Goal: Task Accomplishment & Management: Manage account settings

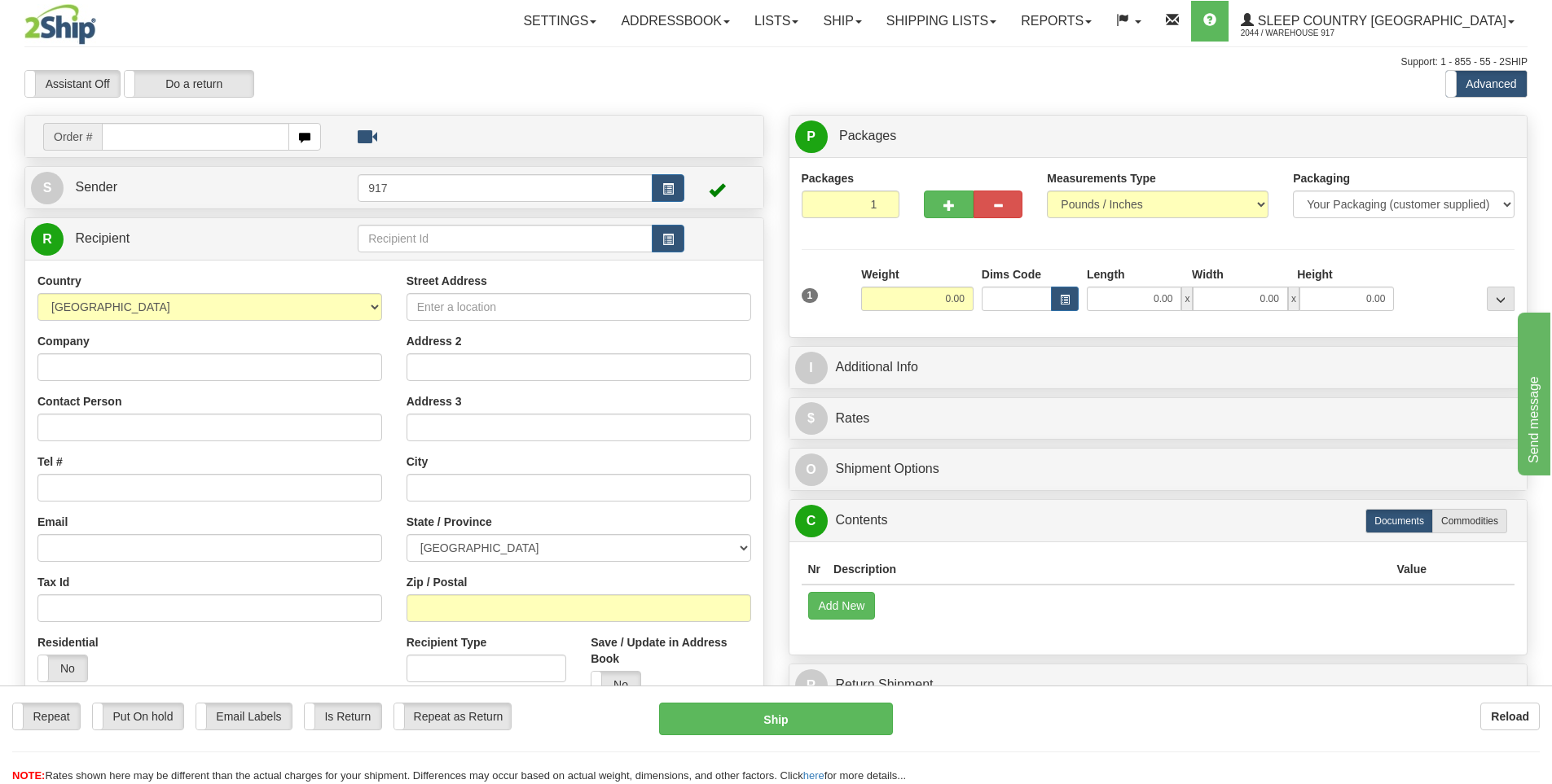
click at [212, 145] on input "text" at bounding box center [195, 137] width 187 height 28
click at [200, 144] on input "text" at bounding box center [195, 137] width 187 height 28
type input "9000I017985"
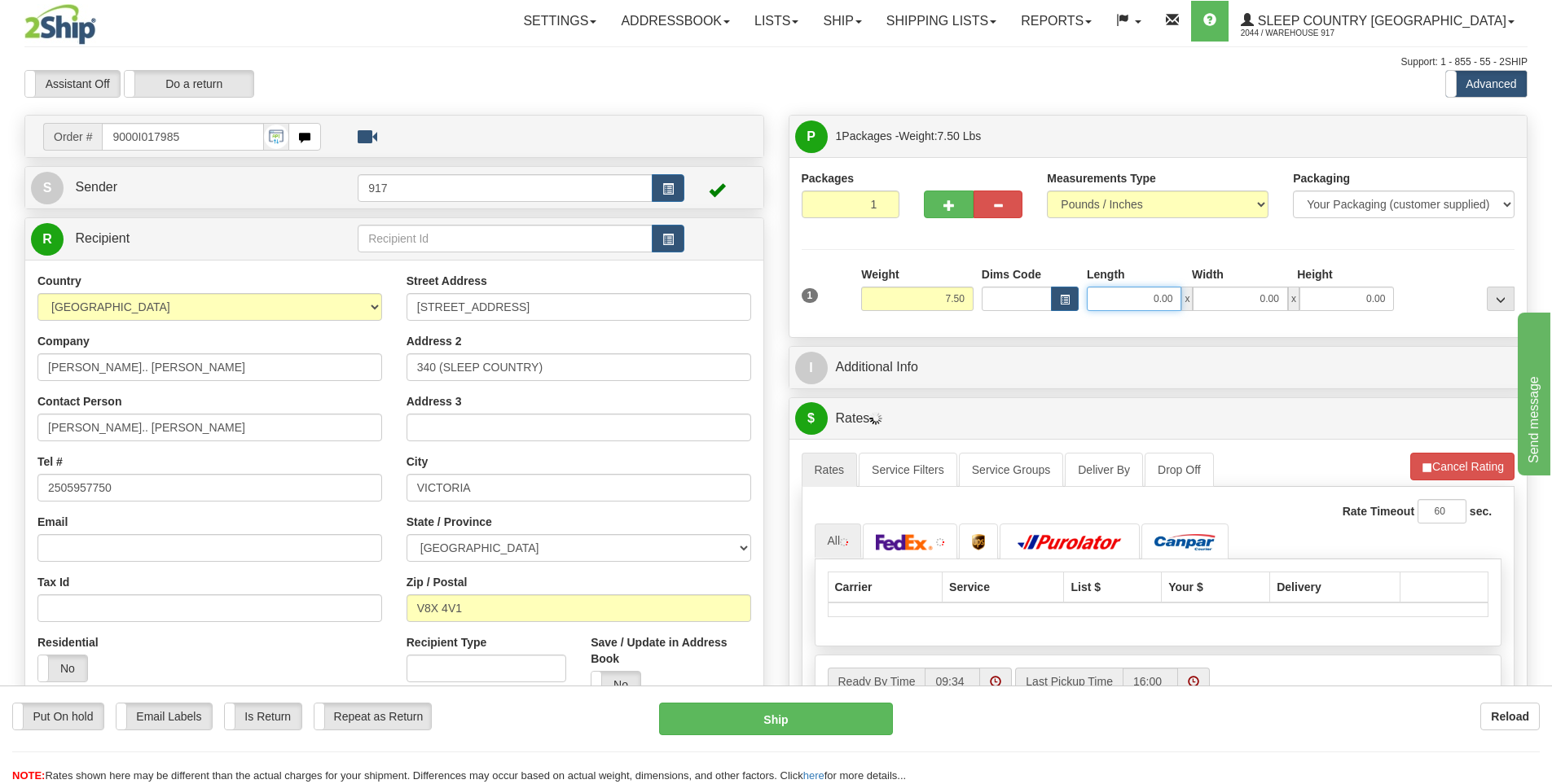
click at [1157, 298] on input "0.00" at bounding box center [1134, 298] width 94 height 25
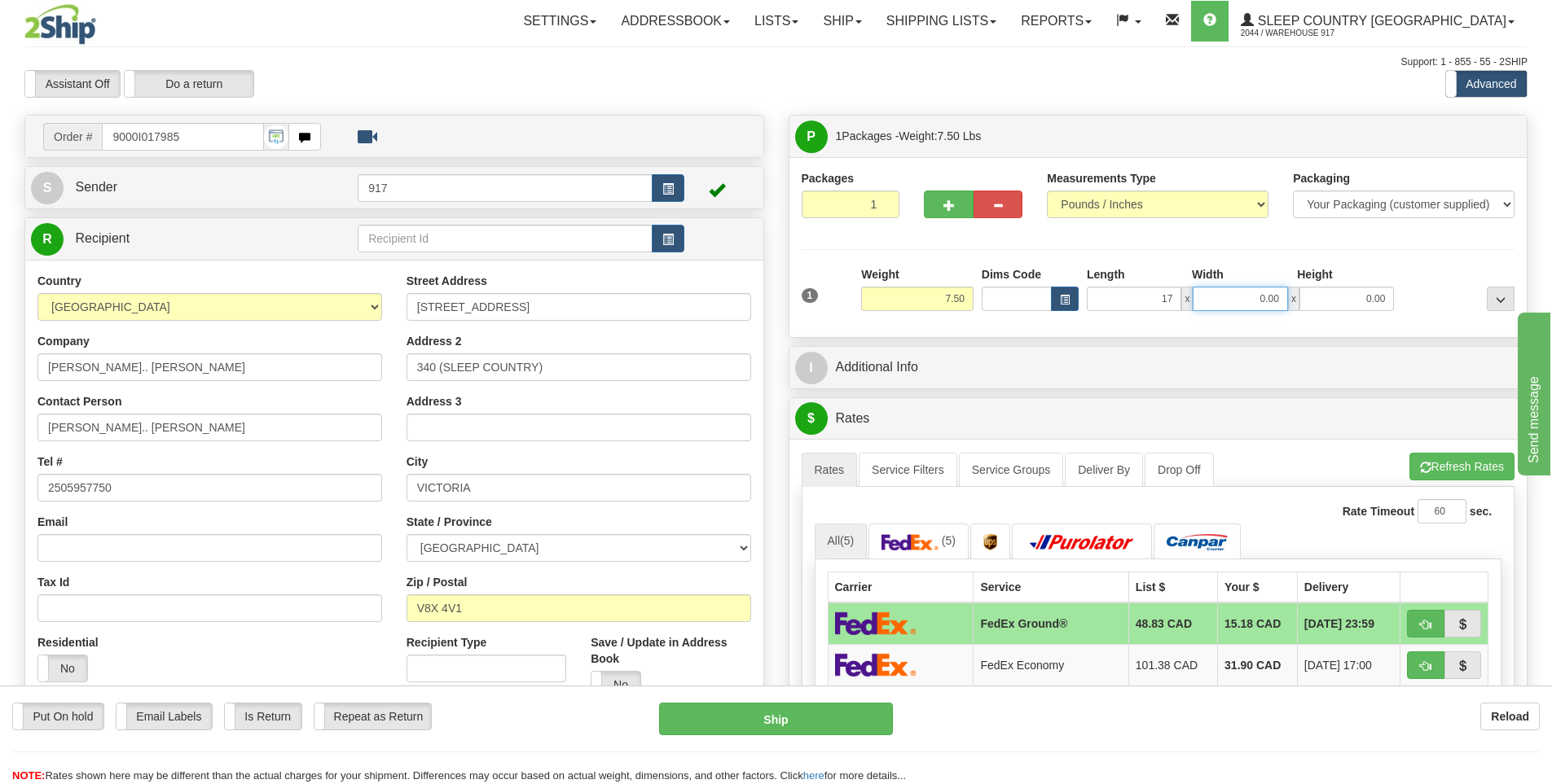
type input "17.00"
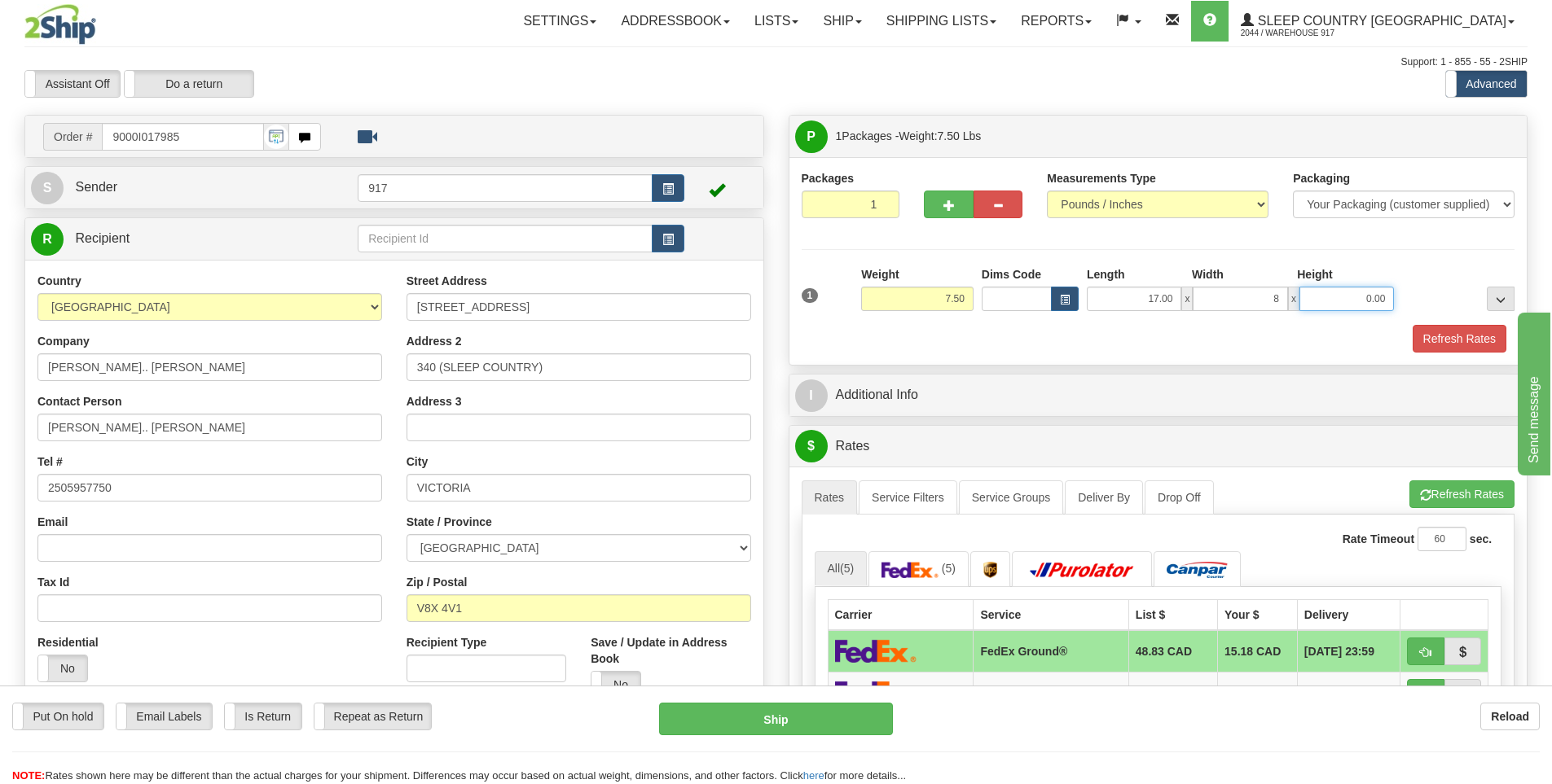
type input "8.00"
type input "18.00"
click at [1451, 333] on button "Refresh Rates" at bounding box center [1459, 339] width 93 height 28
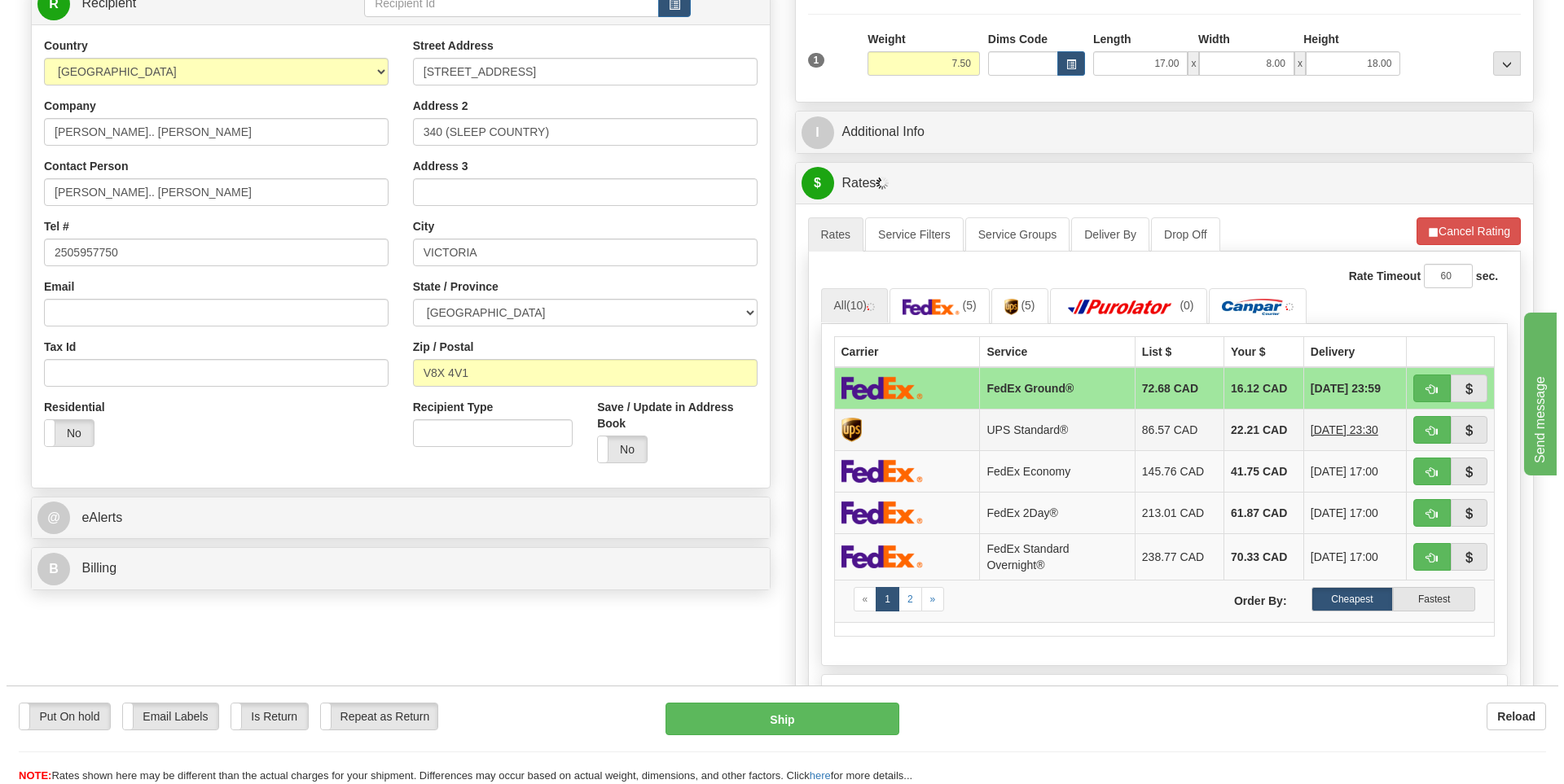
scroll to position [244, 0]
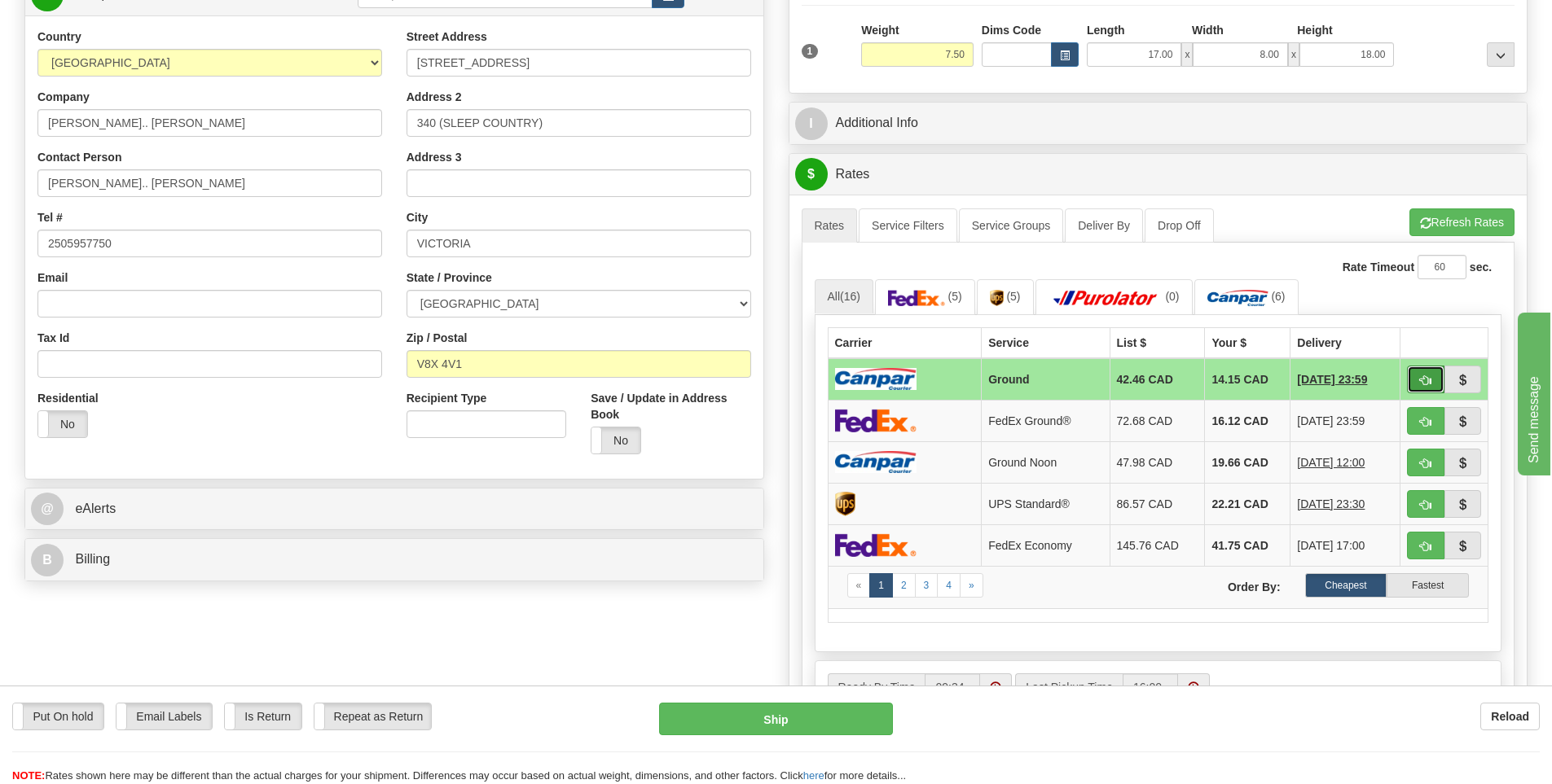
click at [1425, 380] on span "button" at bounding box center [1425, 381] width 11 height 11
type input "1"
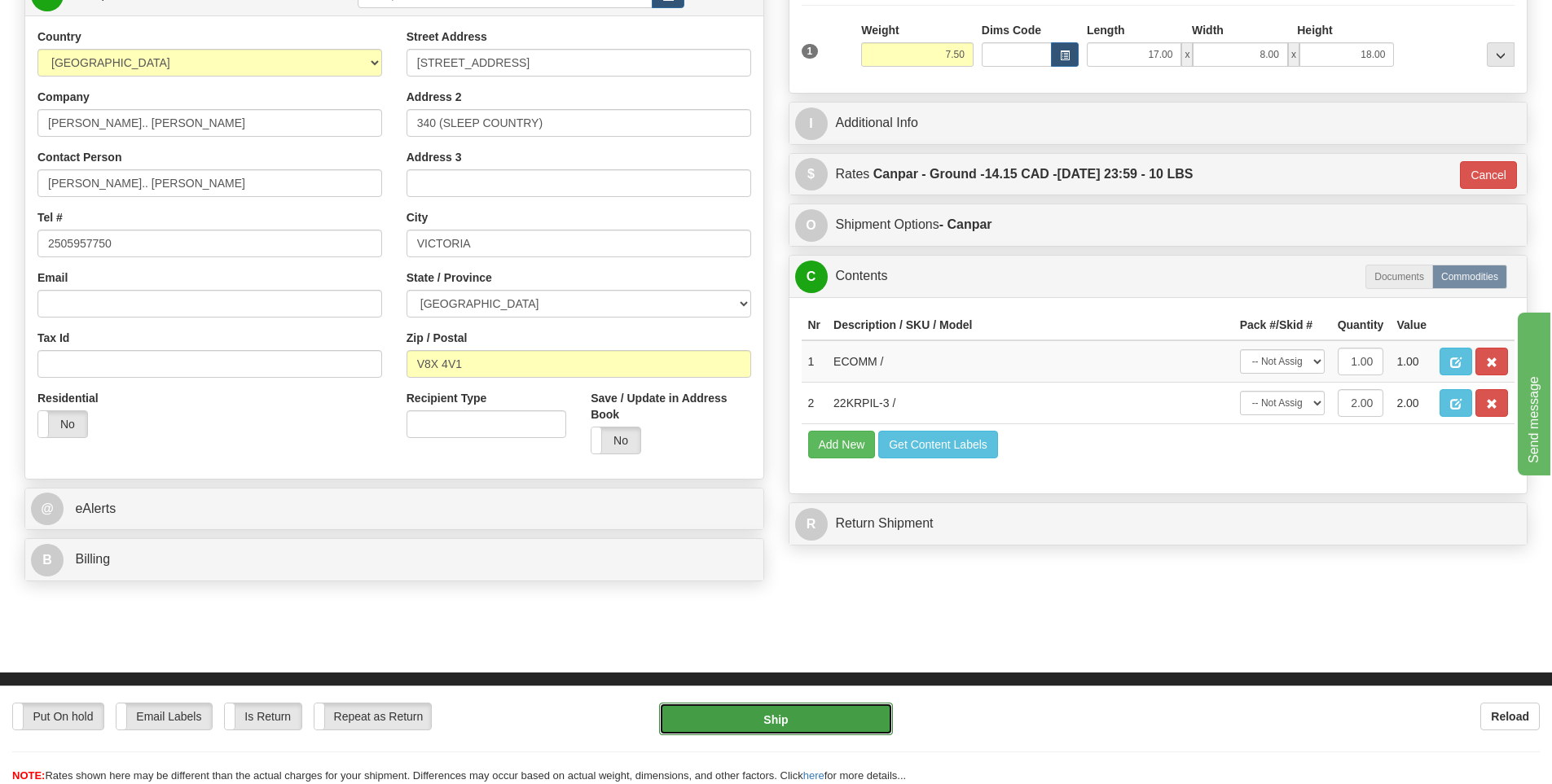
click at [820, 714] on button "Ship" at bounding box center [776, 719] width 234 height 33
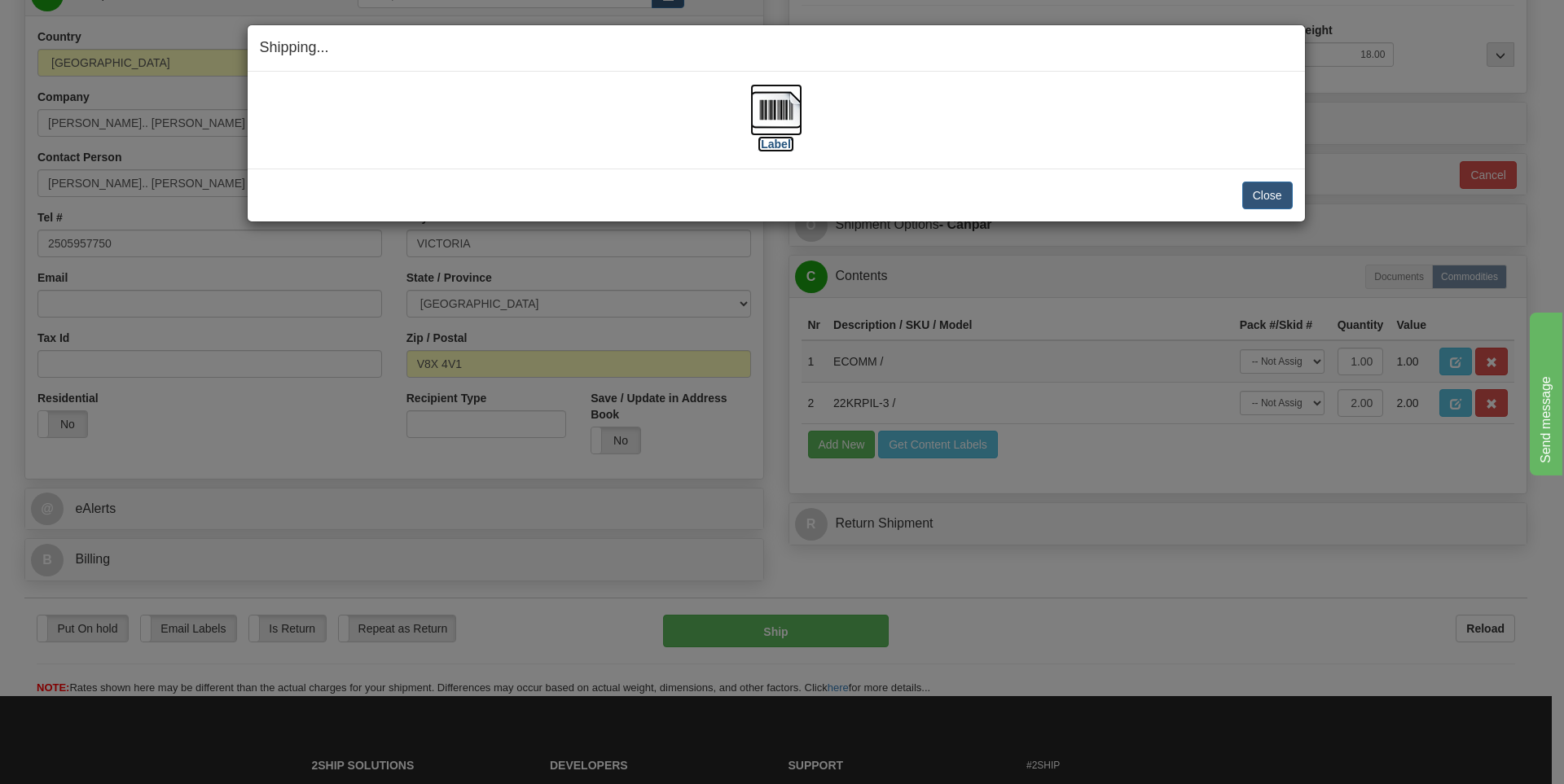
click at [774, 134] on img at bounding box center [776, 110] width 53 height 53
click at [1272, 190] on button "Close" at bounding box center [1267, 195] width 51 height 28
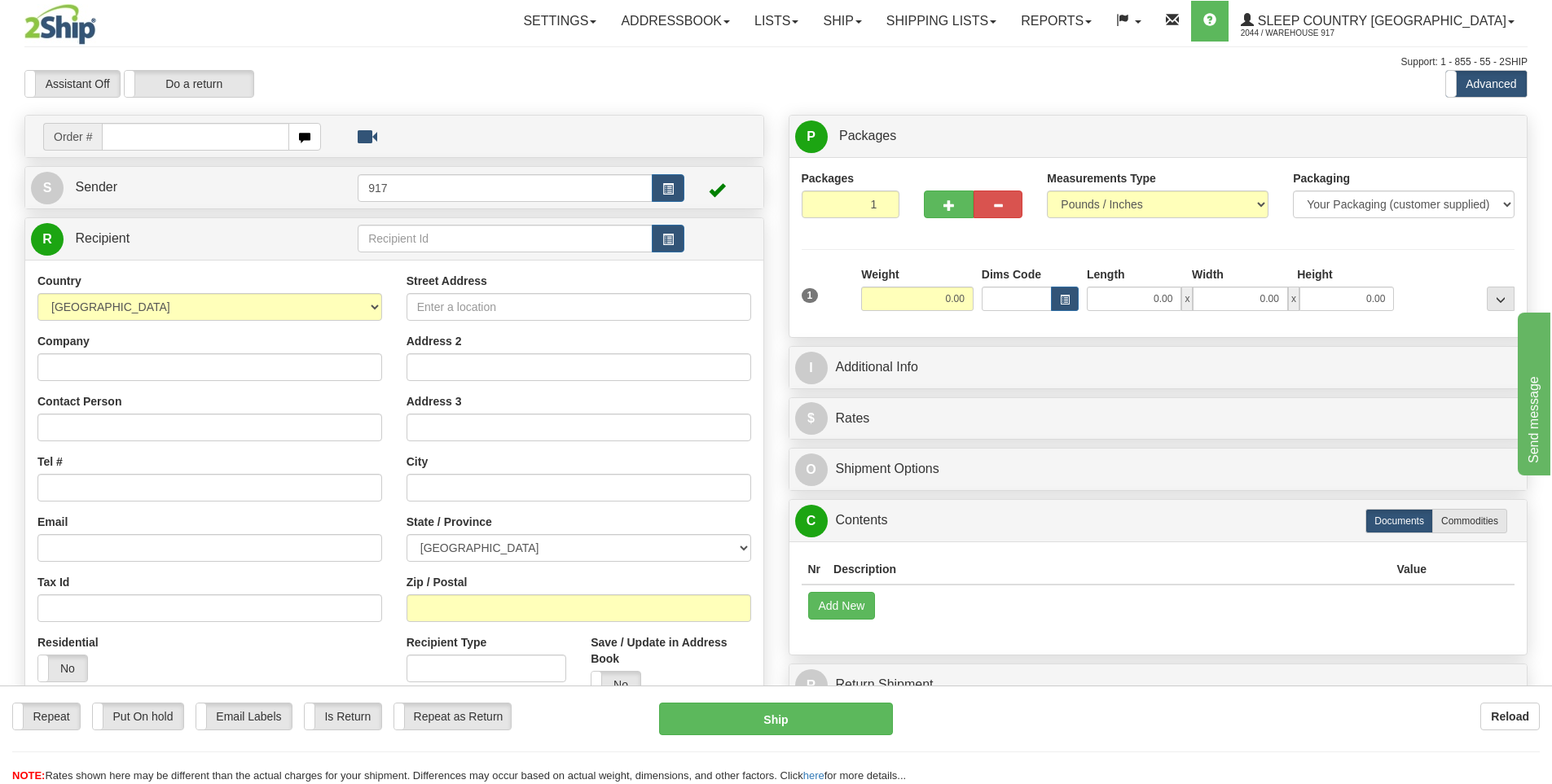
click at [208, 139] on input "text" at bounding box center [195, 137] width 187 height 28
type input "9000I018063"
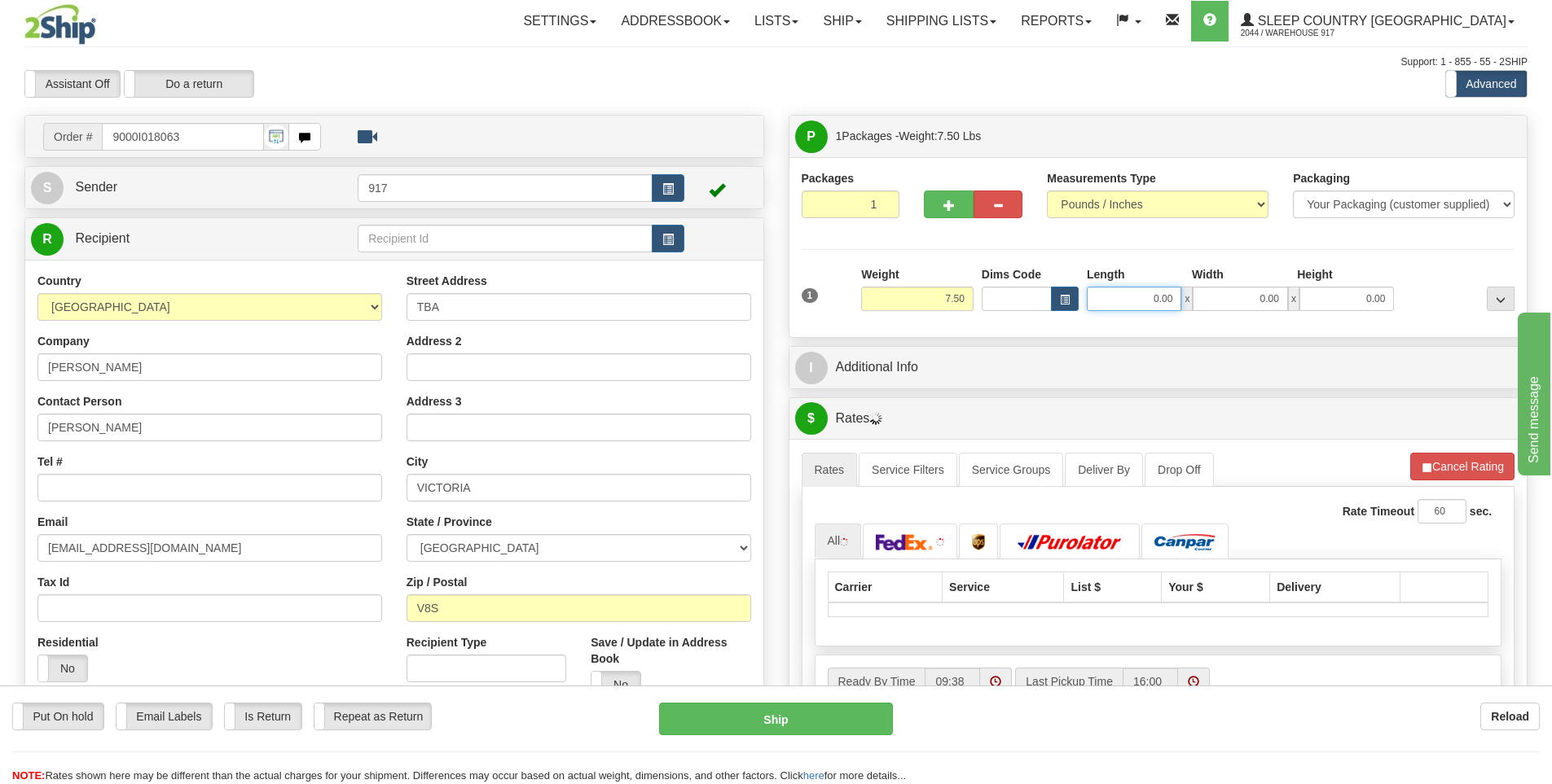
click at [1151, 299] on input "0.00" at bounding box center [1134, 298] width 94 height 25
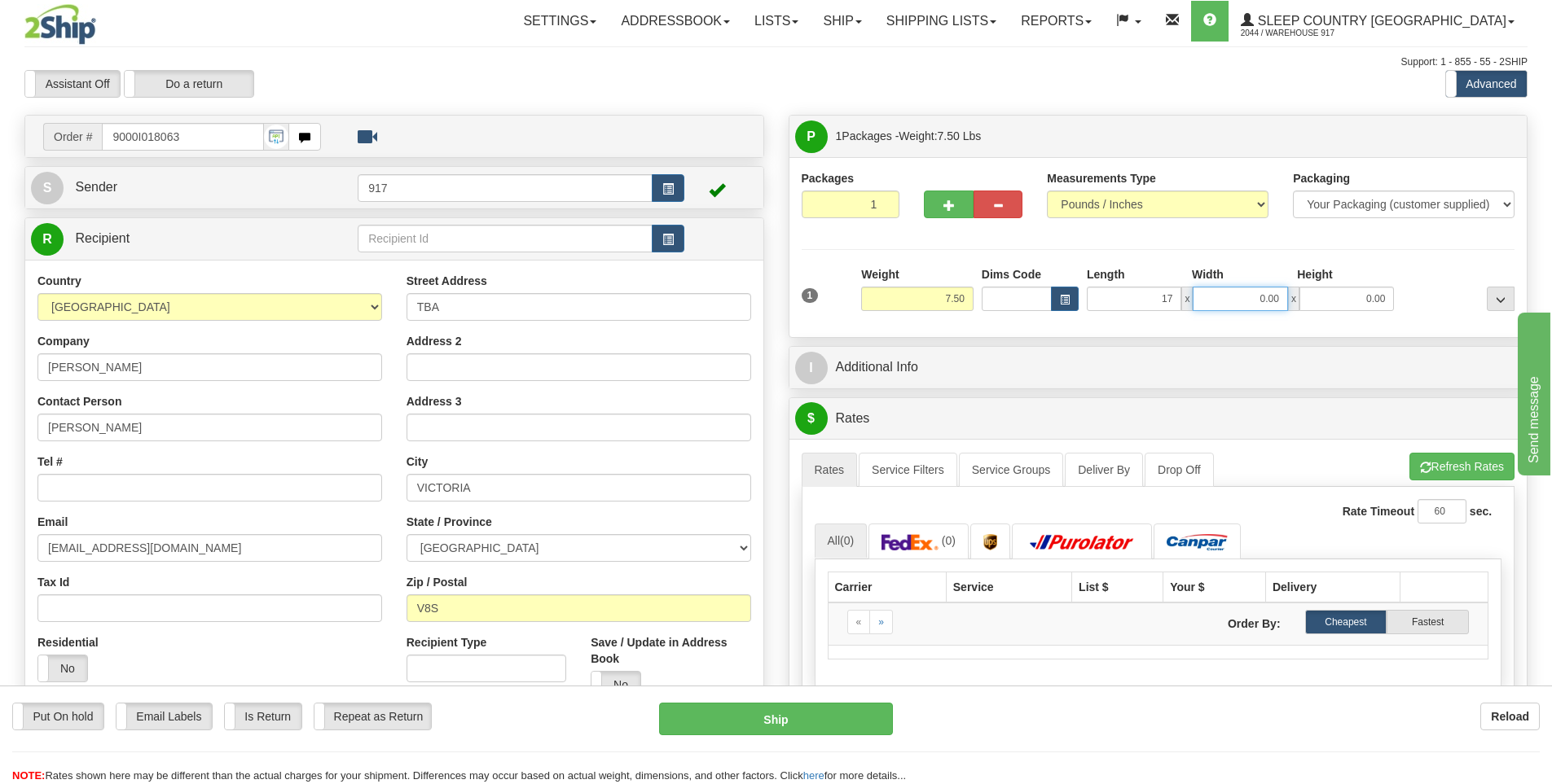
type input "17.00"
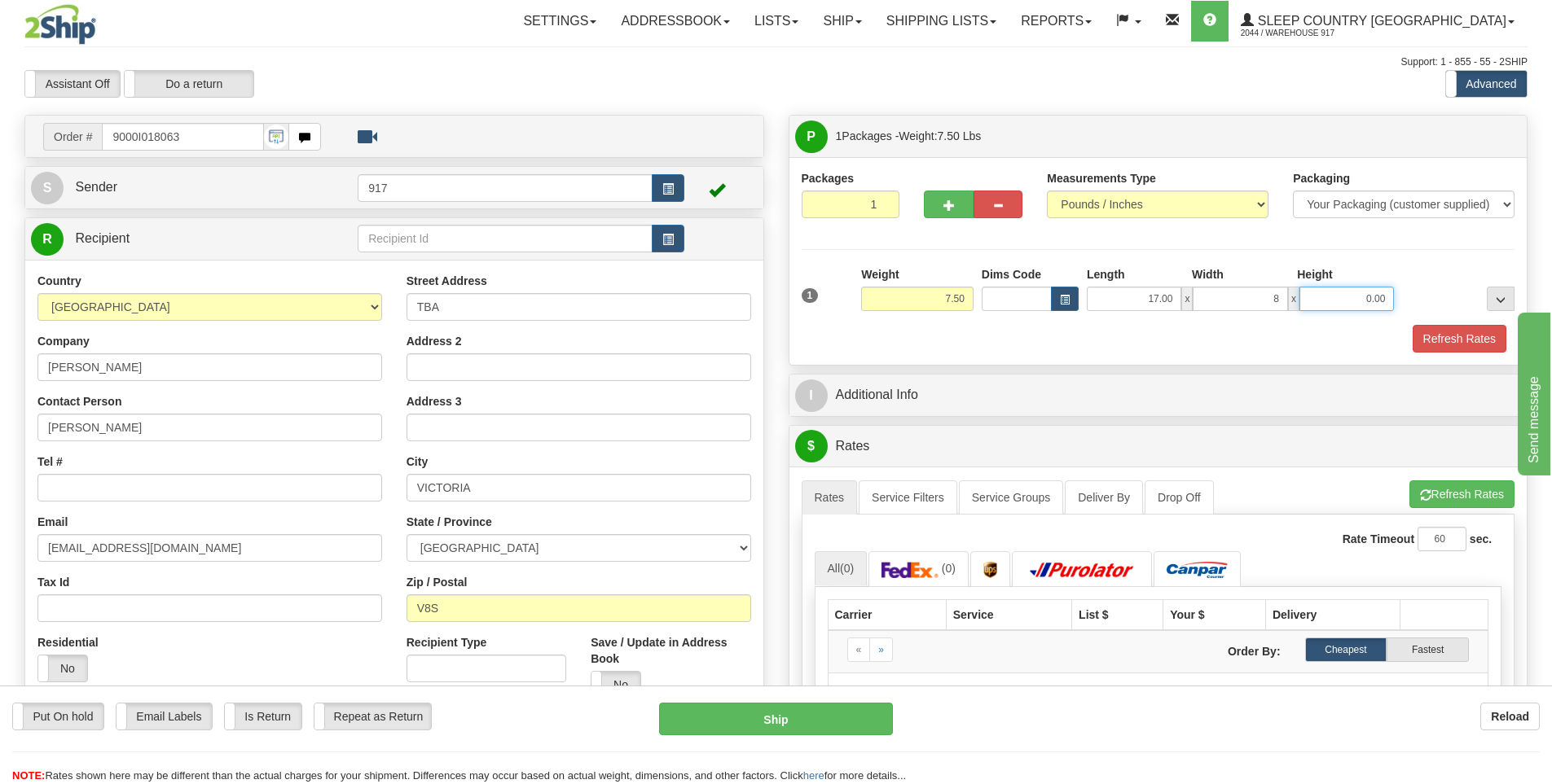
type input "8.00"
type input "18.00"
click at [1462, 335] on button "Refresh Rates" at bounding box center [1459, 339] width 93 height 28
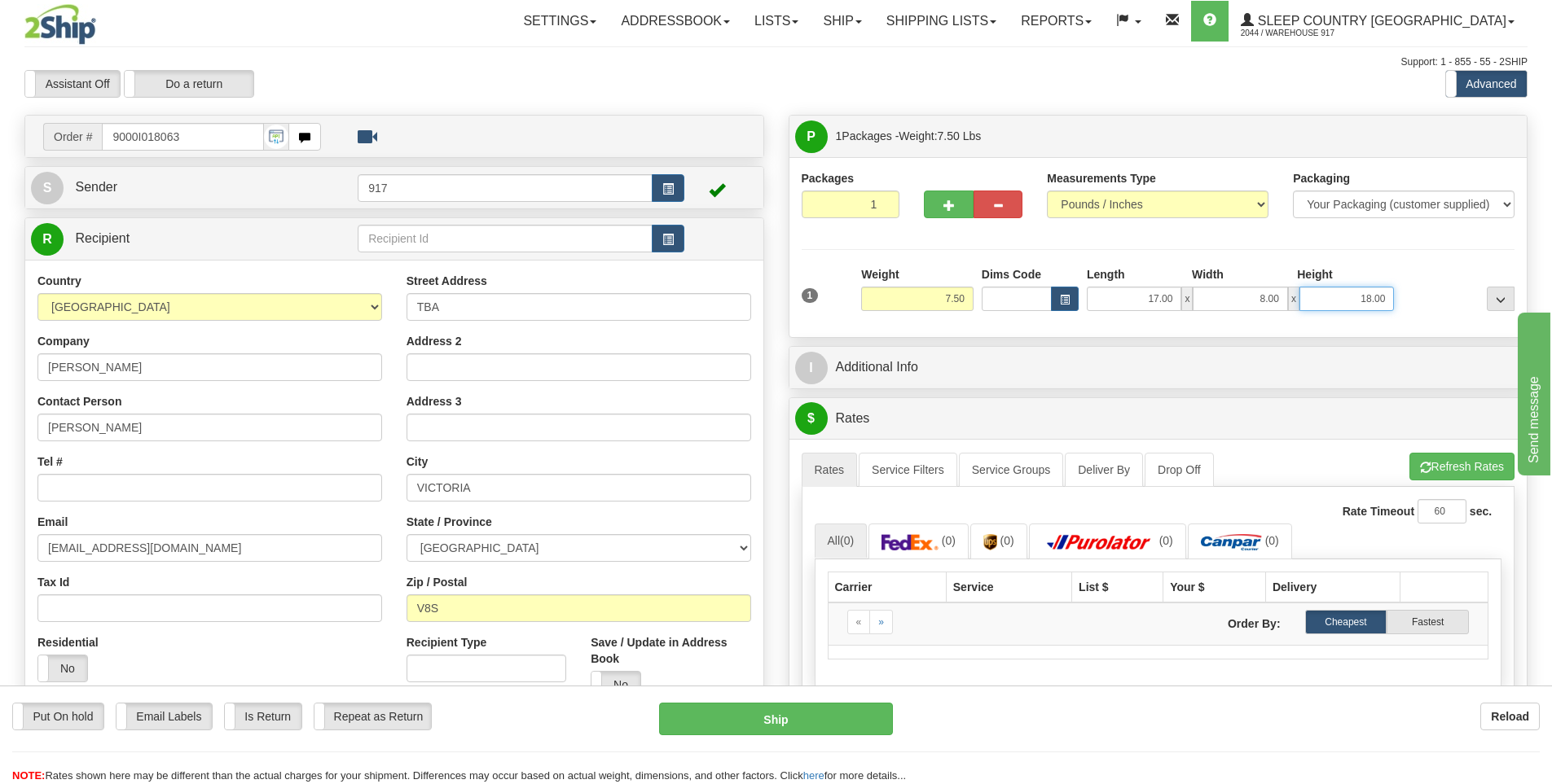
click at [1383, 296] on input "18.00" at bounding box center [1346, 298] width 94 height 25
click at [1438, 463] on button "Refresh Rates" at bounding box center [1462, 467] width 105 height 28
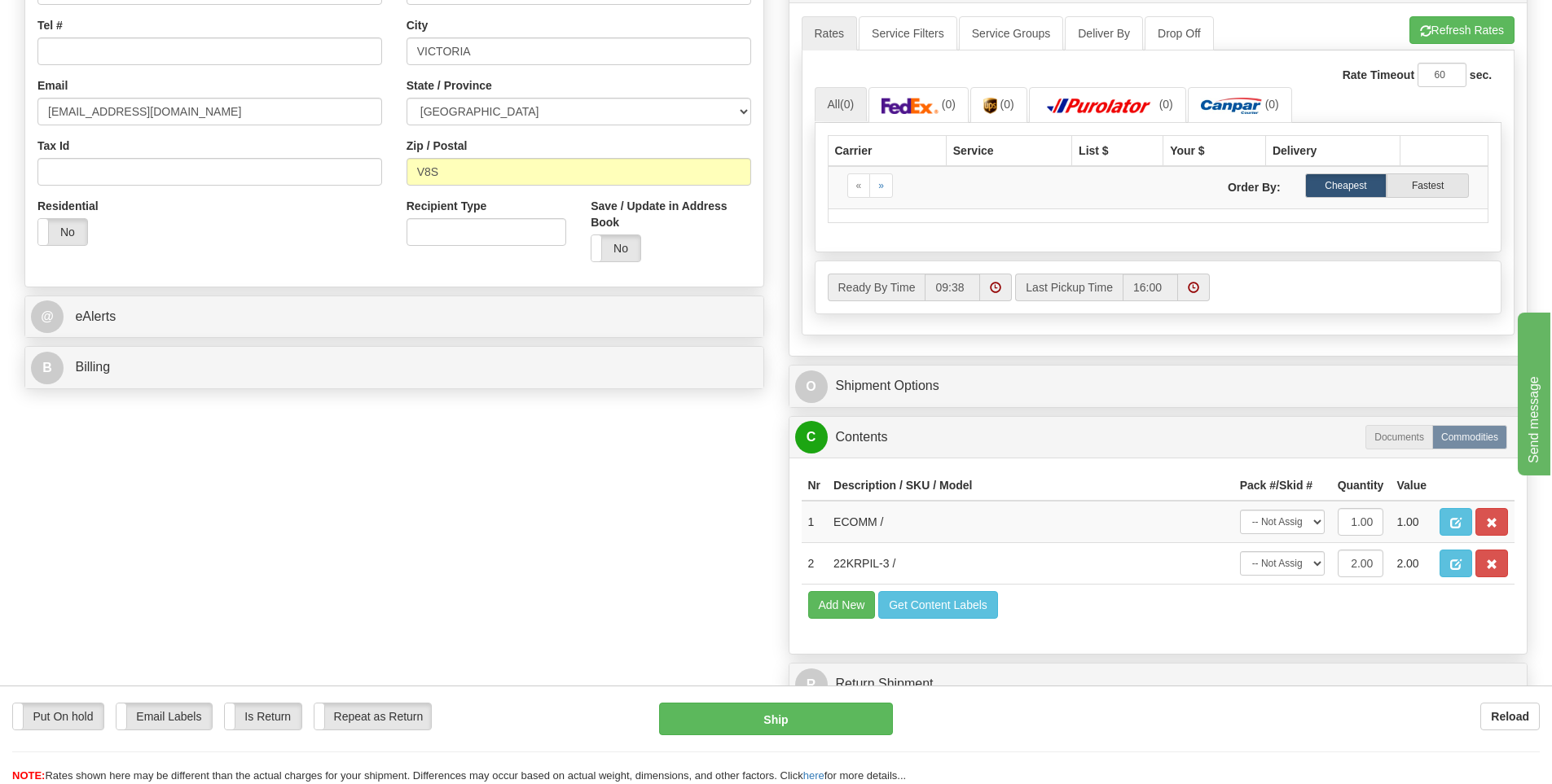
scroll to position [489, 0]
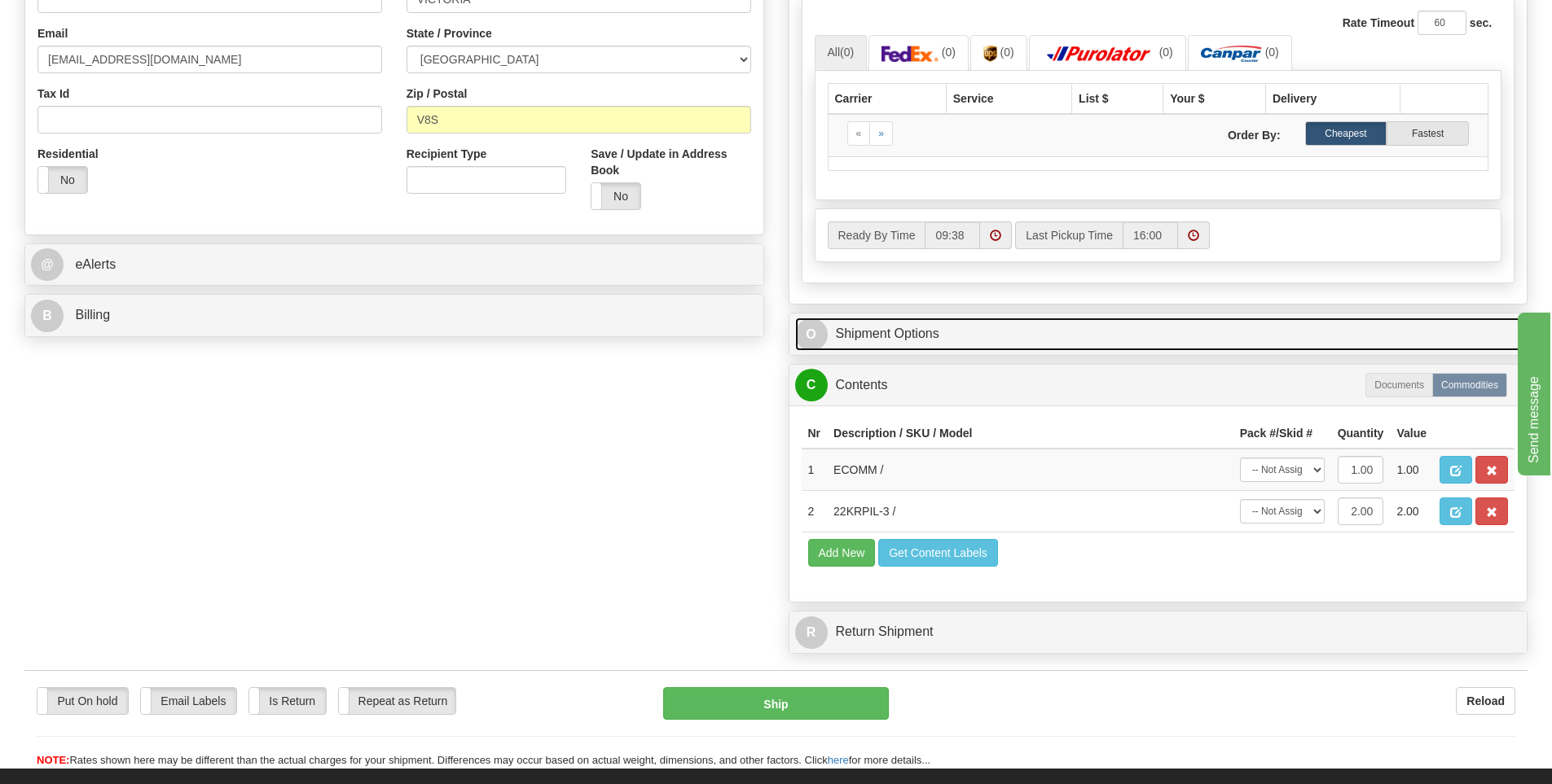
click at [1009, 331] on link "O Shipment Options" at bounding box center [1158, 334] width 727 height 34
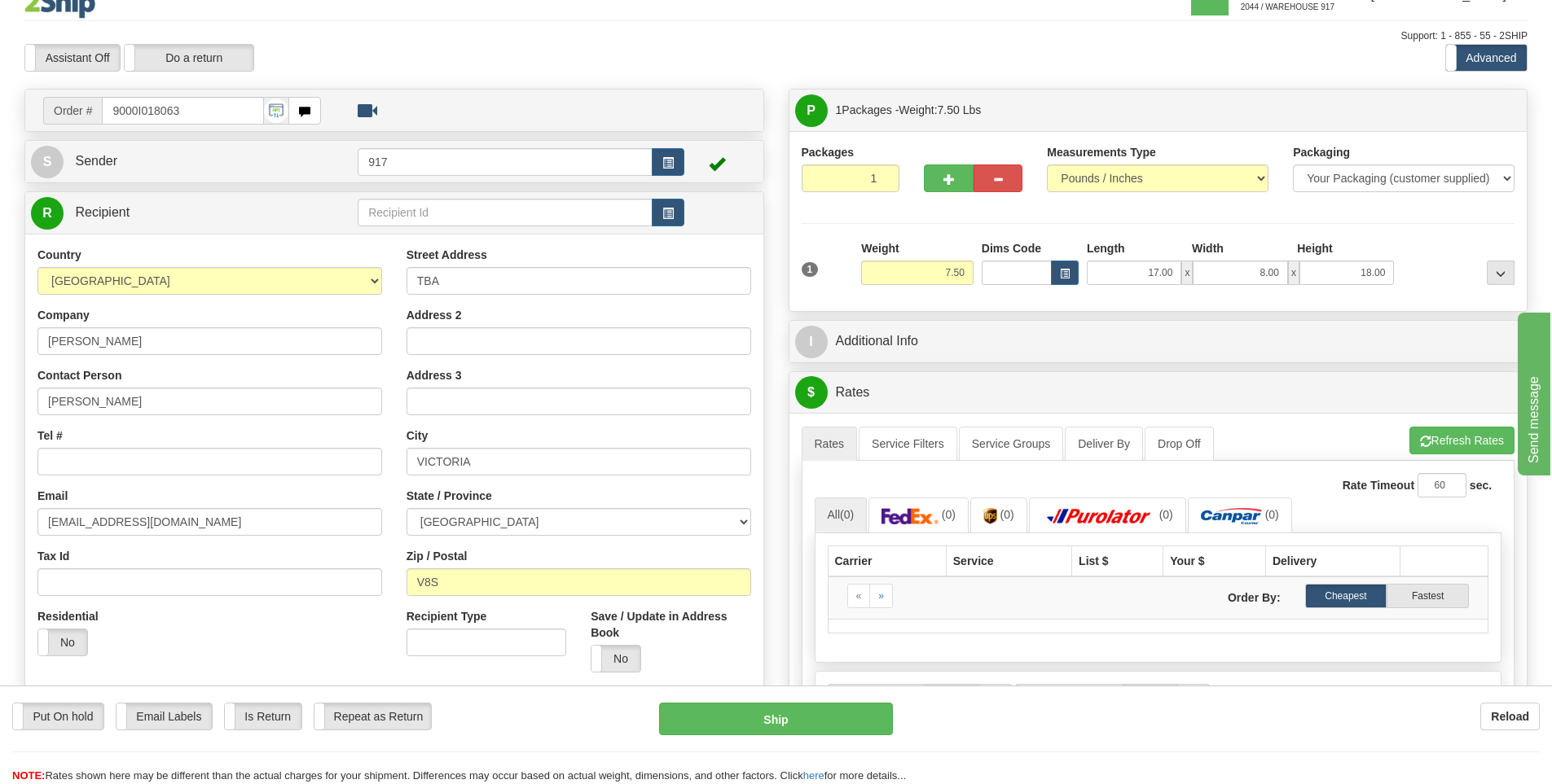
scroll to position [0, 0]
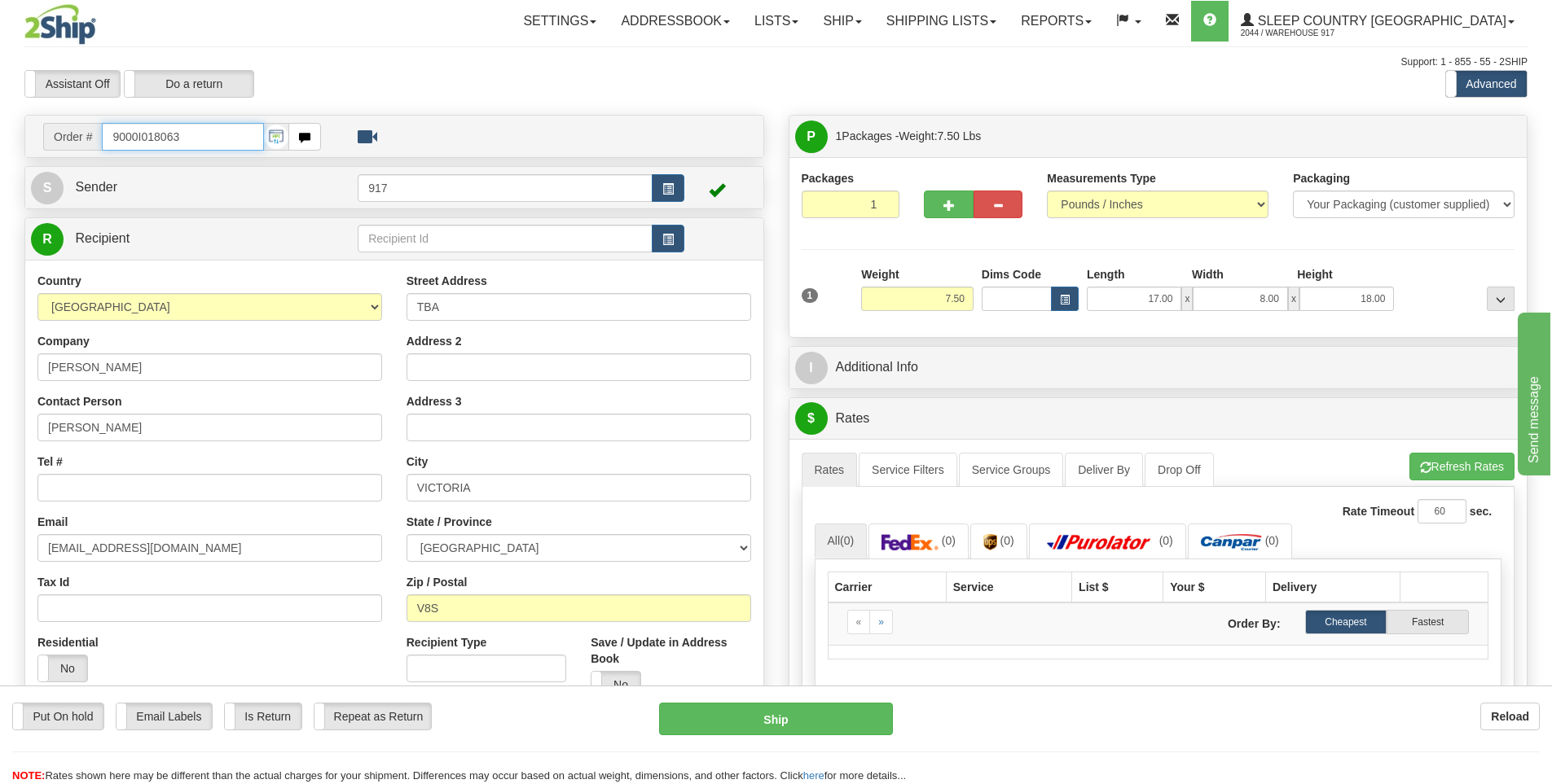
drag, startPoint x: 207, startPoint y: 136, endPoint x: 9, endPoint y: 128, distance: 198.2
click at [9, 128] on div "Toggle navigation Settings Shipping Preferences Fields Preferences New" at bounding box center [776, 643] width 1552 height 1287
type input "9000I018207"
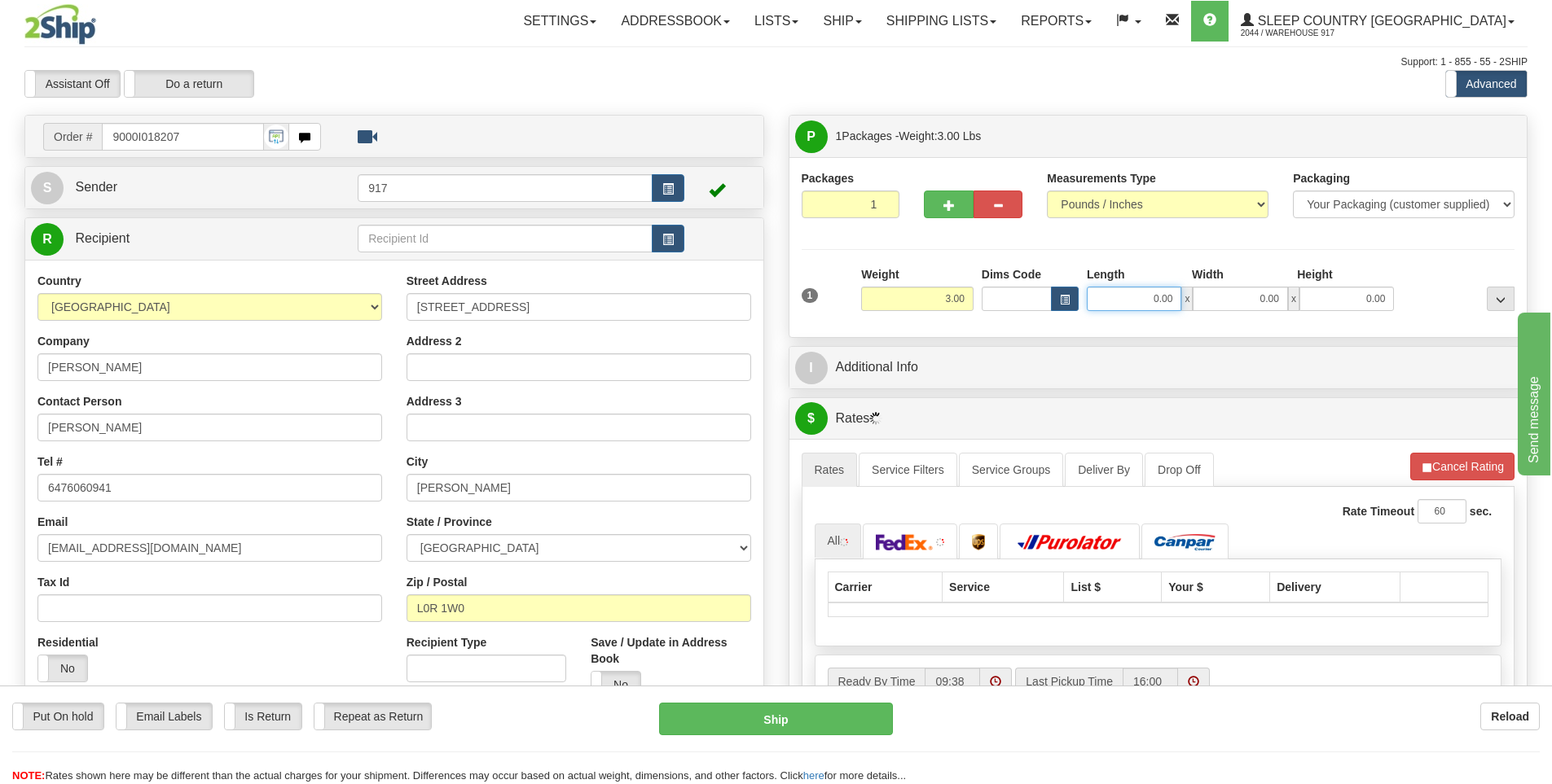
click at [1157, 303] on input "0.00" at bounding box center [1134, 298] width 94 height 25
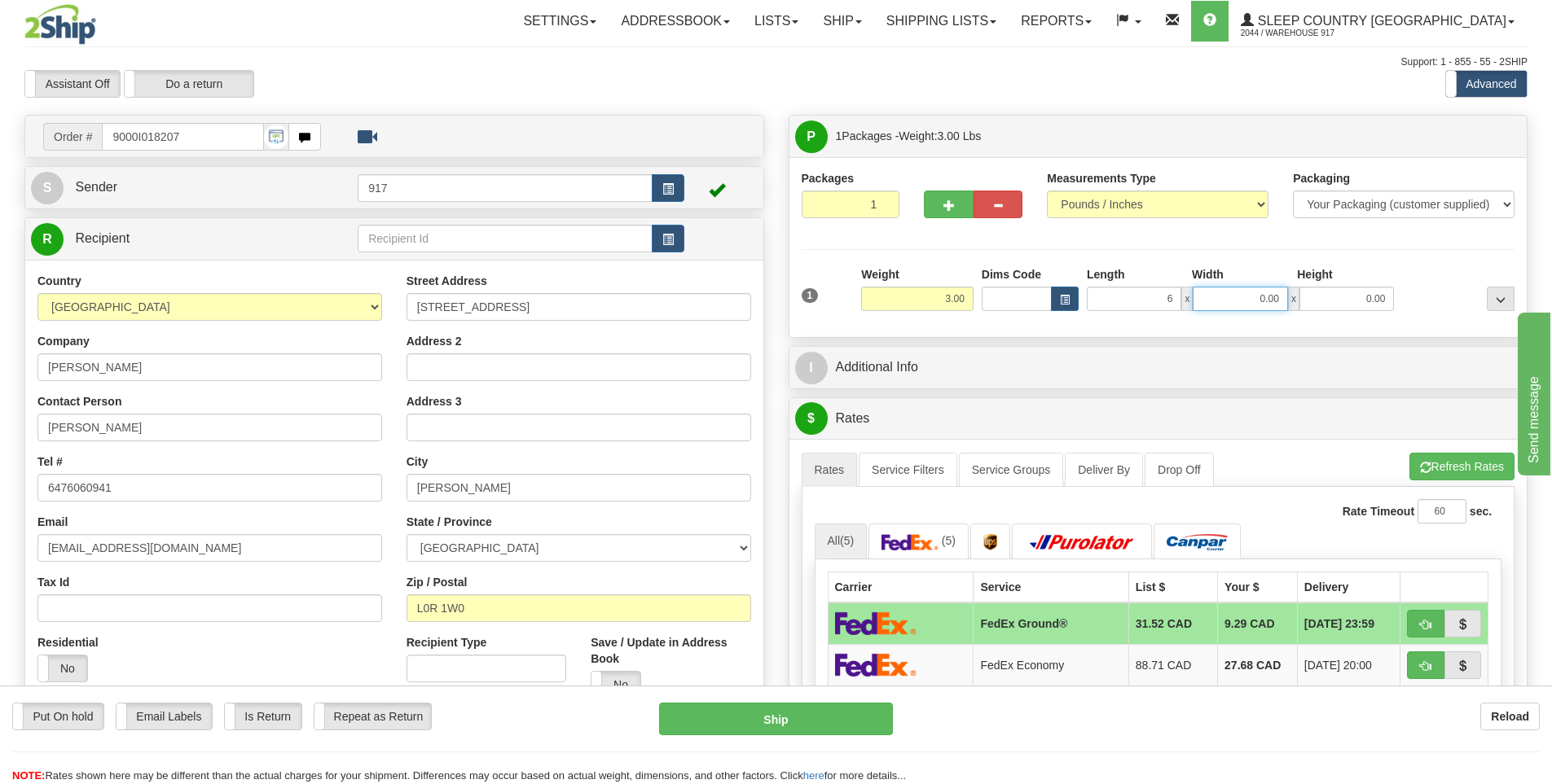
type input "6.00"
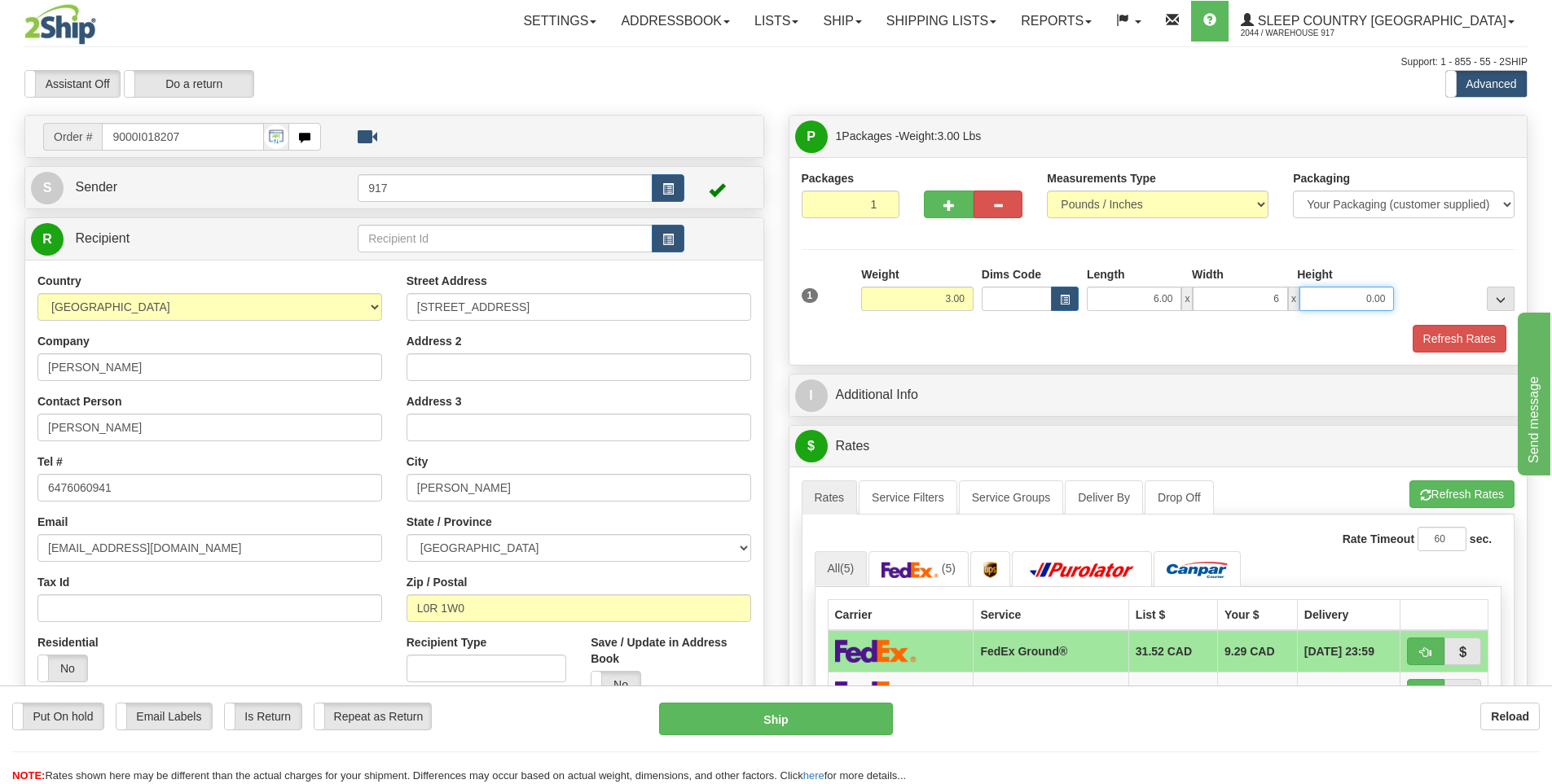
type input "6.00"
type input "17.00"
click at [1435, 337] on button "Refresh Rates" at bounding box center [1459, 339] width 93 height 28
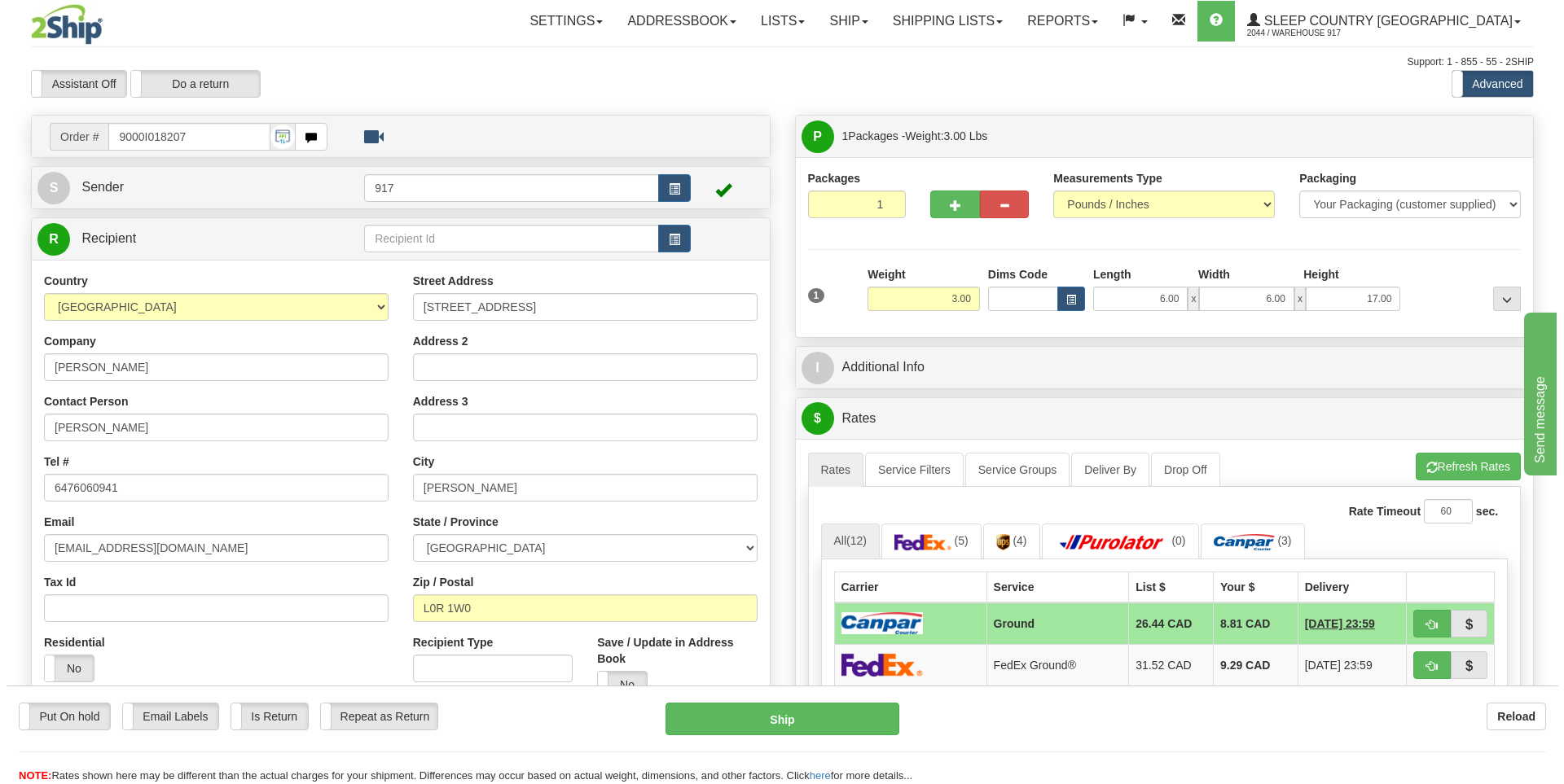
scroll to position [81, 0]
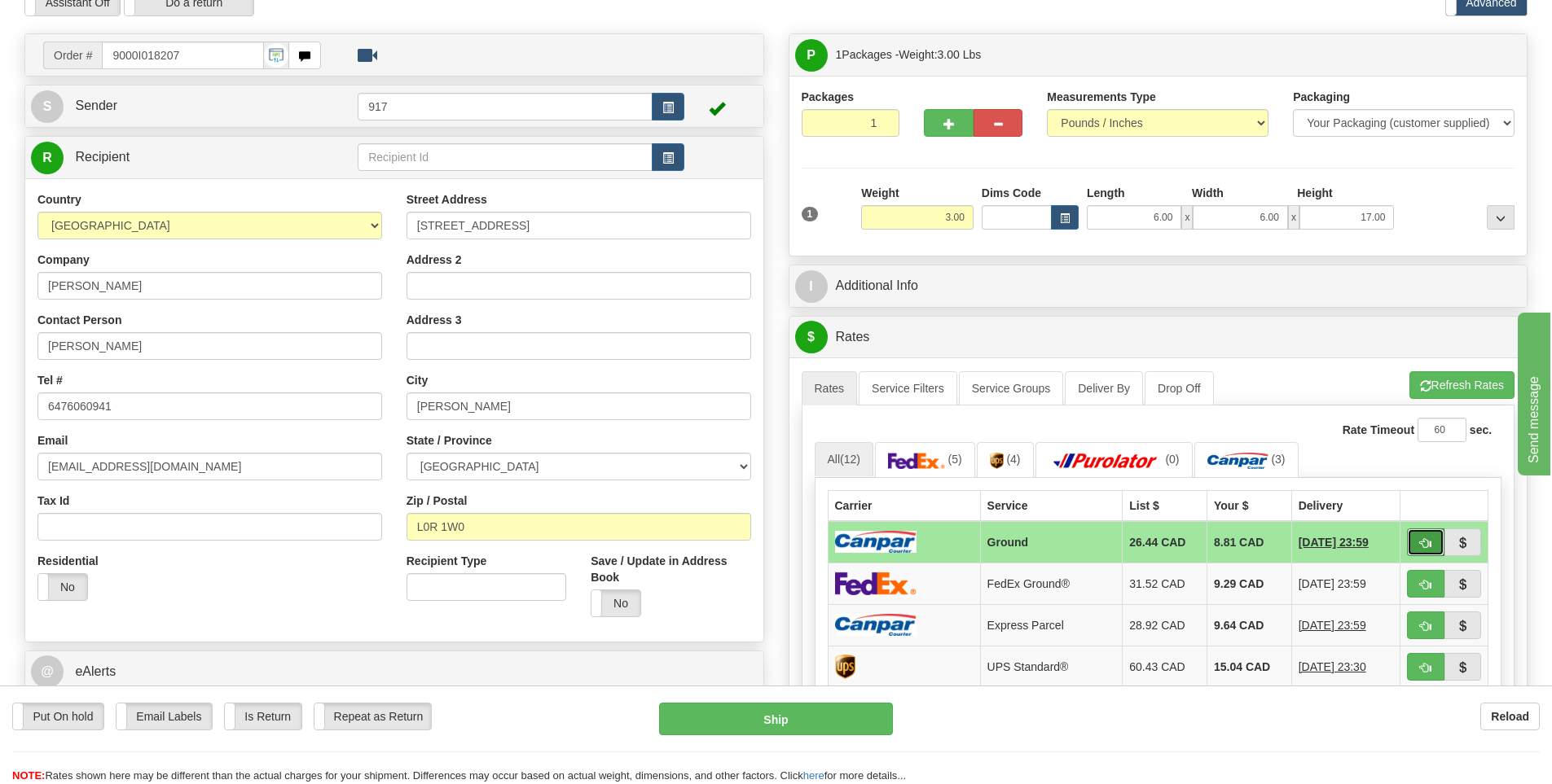
click at [1422, 546] on span "button" at bounding box center [1425, 543] width 11 height 11
type input "1"
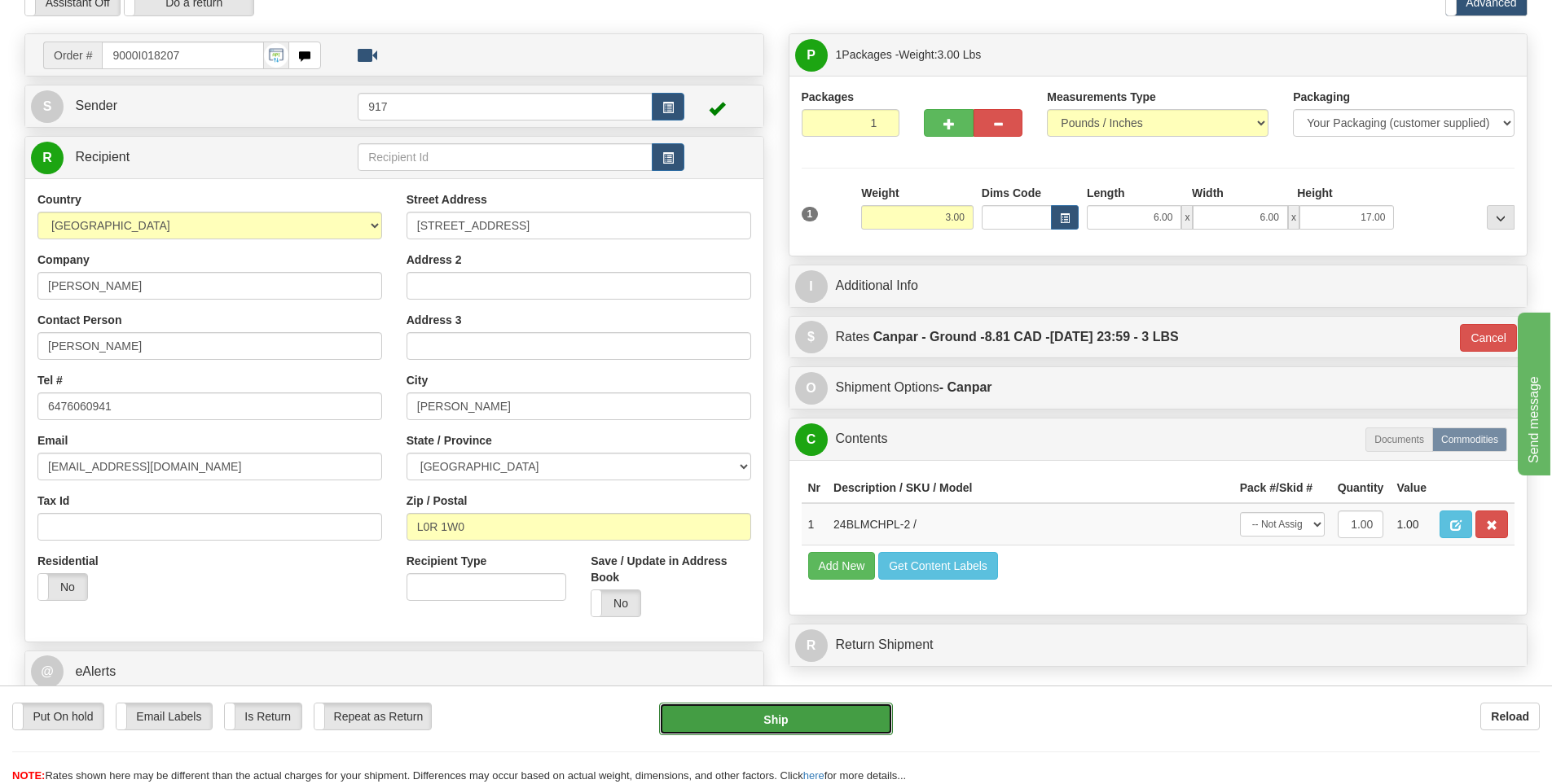
click at [779, 723] on button "Ship" at bounding box center [776, 719] width 234 height 33
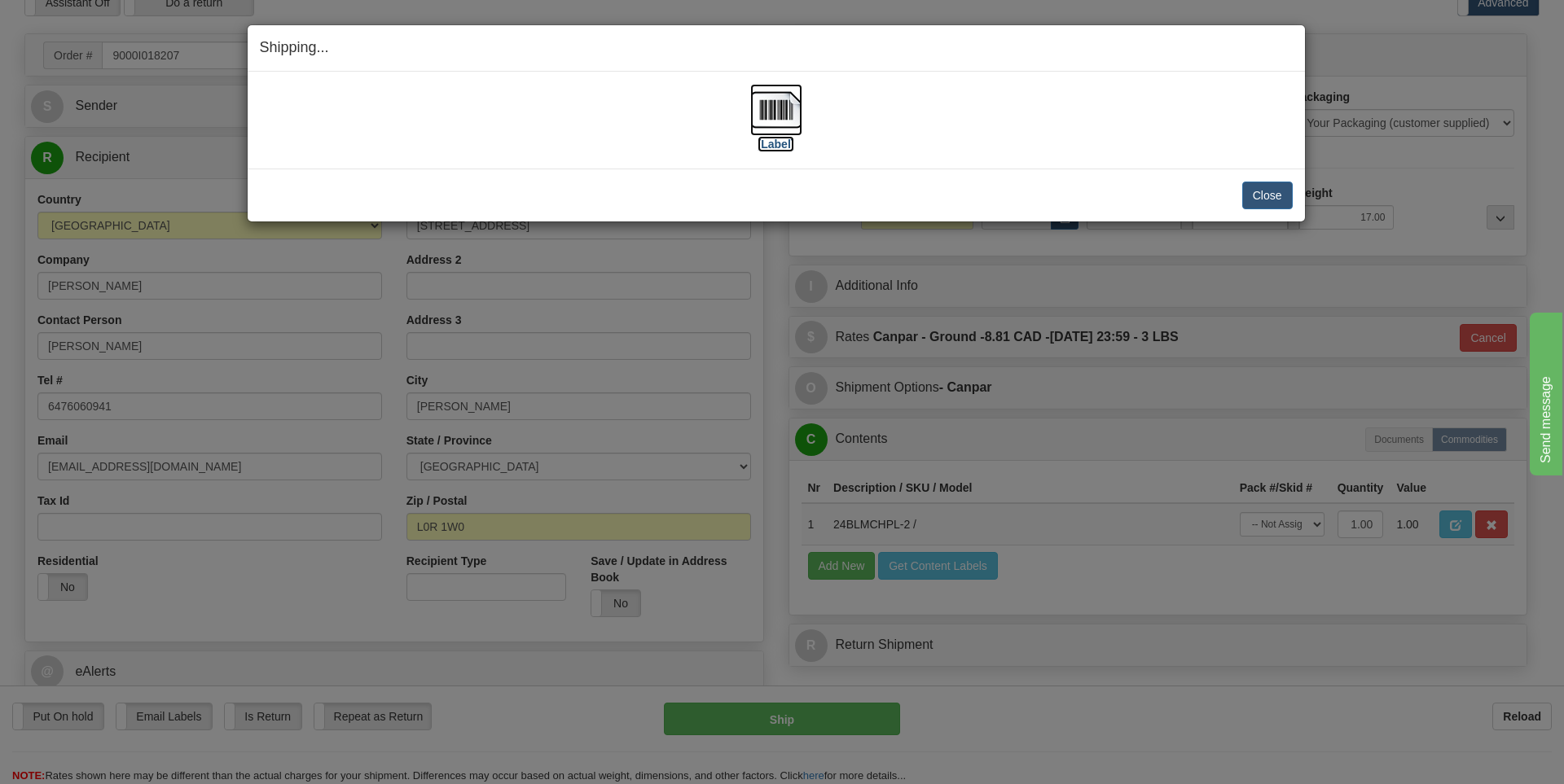
click at [797, 132] on img at bounding box center [776, 110] width 53 height 53
click at [1274, 190] on button "Close" at bounding box center [1267, 195] width 51 height 28
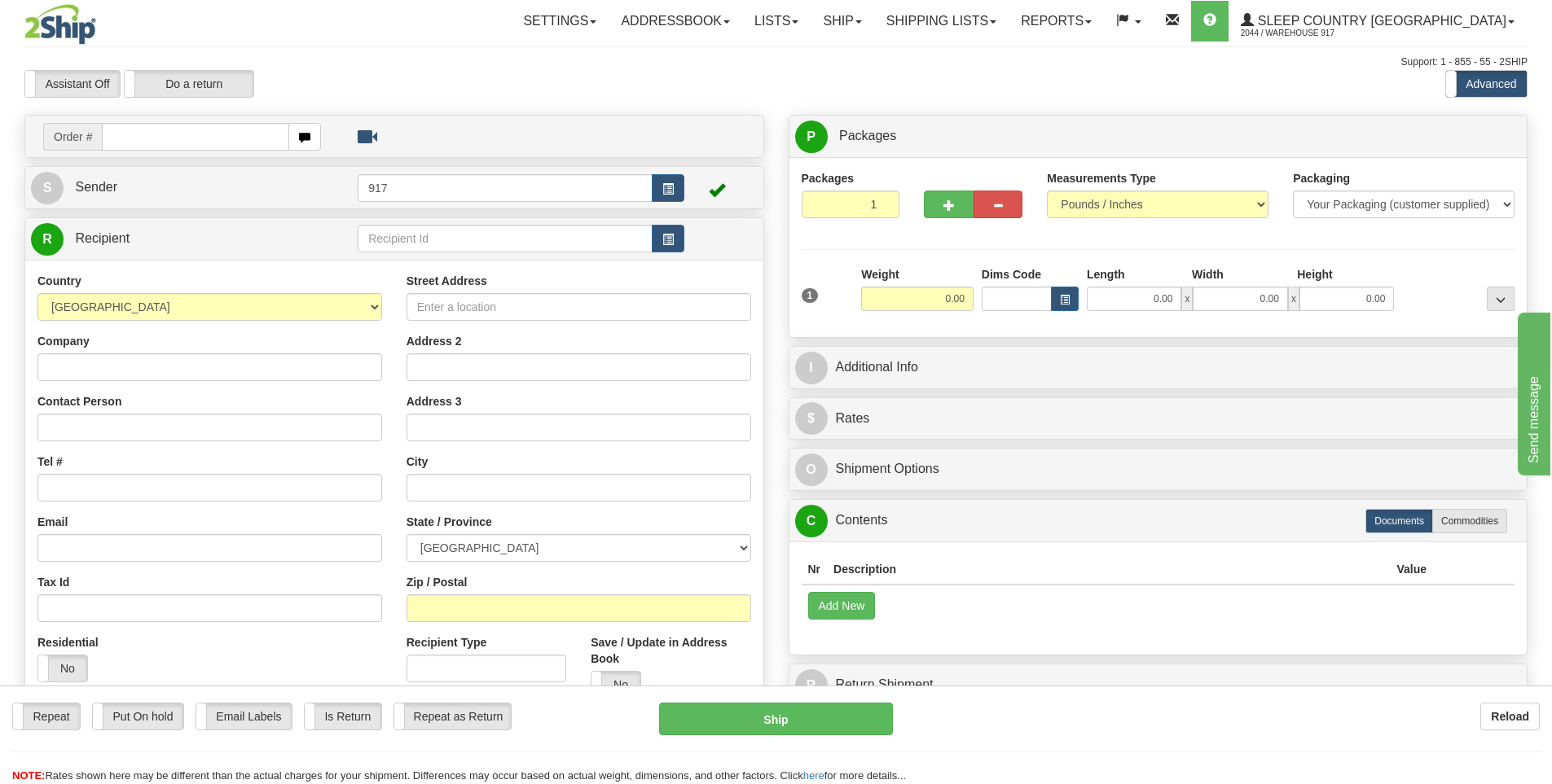
click at [181, 137] on input "text" at bounding box center [195, 137] width 187 height 28
type input "9000I019082"
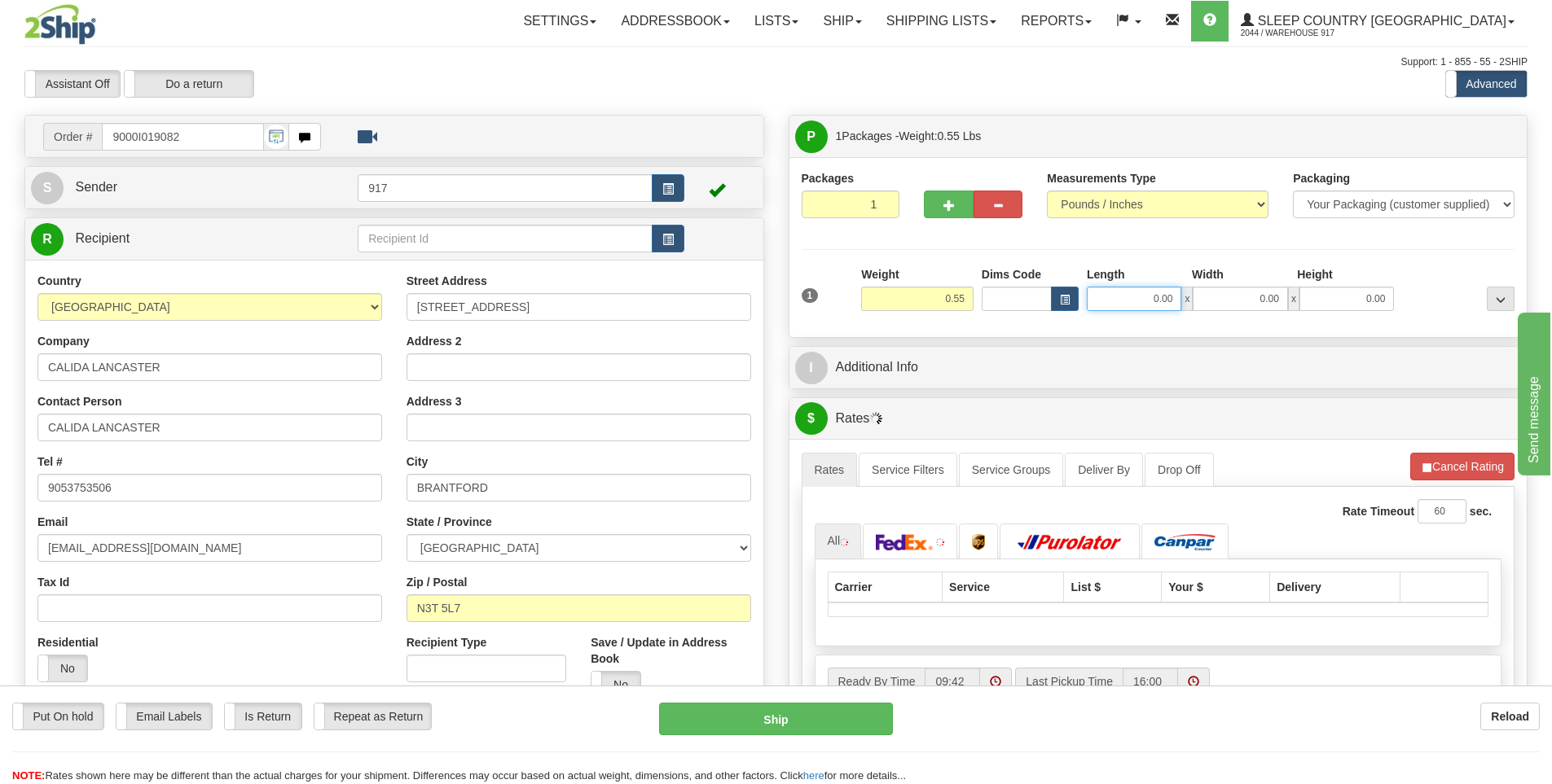
click at [1165, 300] on input "0.00" at bounding box center [1134, 298] width 94 height 25
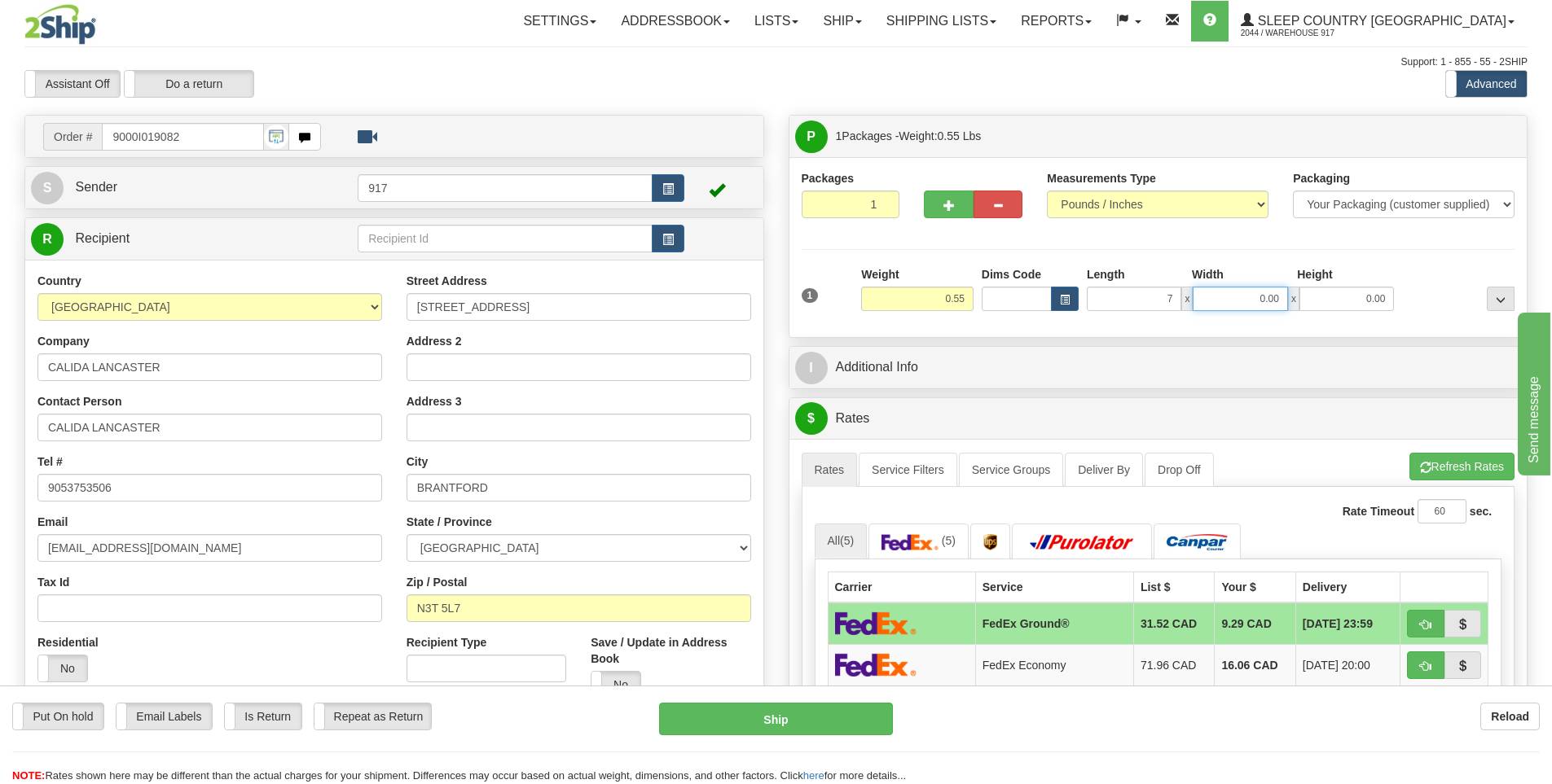
type input "7.00"
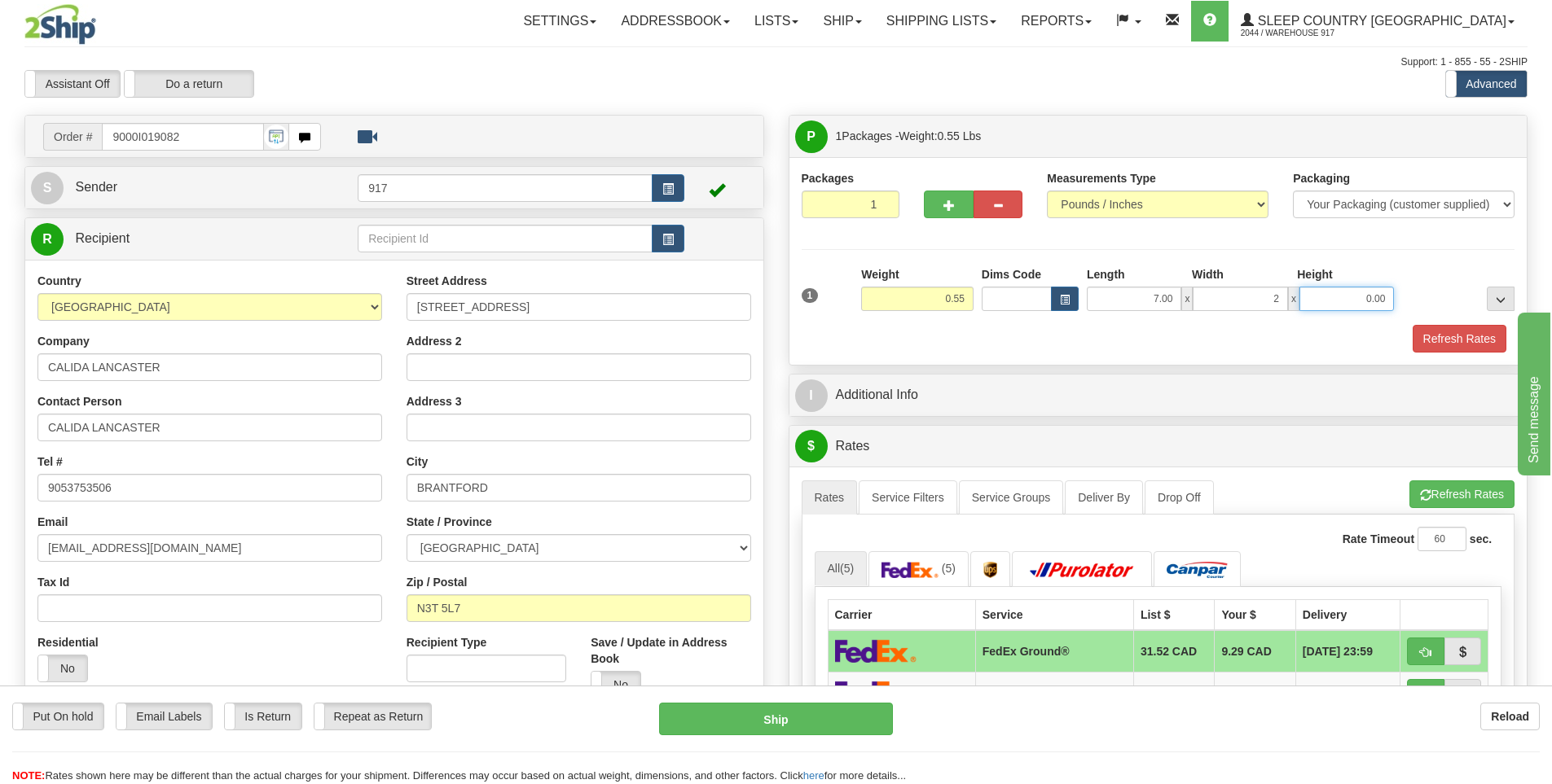
type input "2.00"
type input "10.00"
click at [1438, 344] on button "Refresh Rates" at bounding box center [1459, 339] width 93 height 28
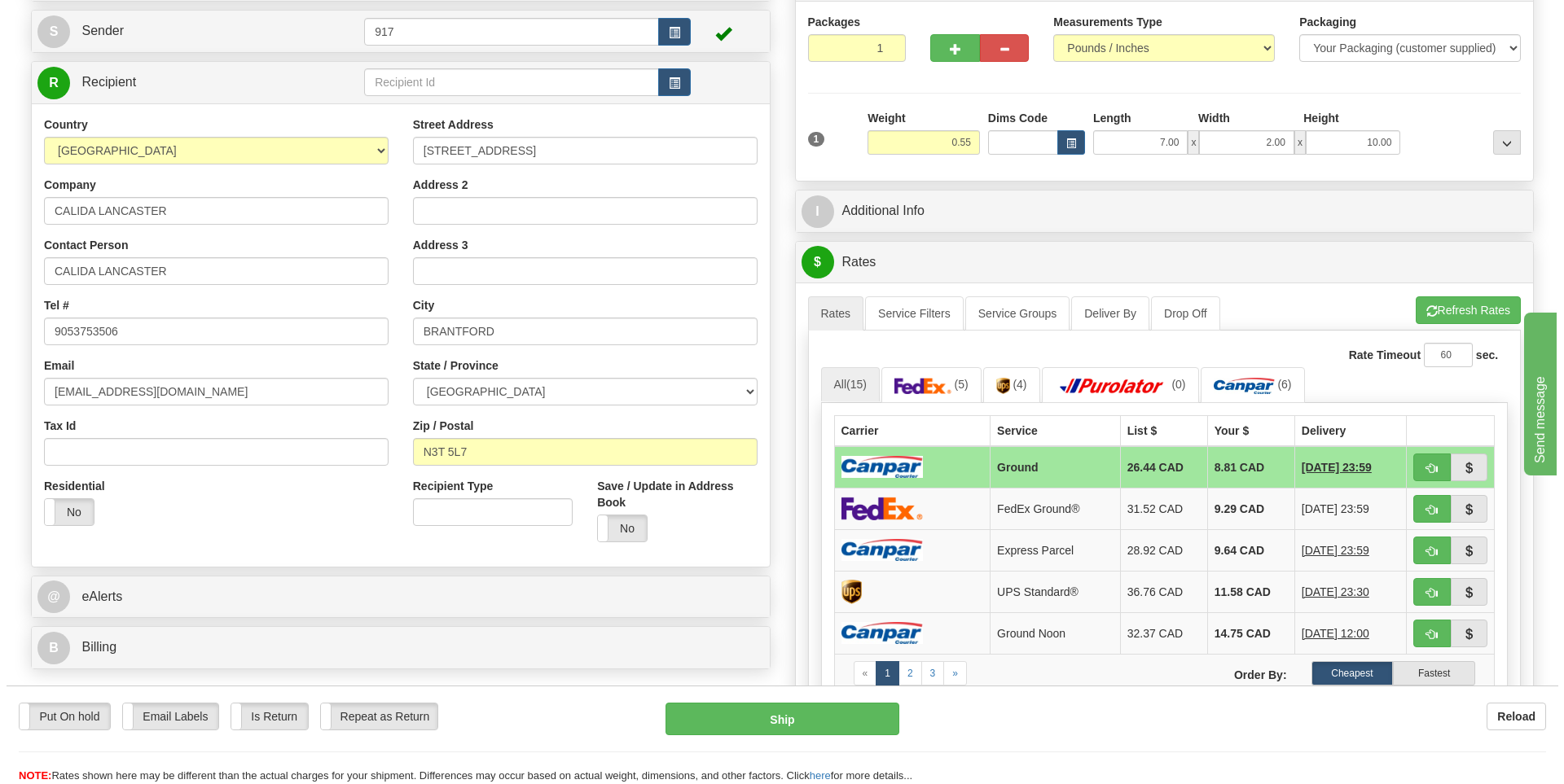
scroll to position [163, 0]
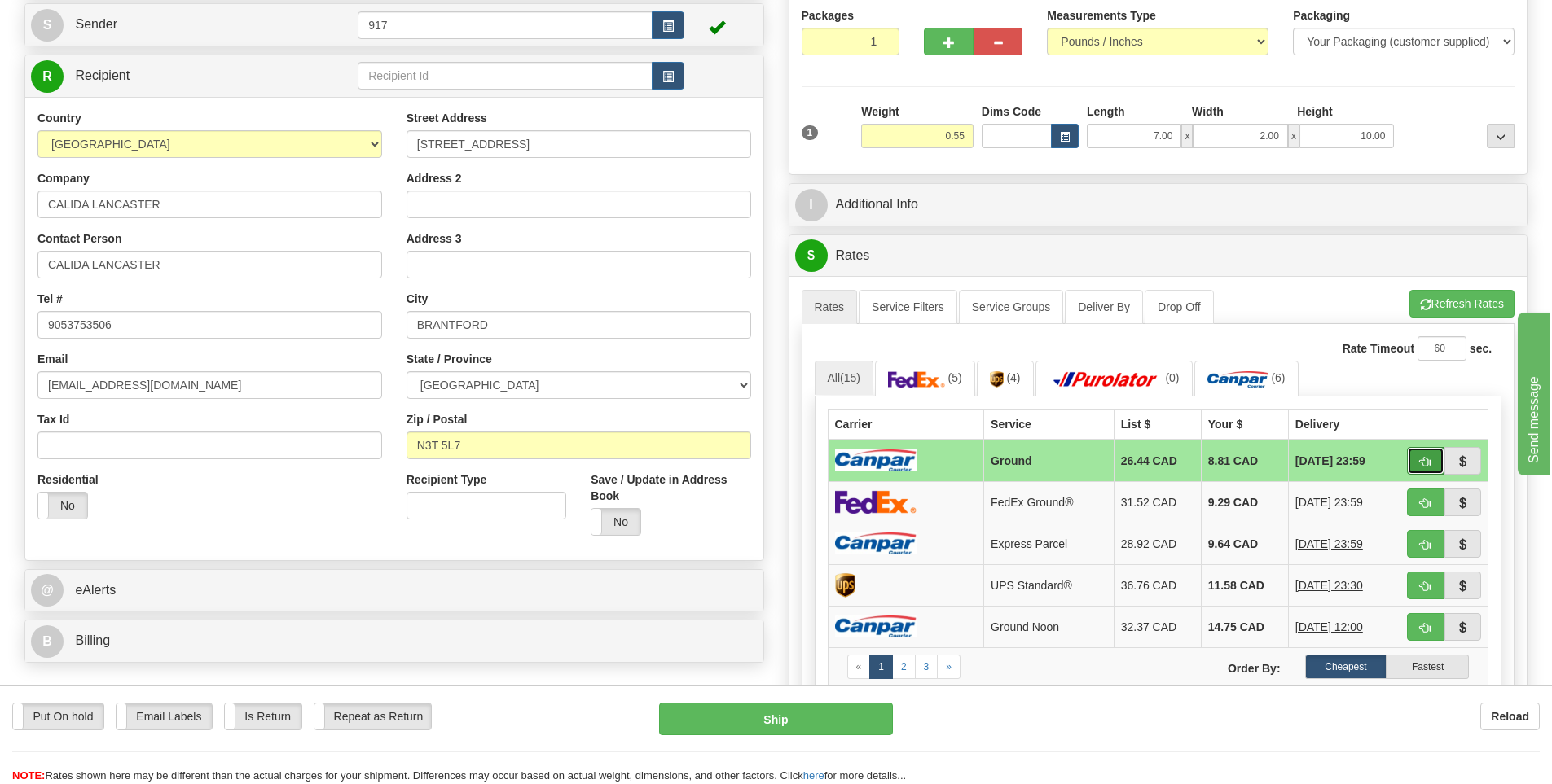
click at [1435, 460] on button "button" at bounding box center [1425, 461] width 38 height 28
type input "1"
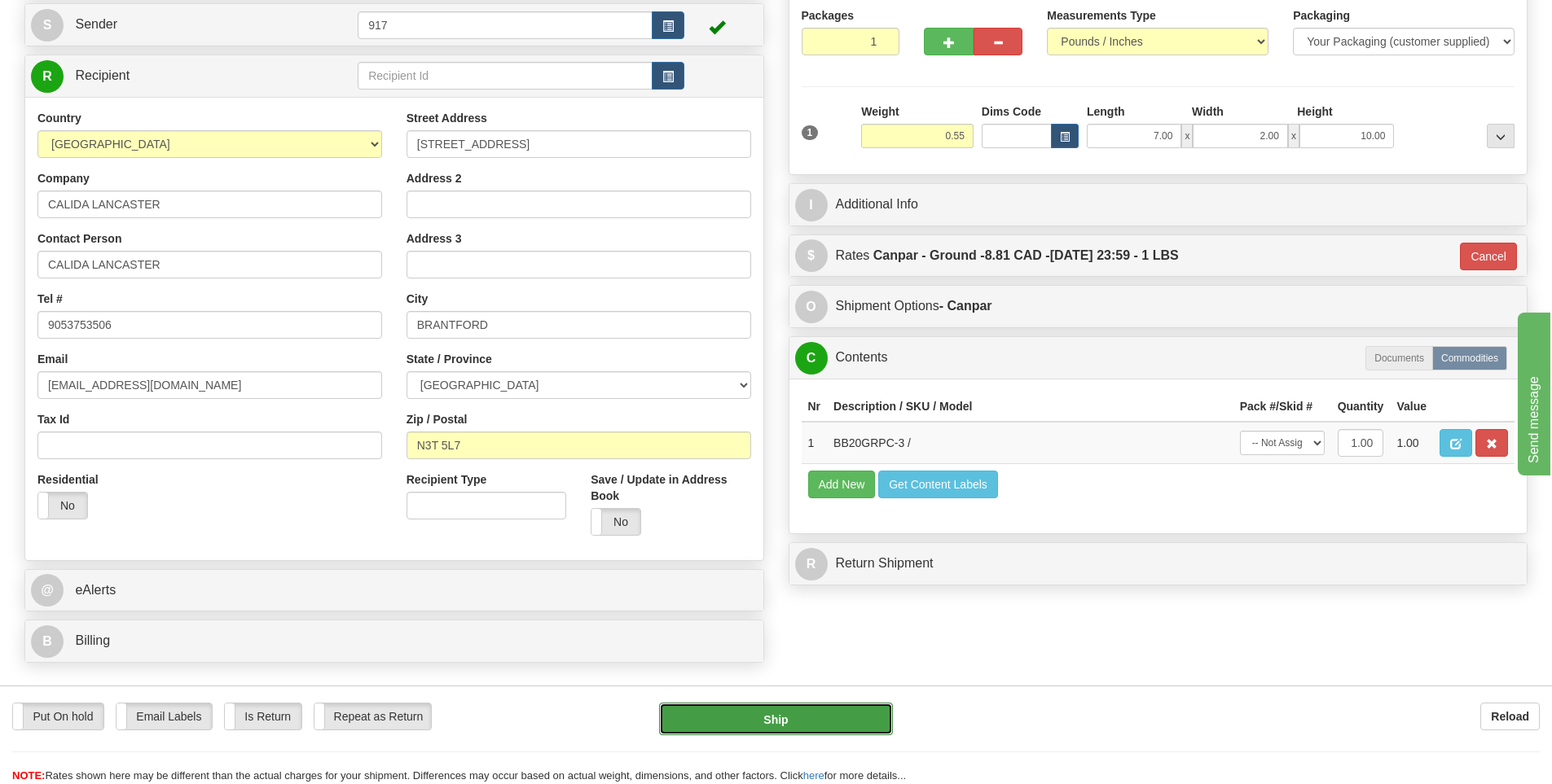
click at [828, 724] on button "Ship" at bounding box center [776, 719] width 234 height 33
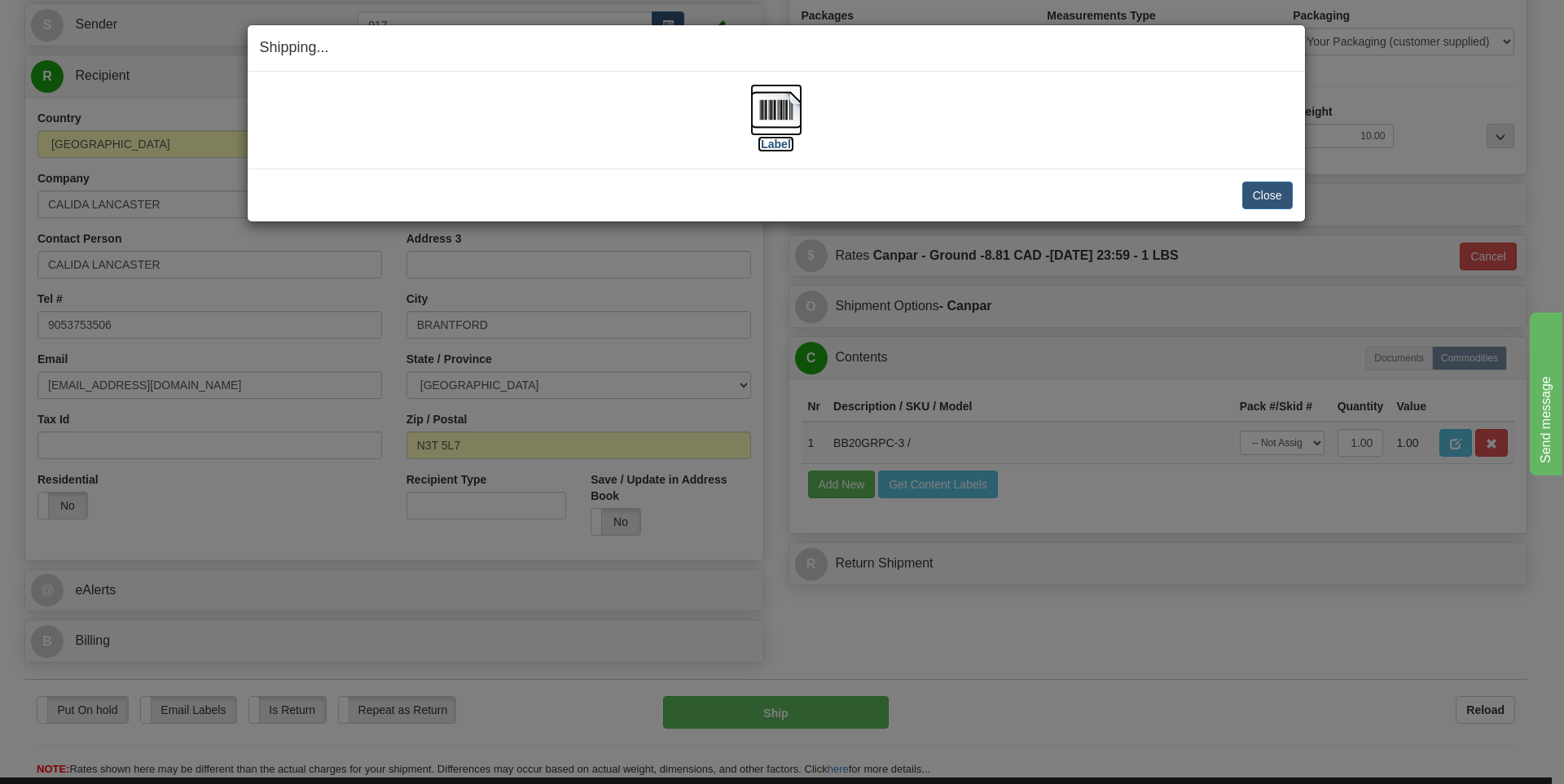
click at [781, 143] on label "[Label]" at bounding box center [777, 144] width 38 height 16
click at [1257, 189] on button "Close" at bounding box center [1267, 195] width 51 height 28
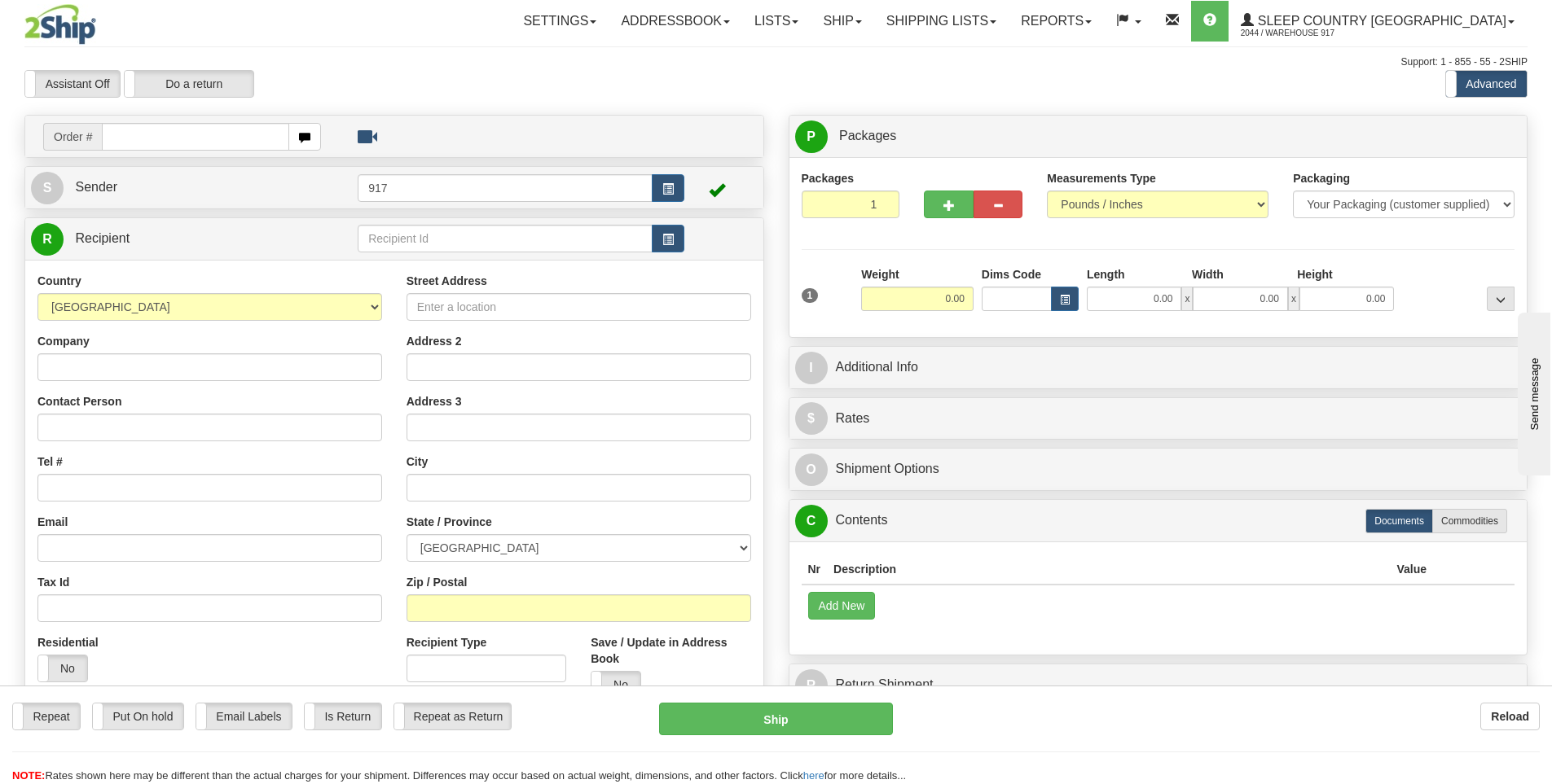
click at [207, 130] on input "text" at bounding box center [195, 137] width 187 height 28
type input "9000I019421"
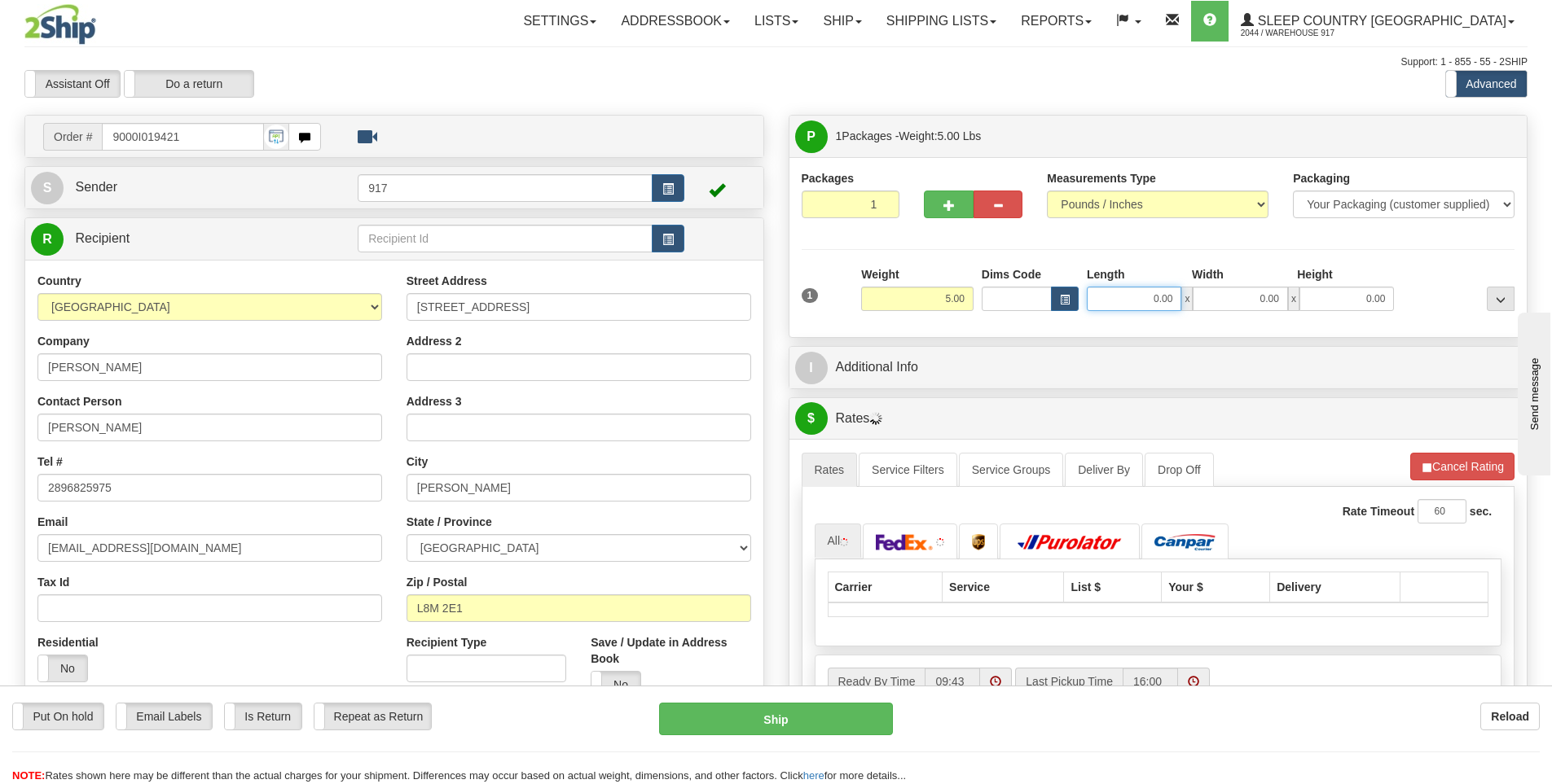
click at [1158, 296] on input "0.00" at bounding box center [1134, 298] width 94 height 25
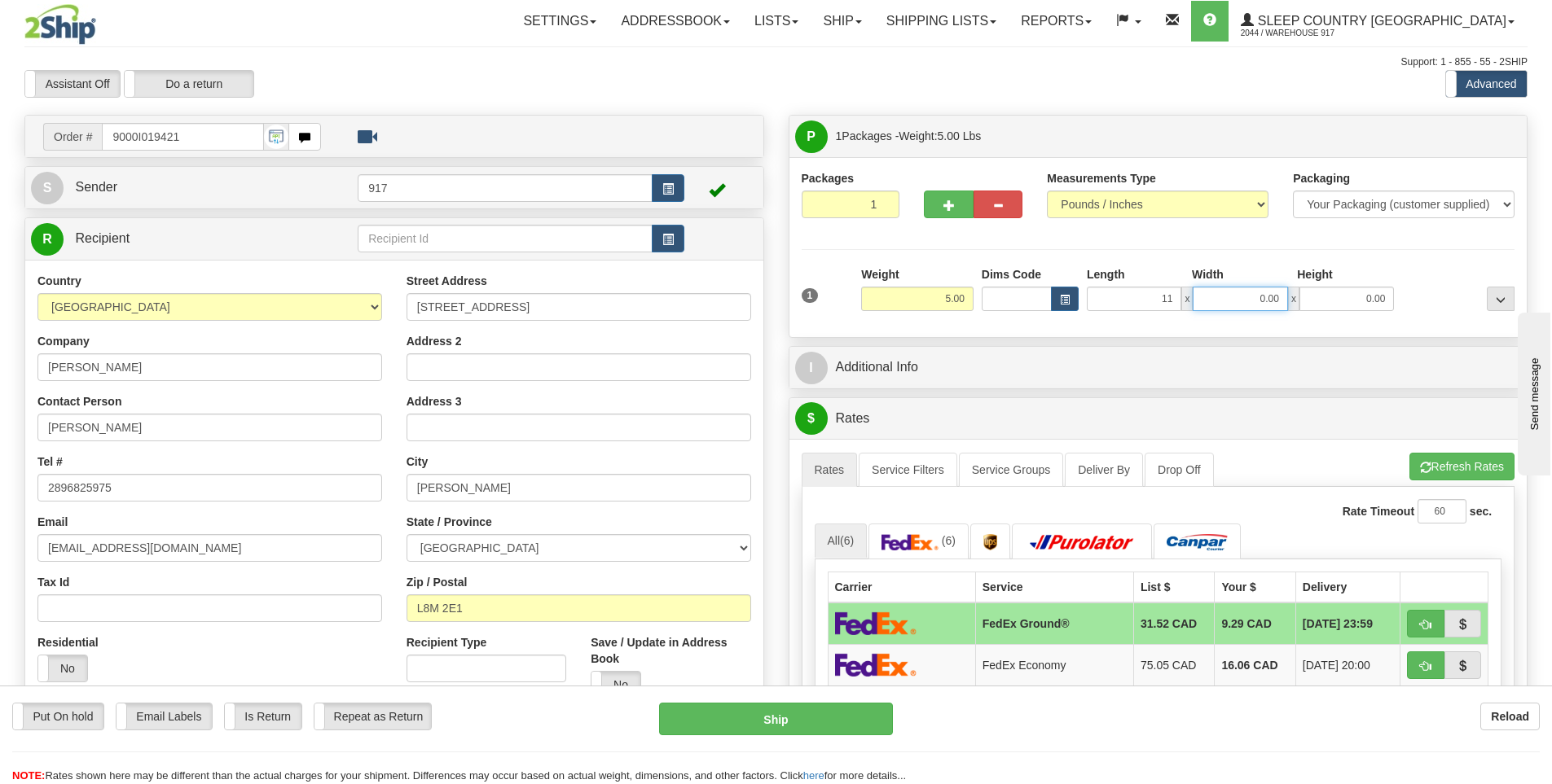
type input "11.00"
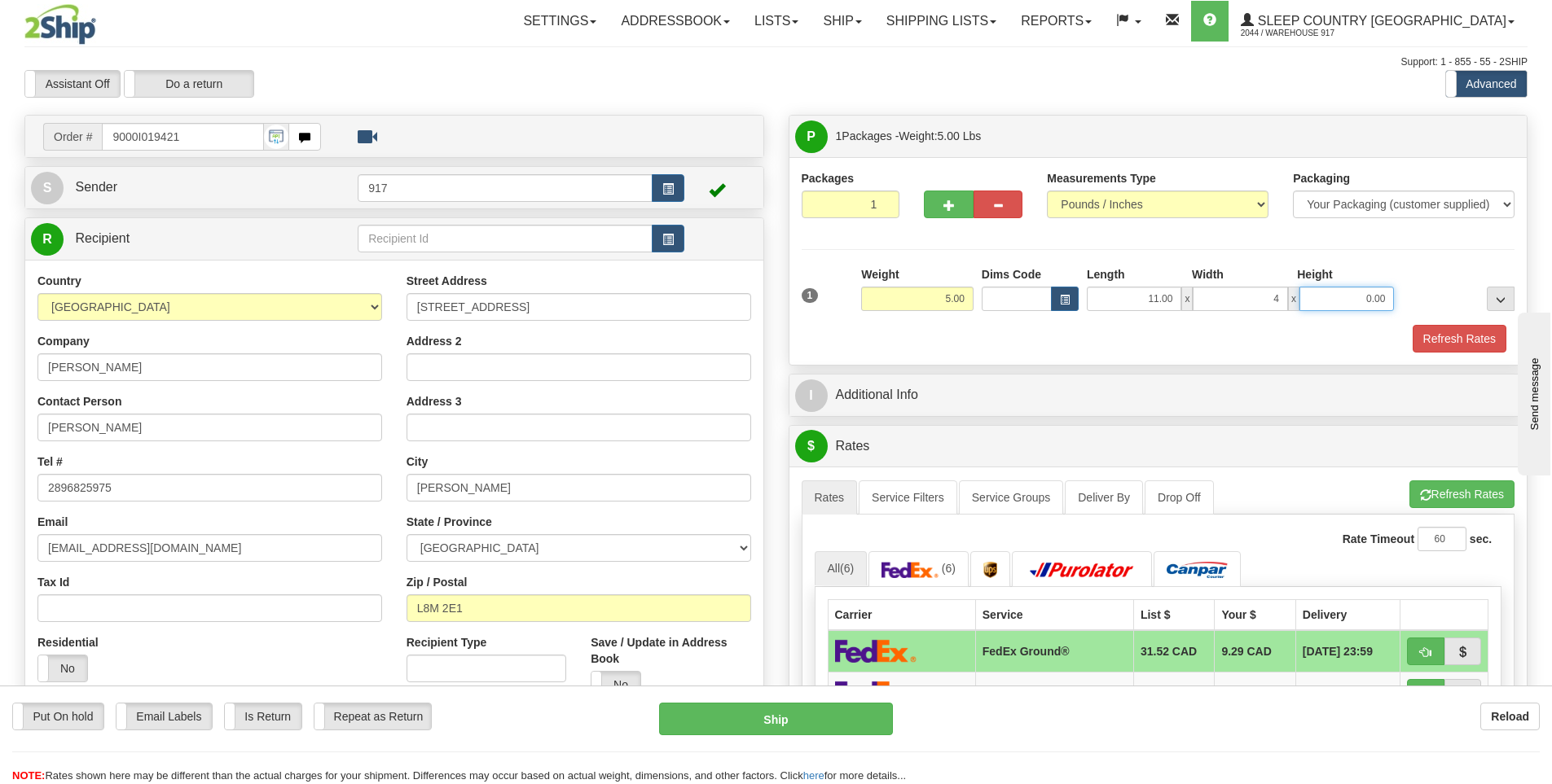
type input "4.00"
type input "14.00"
click at [1441, 349] on button "Refresh Rates" at bounding box center [1459, 339] width 93 height 28
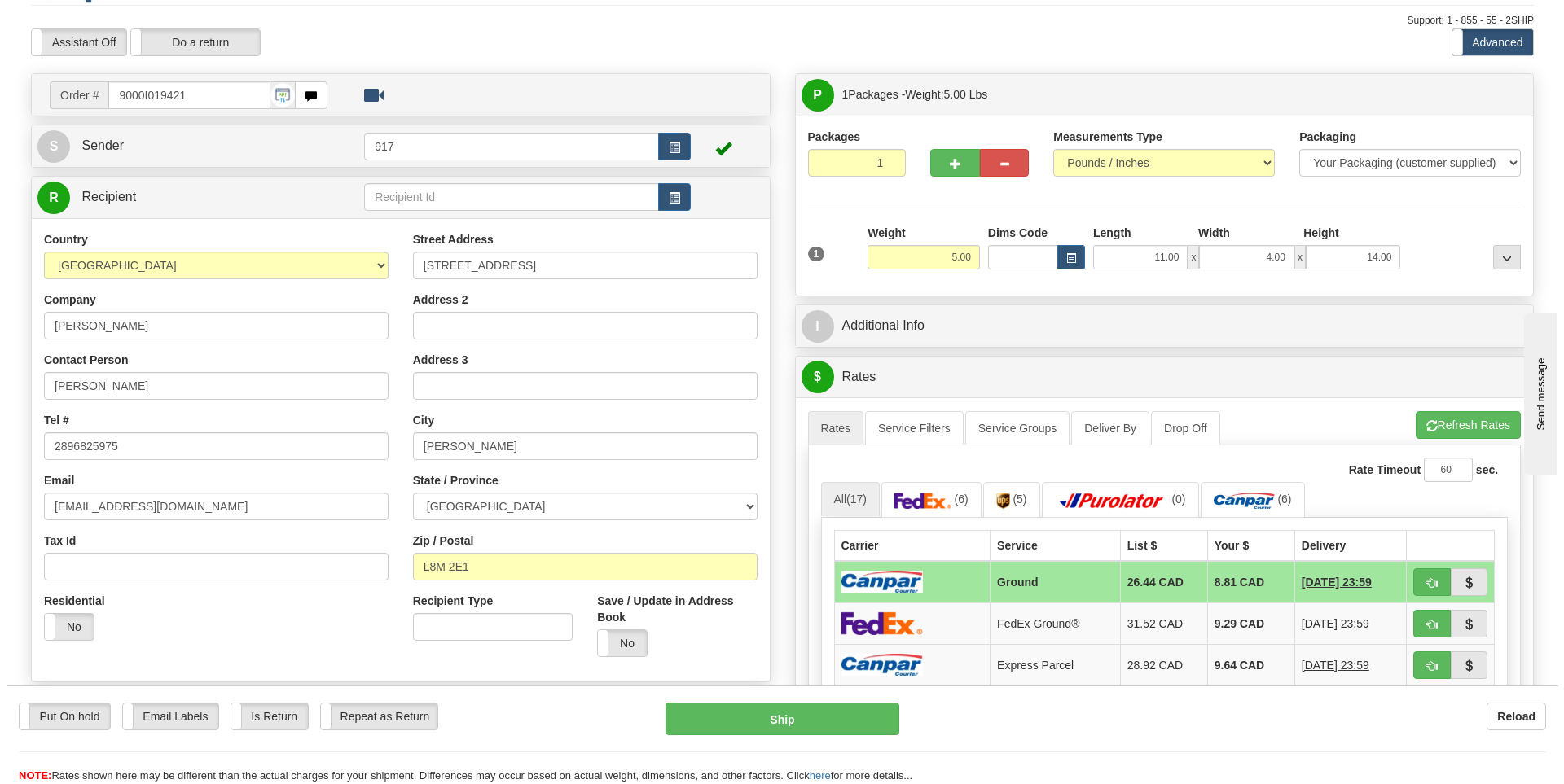
scroll to position [81, 0]
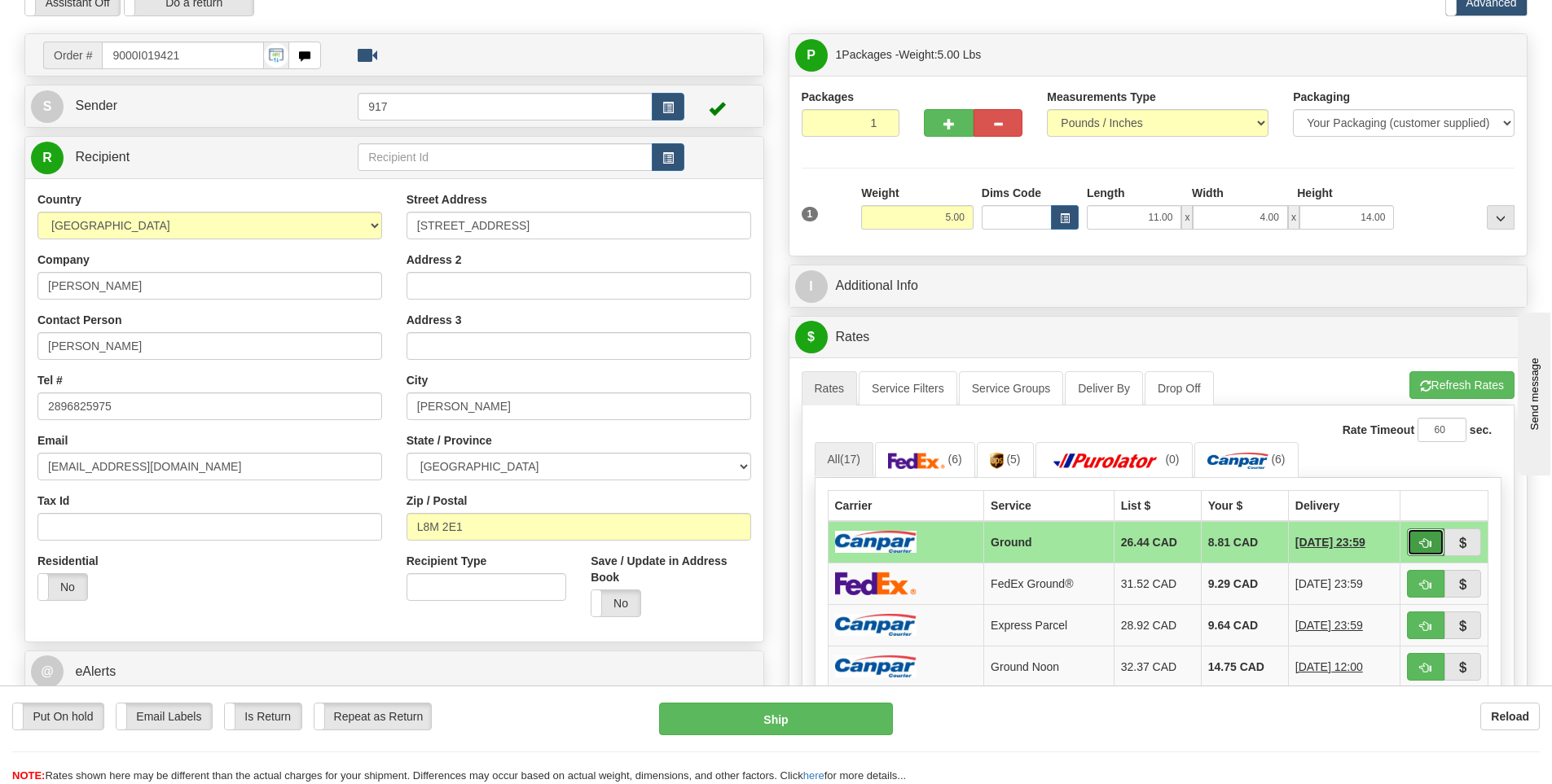
click at [1421, 534] on button "button" at bounding box center [1425, 542] width 38 height 28
type input "1"
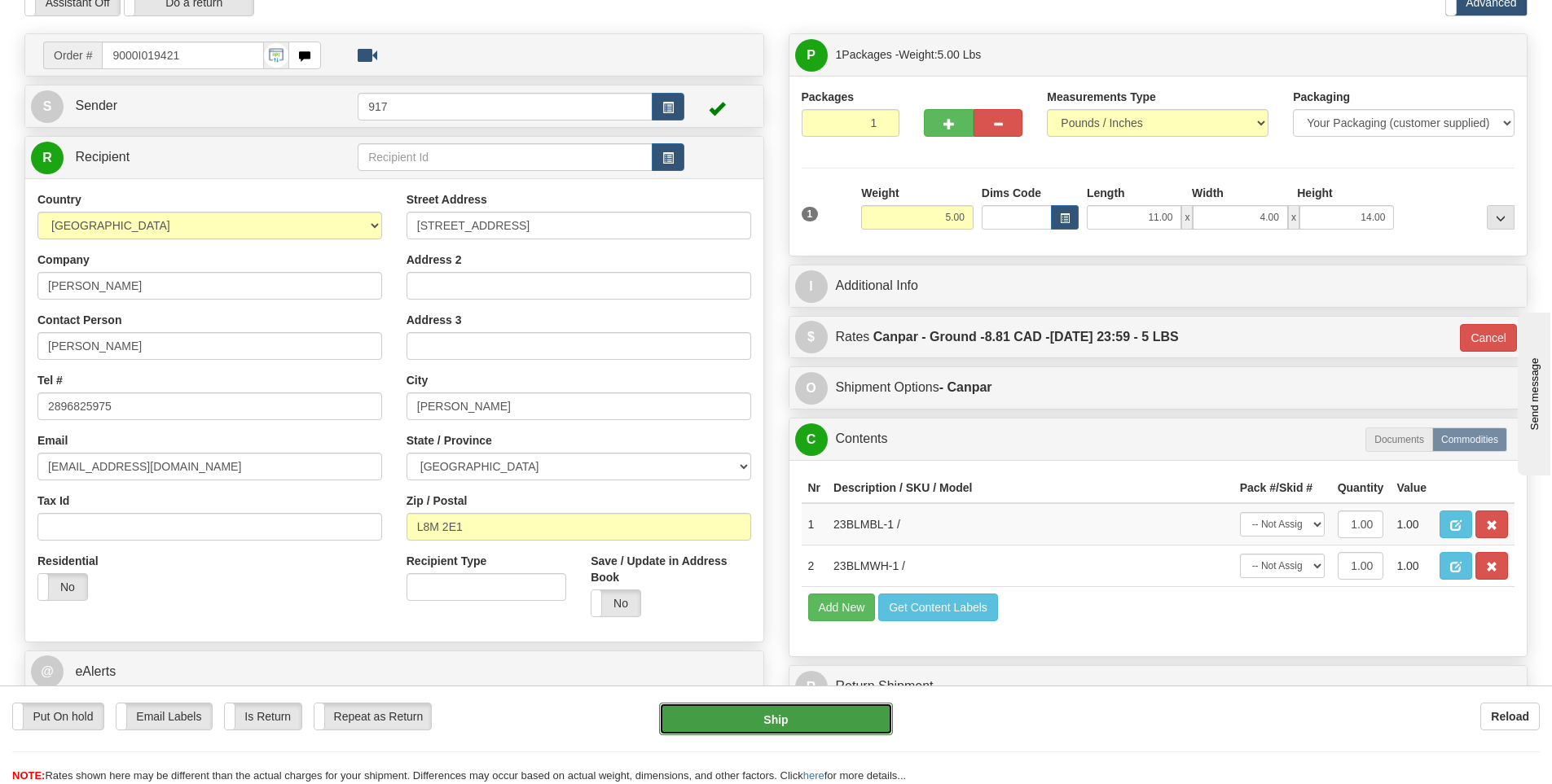
click at [804, 718] on button "Ship" at bounding box center [776, 719] width 234 height 33
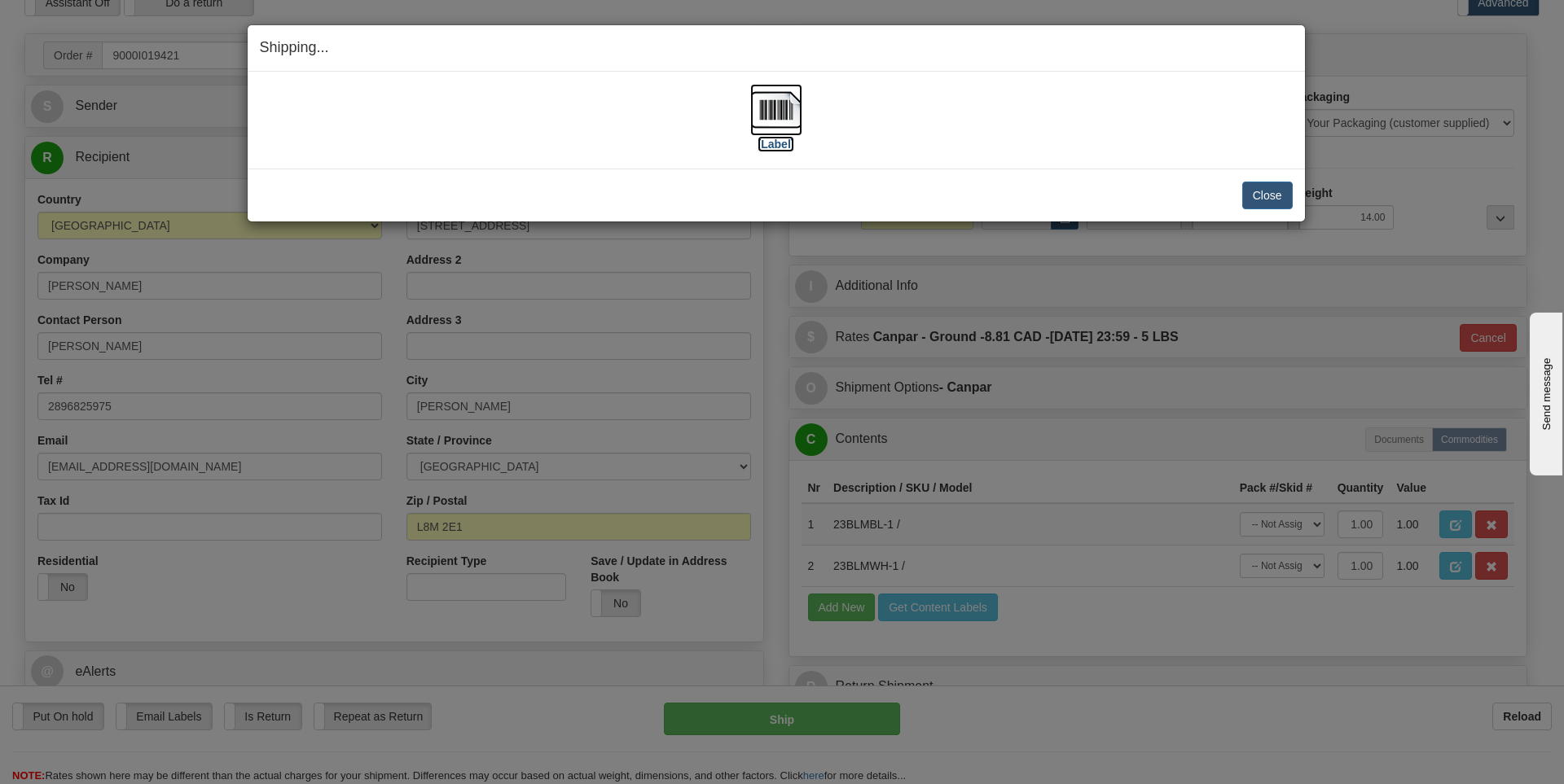
click at [775, 118] on img at bounding box center [776, 110] width 53 height 53
click at [1263, 192] on button "Close" at bounding box center [1267, 195] width 51 height 28
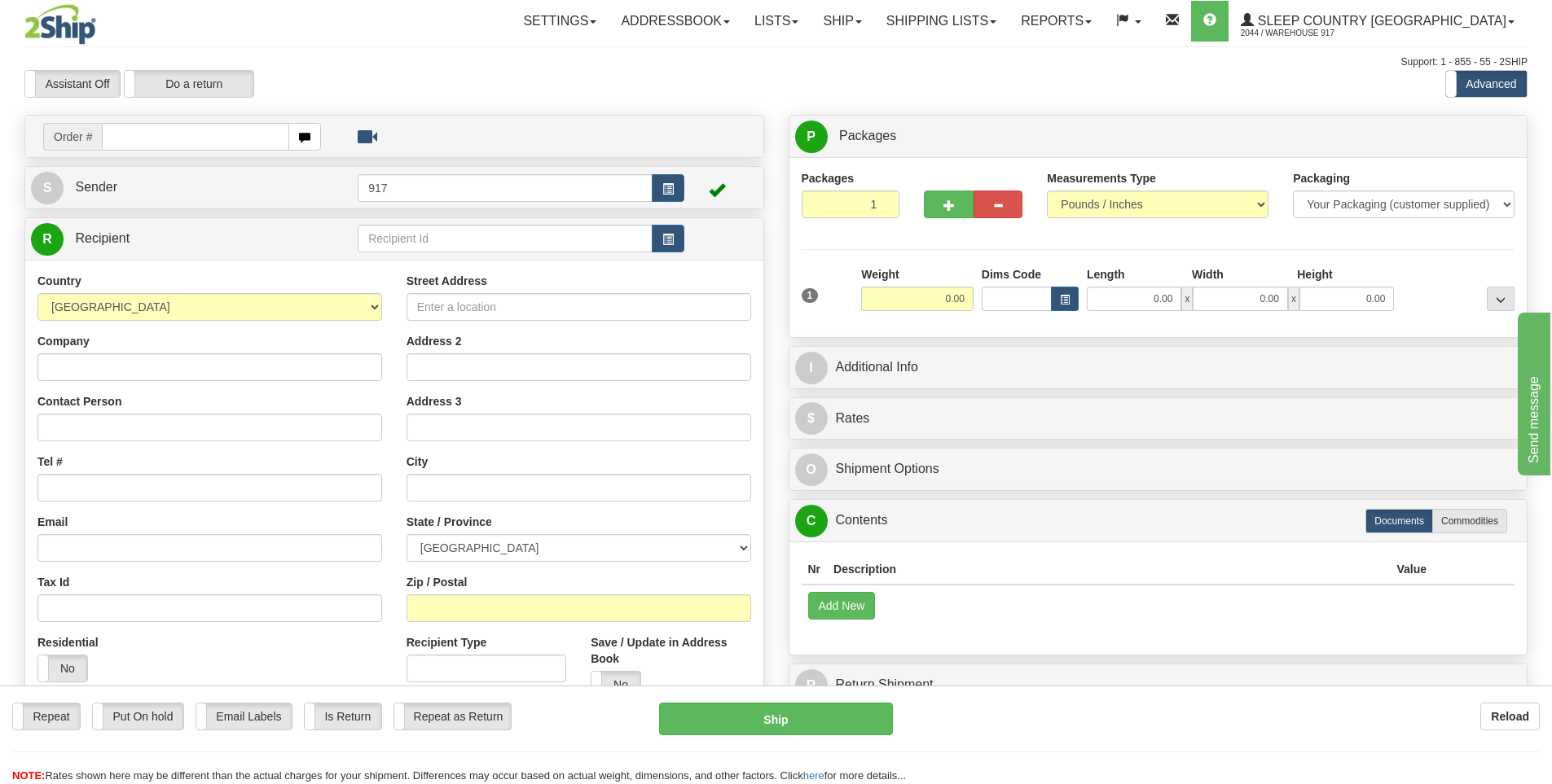
click at [160, 135] on input "text" at bounding box center [195, 137] width 187 height 28
type input "9000I019906"
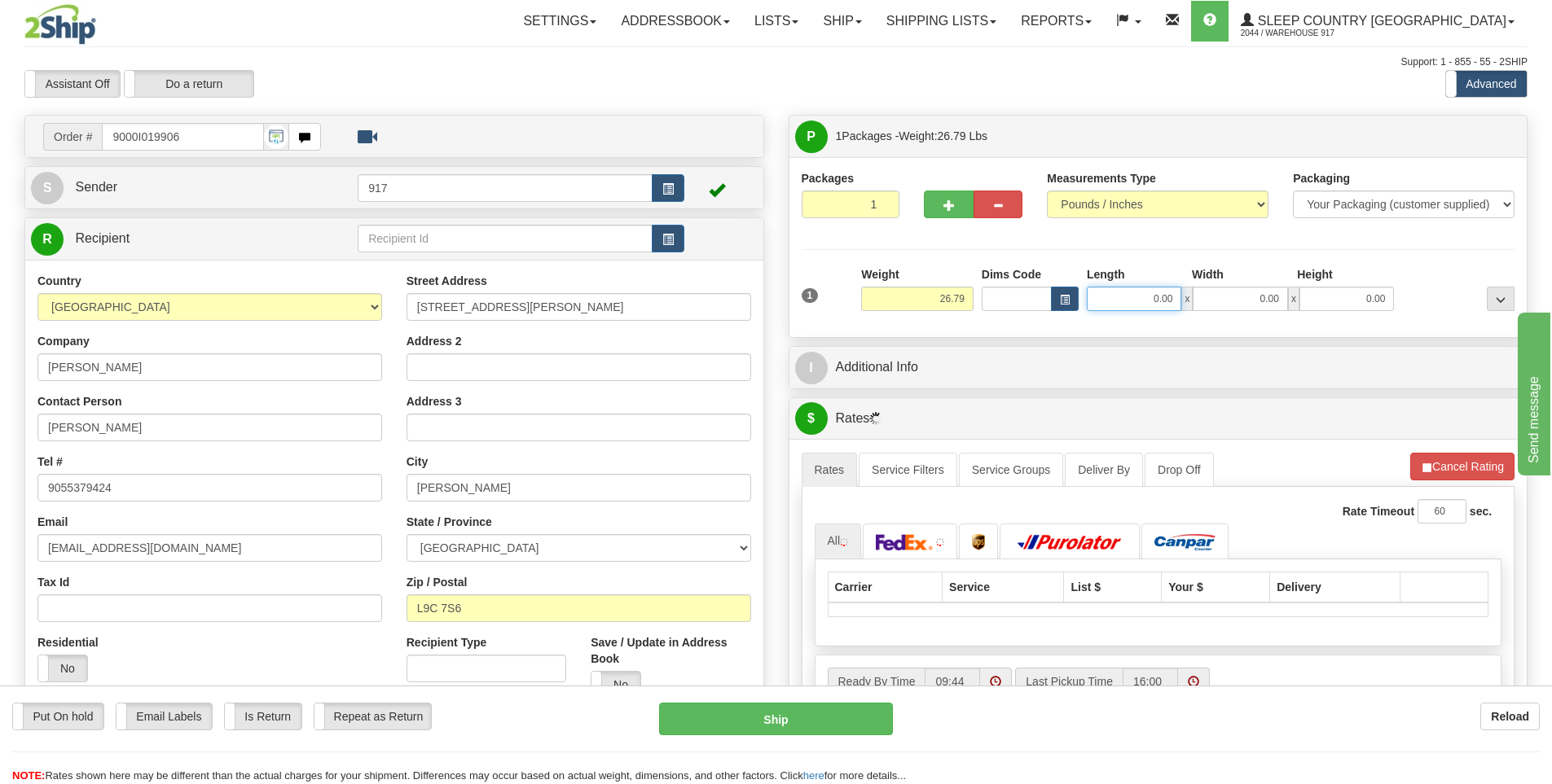
click at [1157, 300] on input "0.00" at bounding box center [1134, 298] width 94 height 25
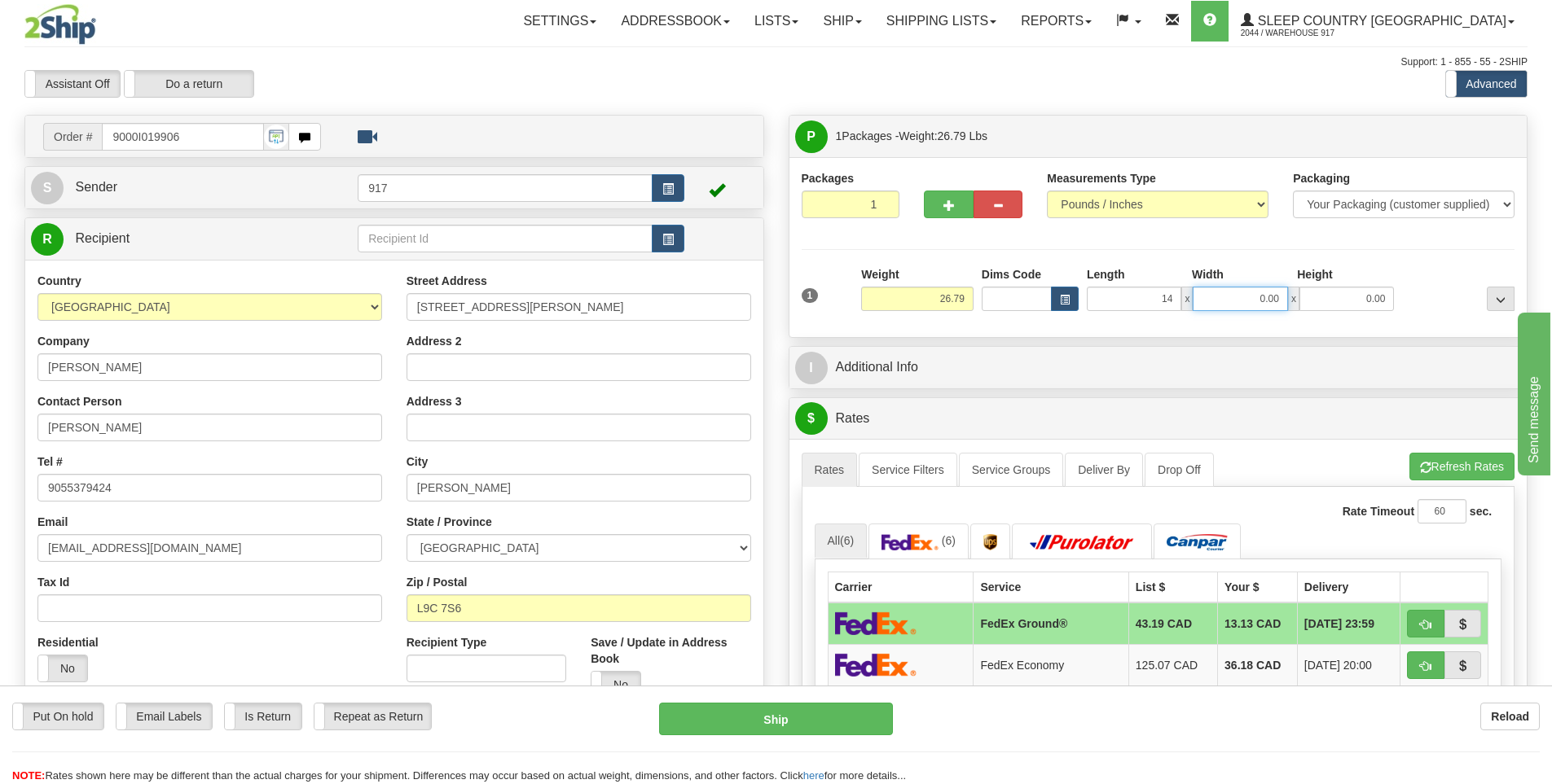
type input "14.00"
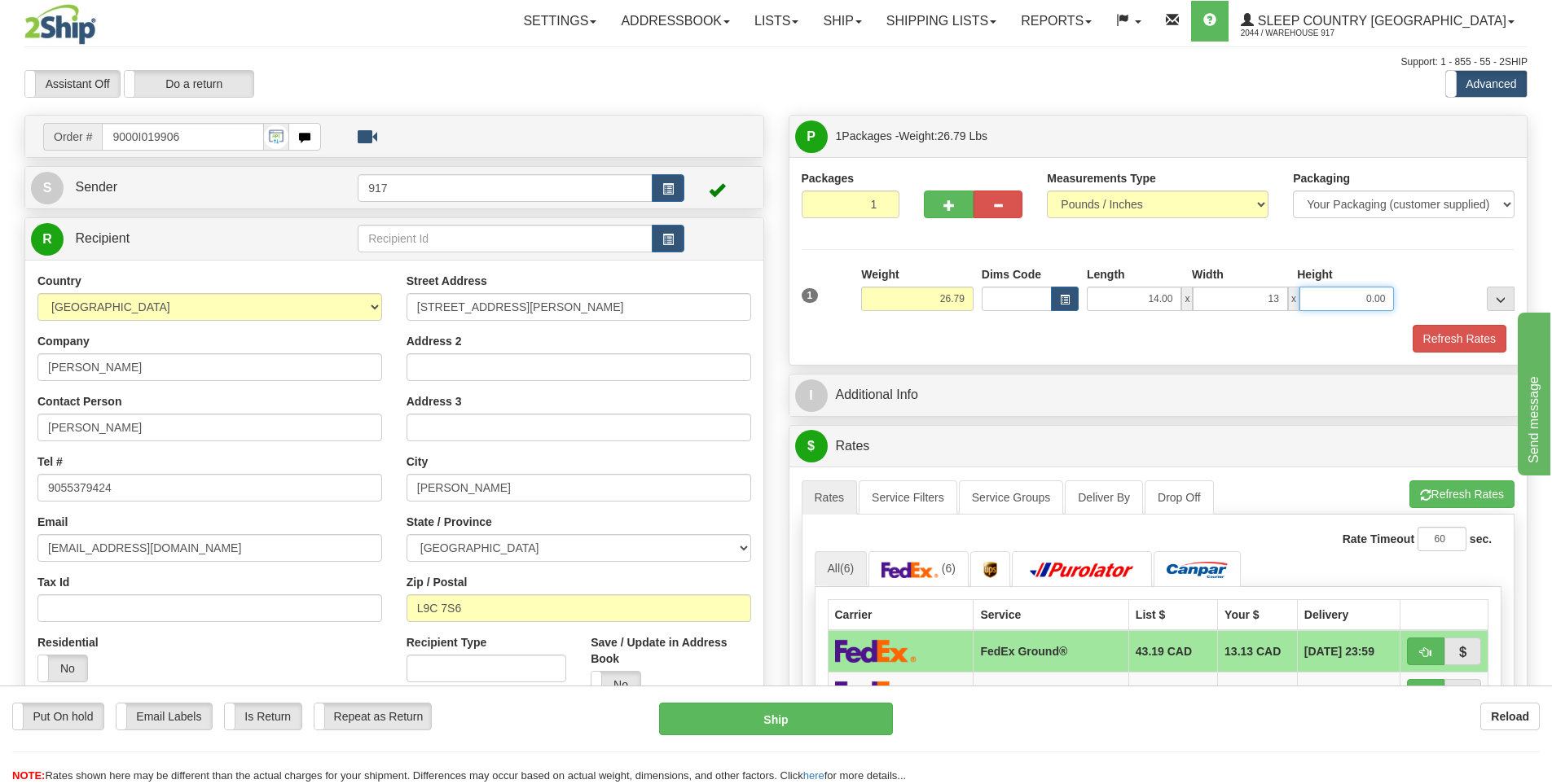
type input "13.00"
type input "40.00"
click at [1447, 344] on button "Refresh Rates" at bounding box center [1459, 339] width 93 height 28
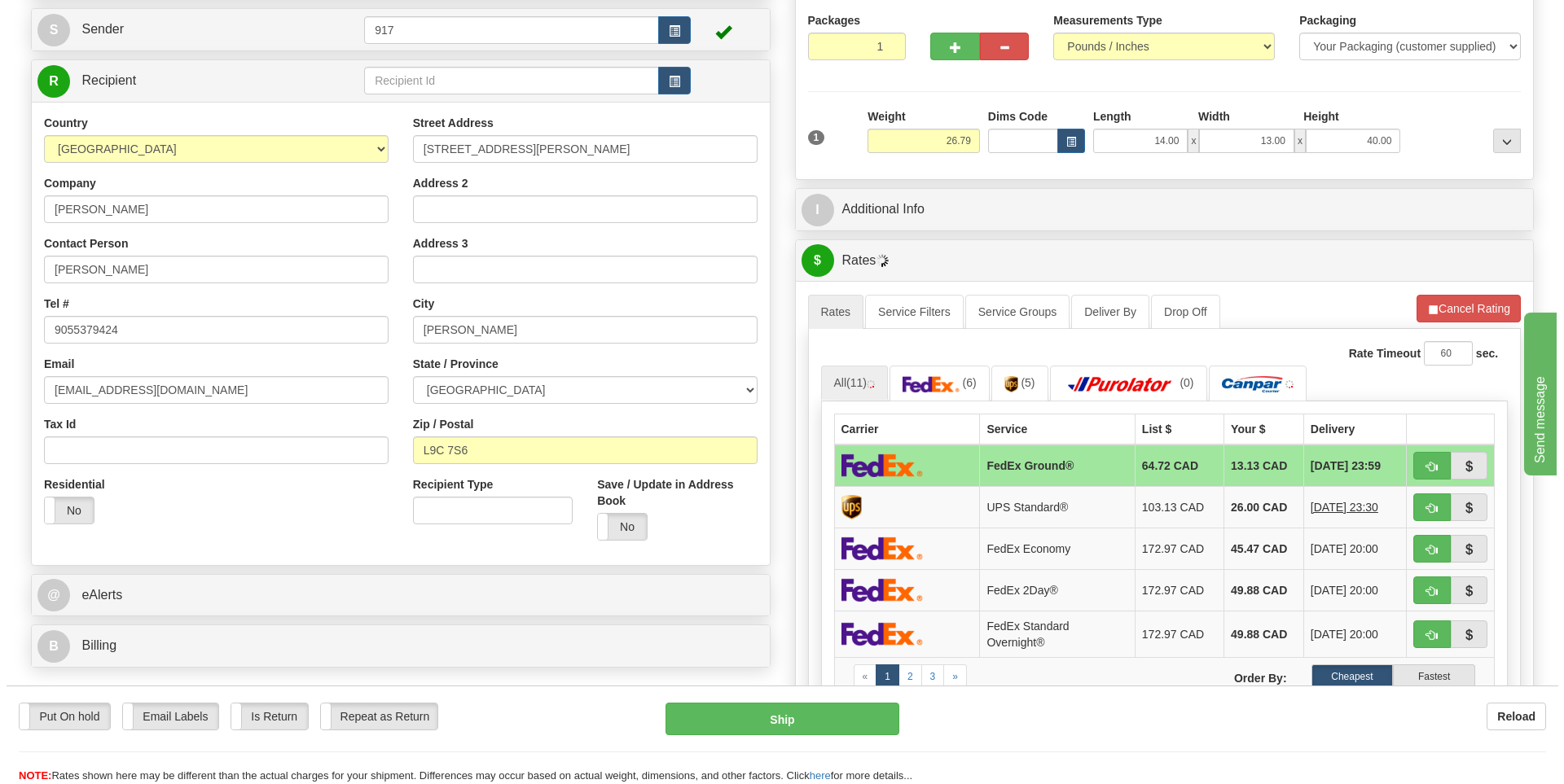
scroll to position [163, 0]
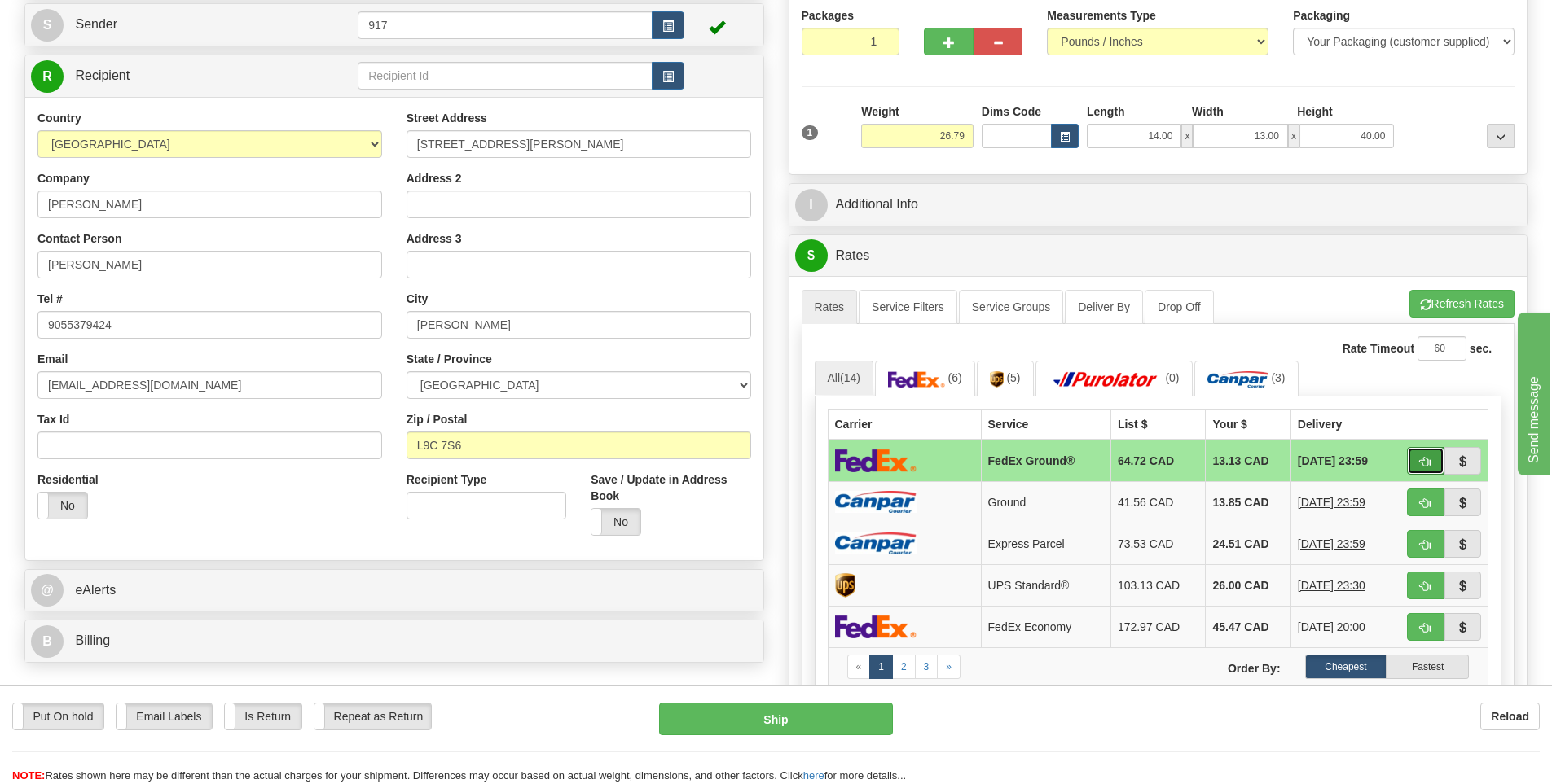
click at [1416, 466] on button "button" at bounding box center [1425, 461] width 38 height 28
type input "92"
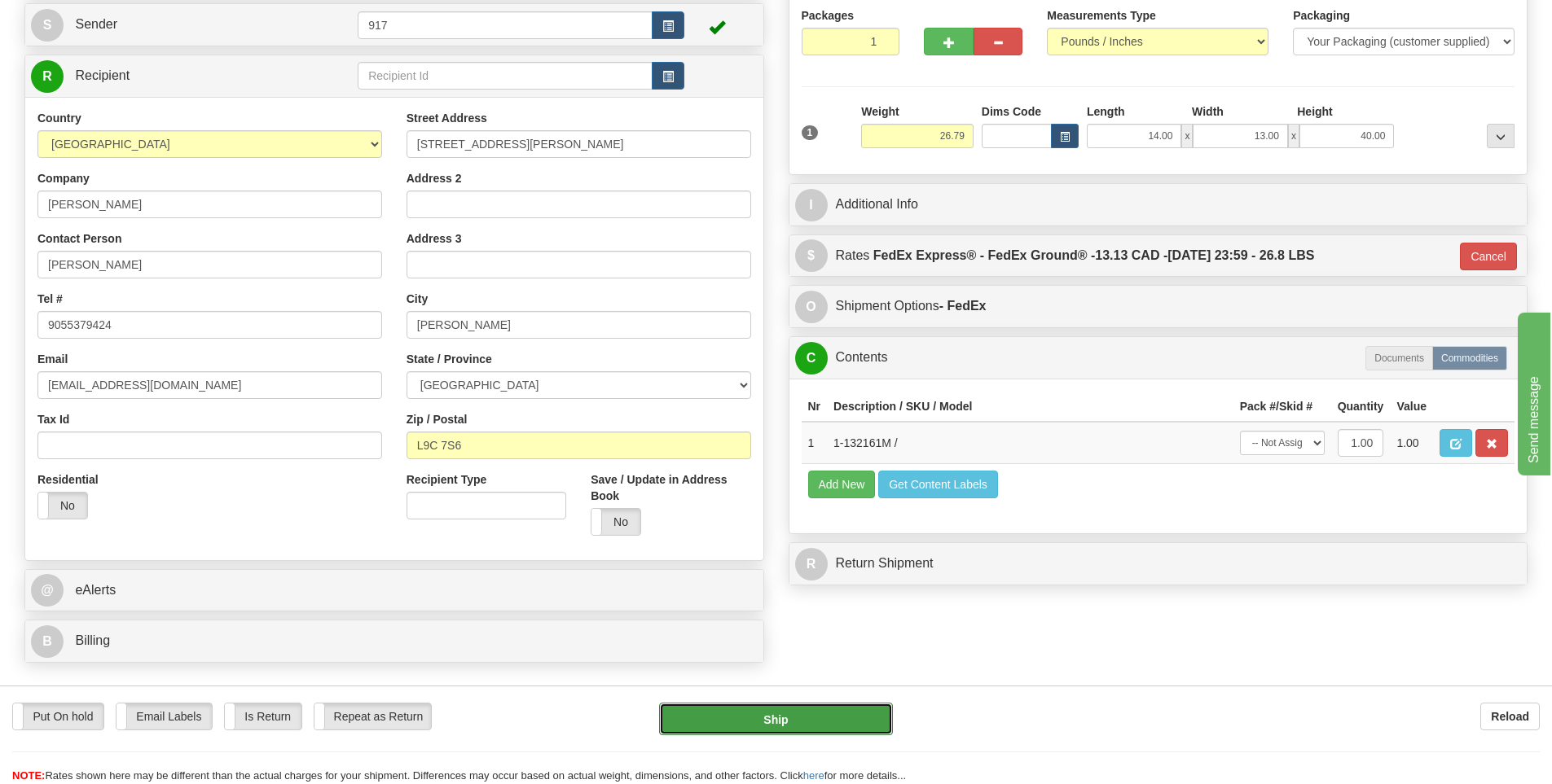
click at [815, 718] on button "Ship" at bounding box center [776, 719] width 234 height 33
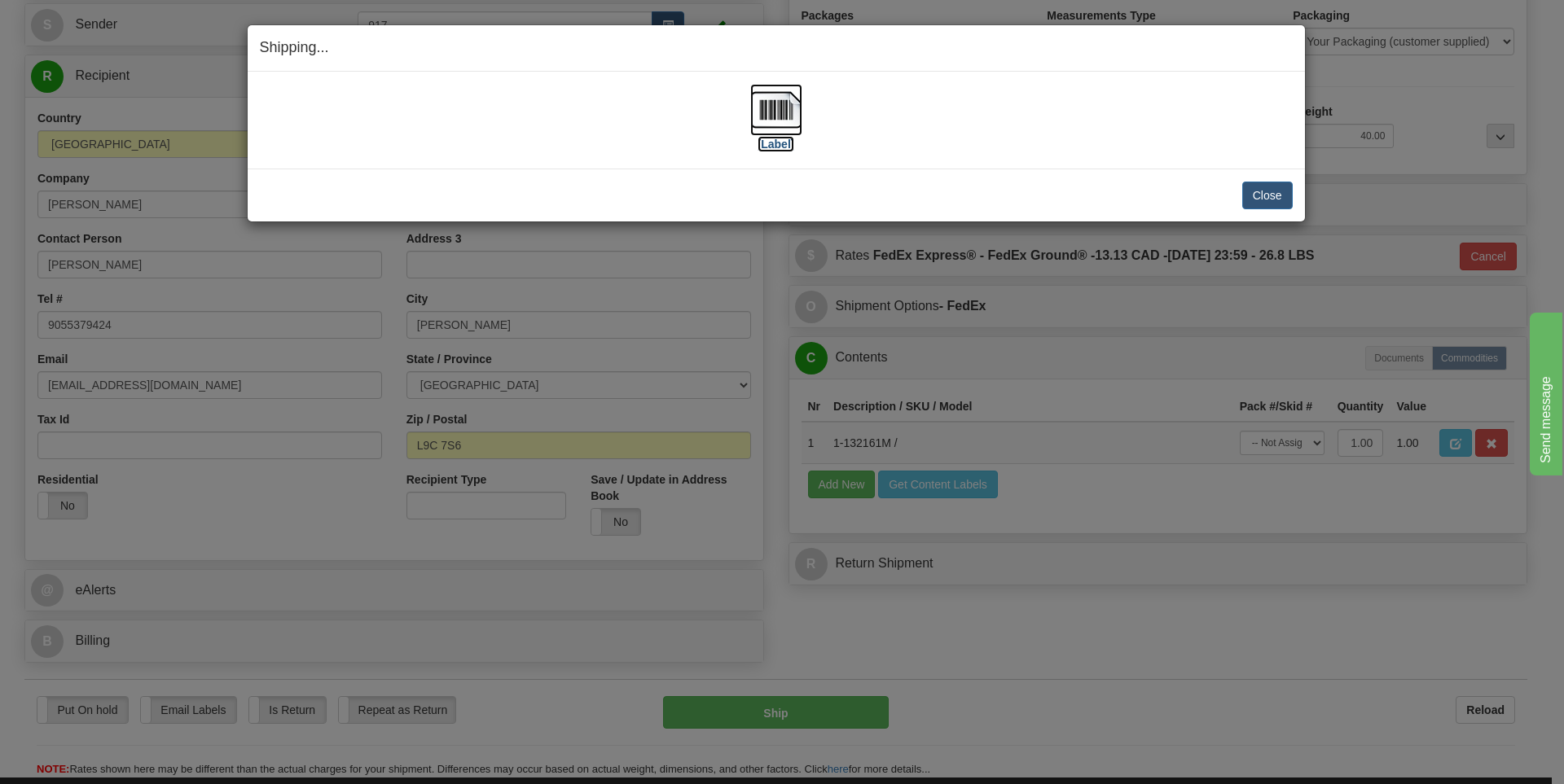
click at [767, 109] on img at bounding box center [776, 110] width 53 height 53
click at [1261, 192] on button "Close" at bounding box center [1267, 195] width 51 height 28
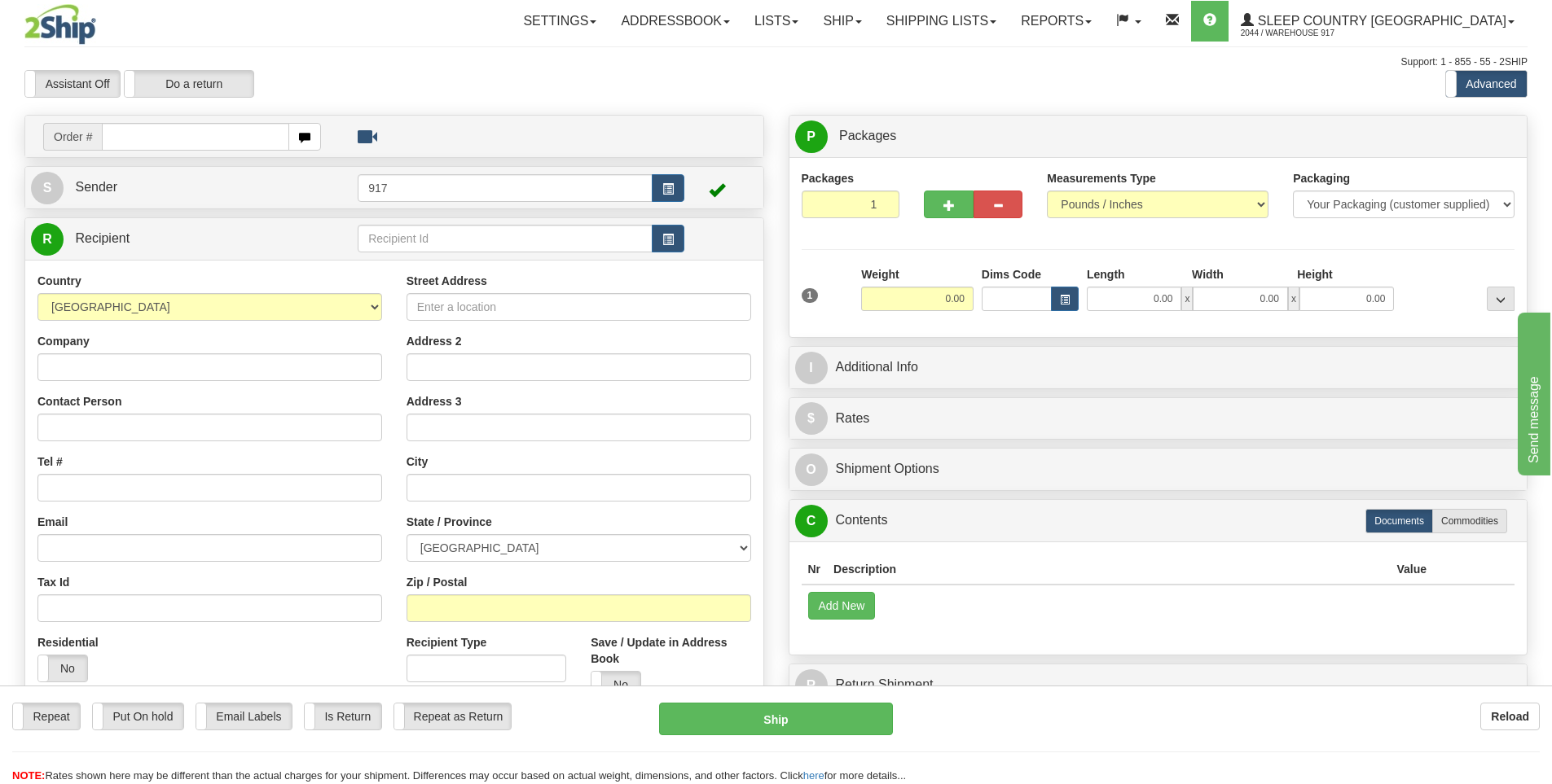
click at [224, 143] on input "text" at bounding box center [195, 137] width 187 height 28
type input "9000I020116"
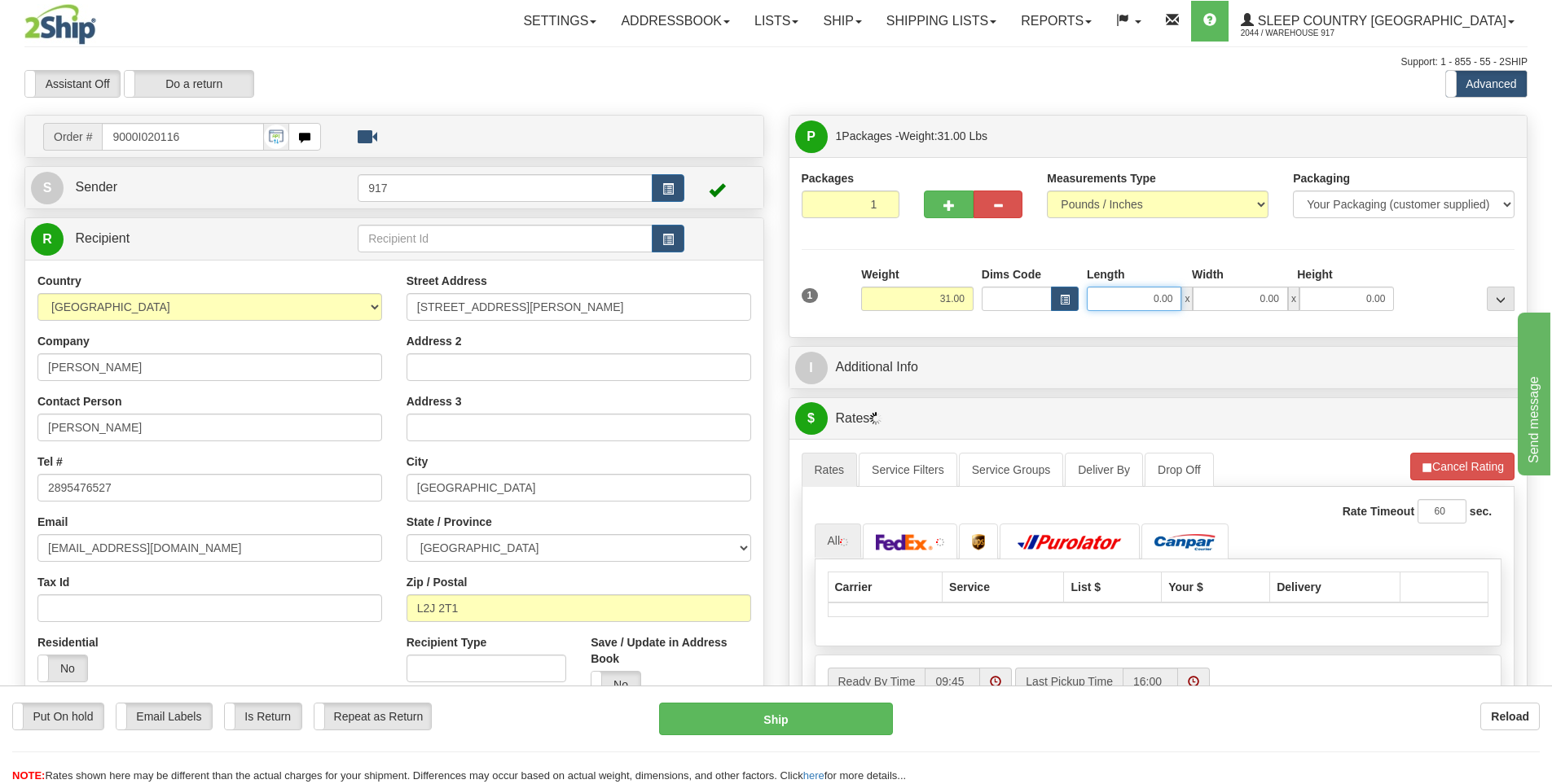
click at [1152, 300] on input "0.00" at bounding box center [1134, 298] width 94 height 25
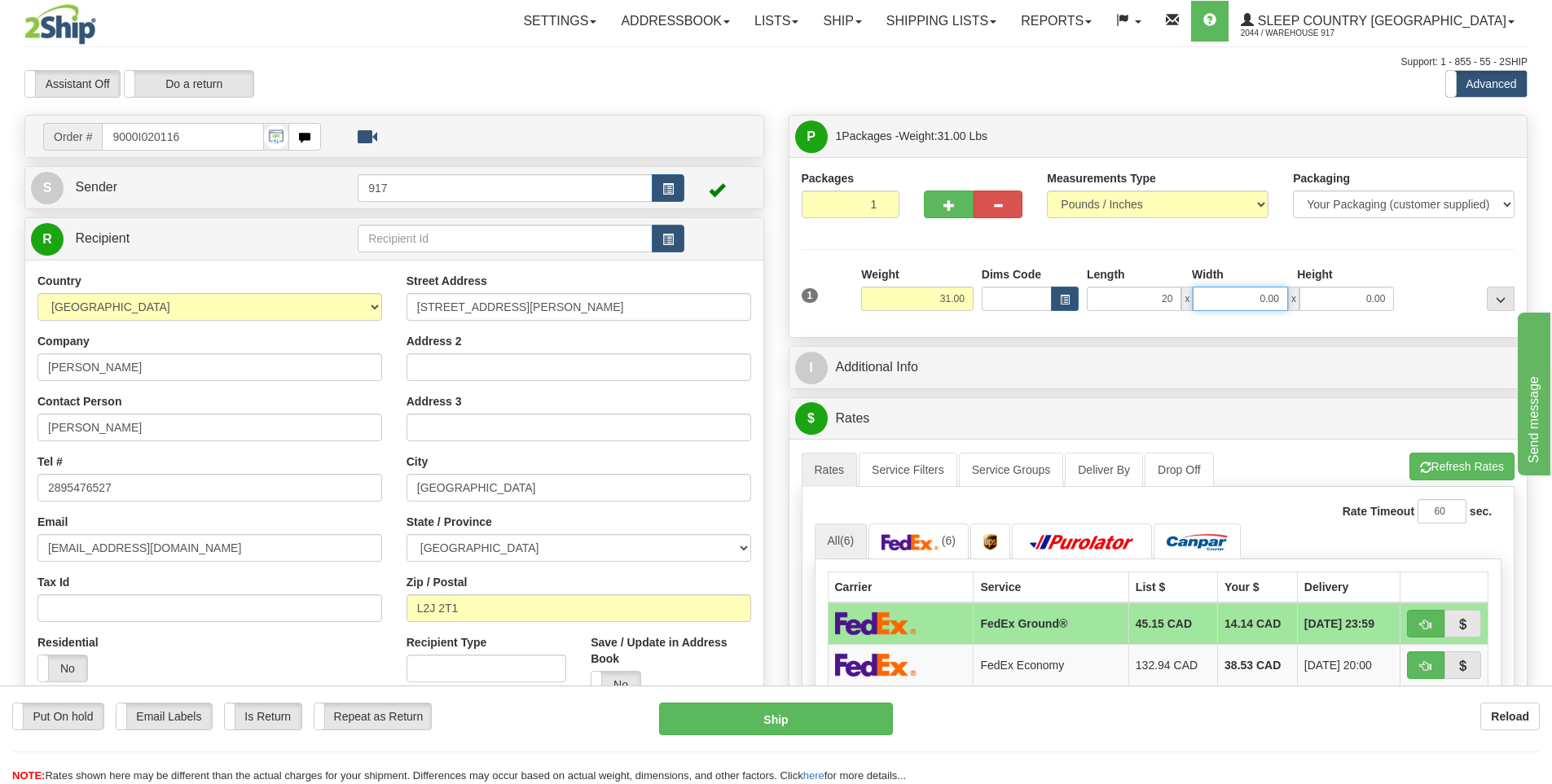
type input "20.00"
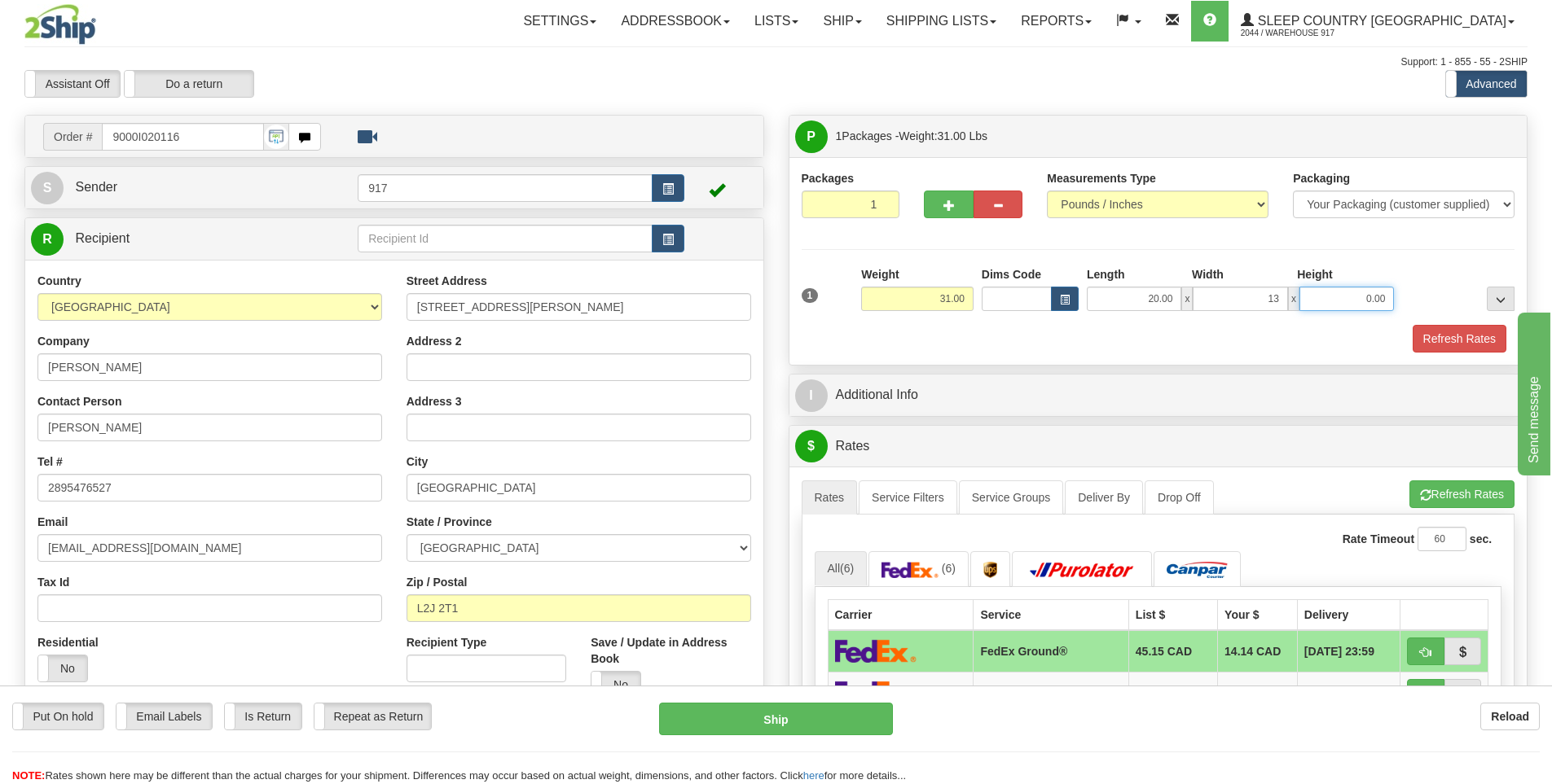
type input "13.00"
type input "27.00"
click at [1443, 339] on button "Refresh Rates" at bounding box center [1459, 339] width 93 height 28
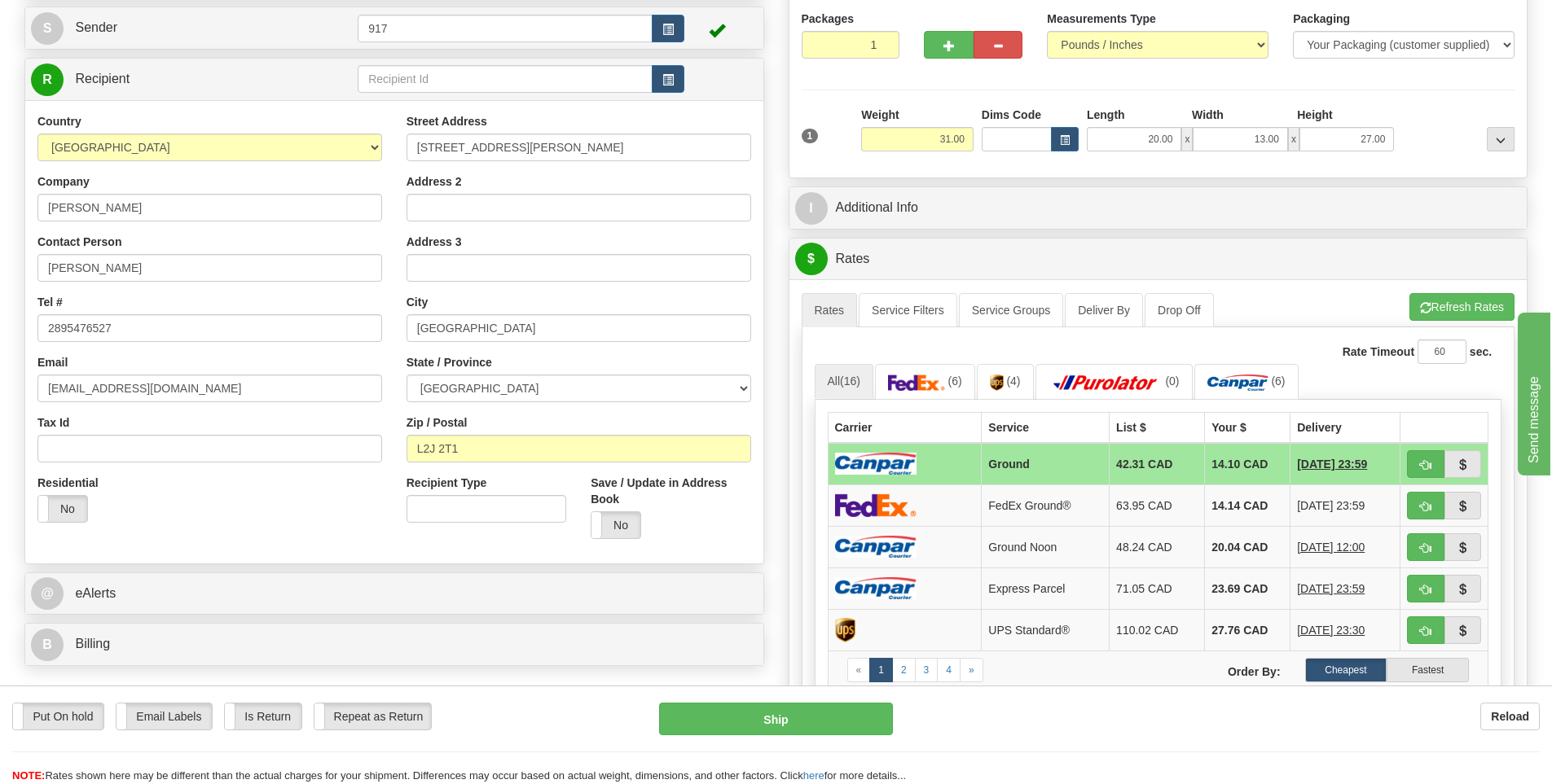
scroll to position [163, 0]
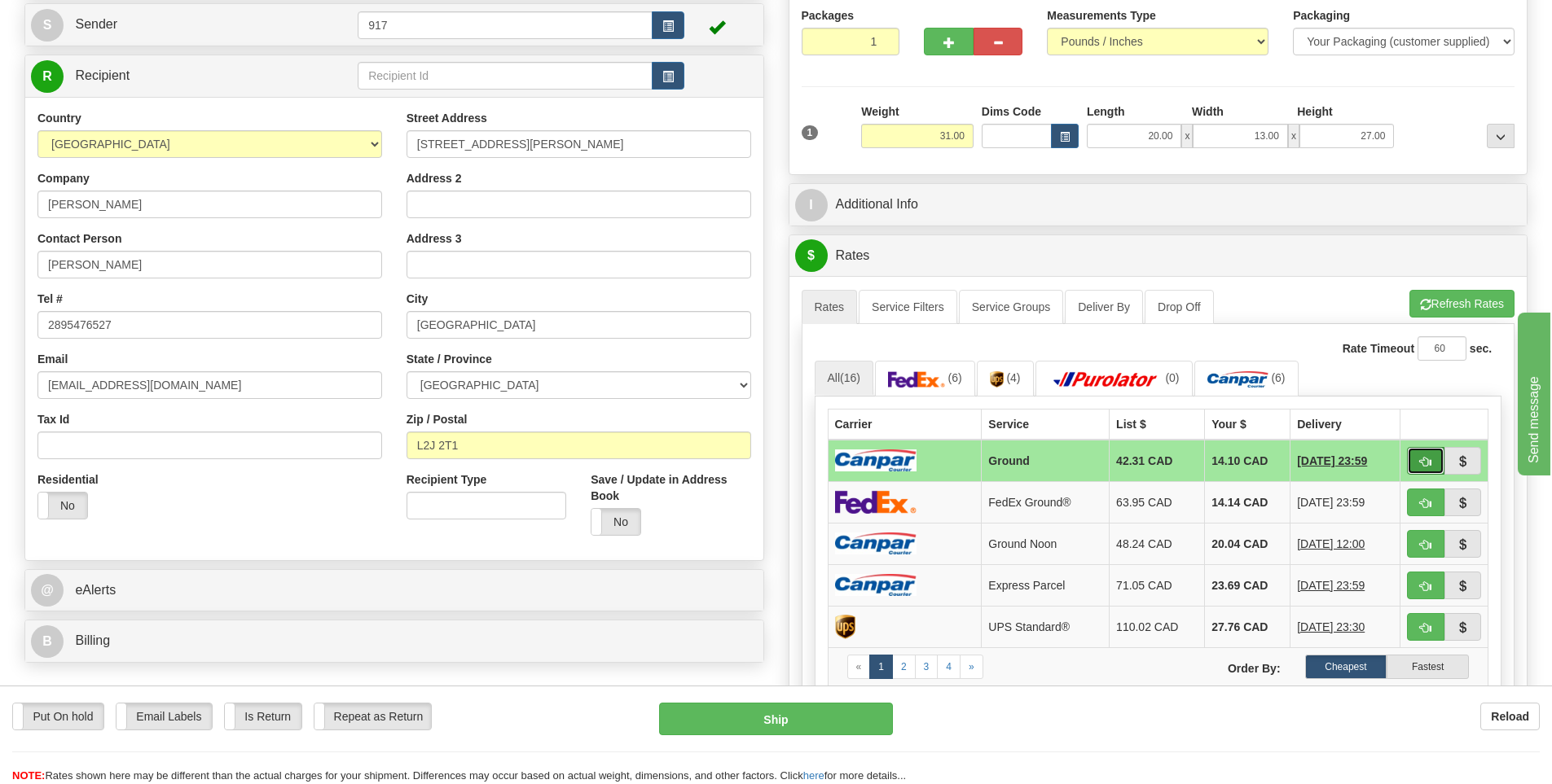
click at [1423, 462] on span "button" at bounding box center [1425, 462] width 11 height 11
type input "1"
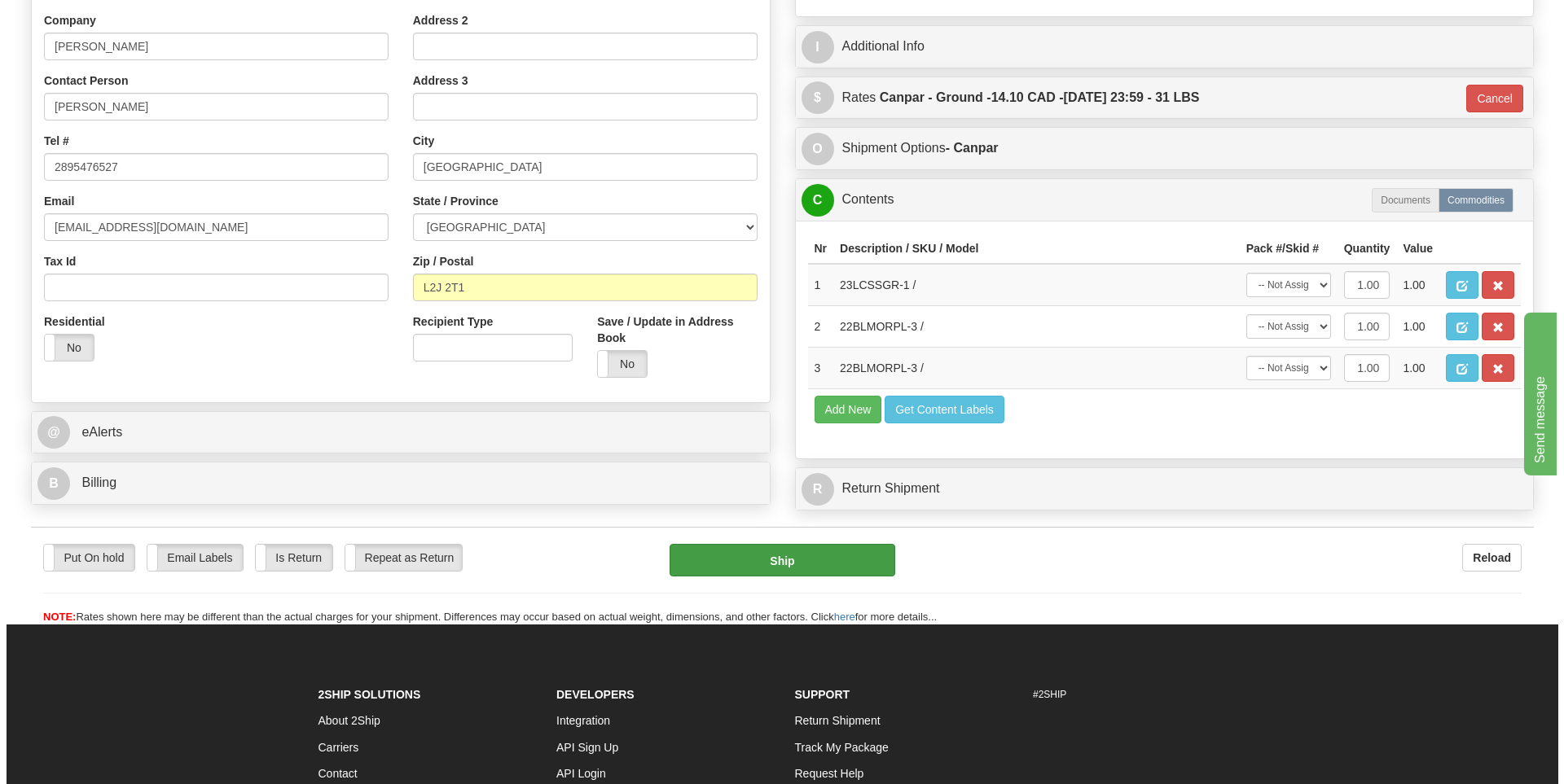
scroll to position [326, 0]
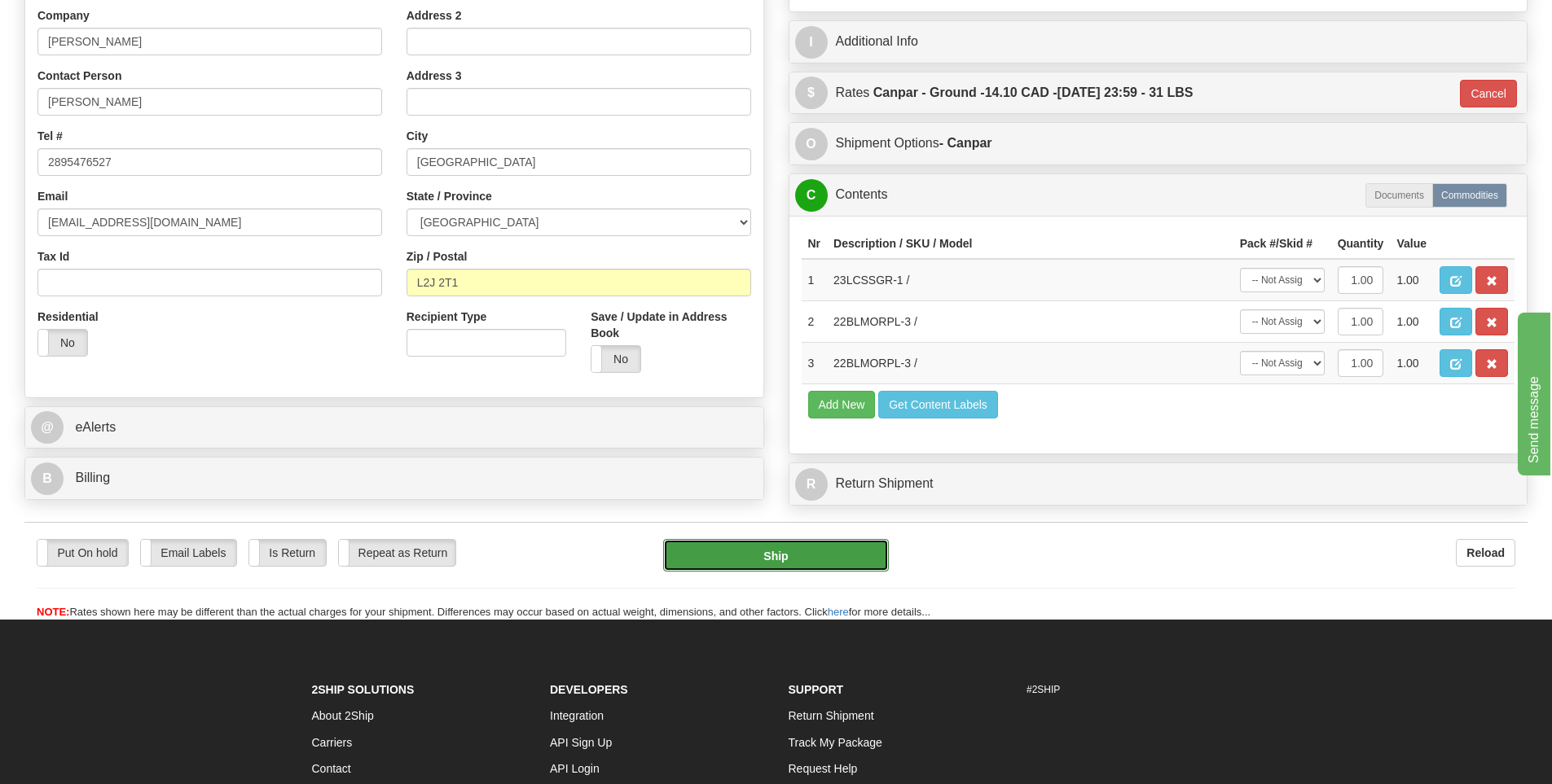
click at [828, 559] on button "Ship" at bounding box center [776, 555] width 226 height 33
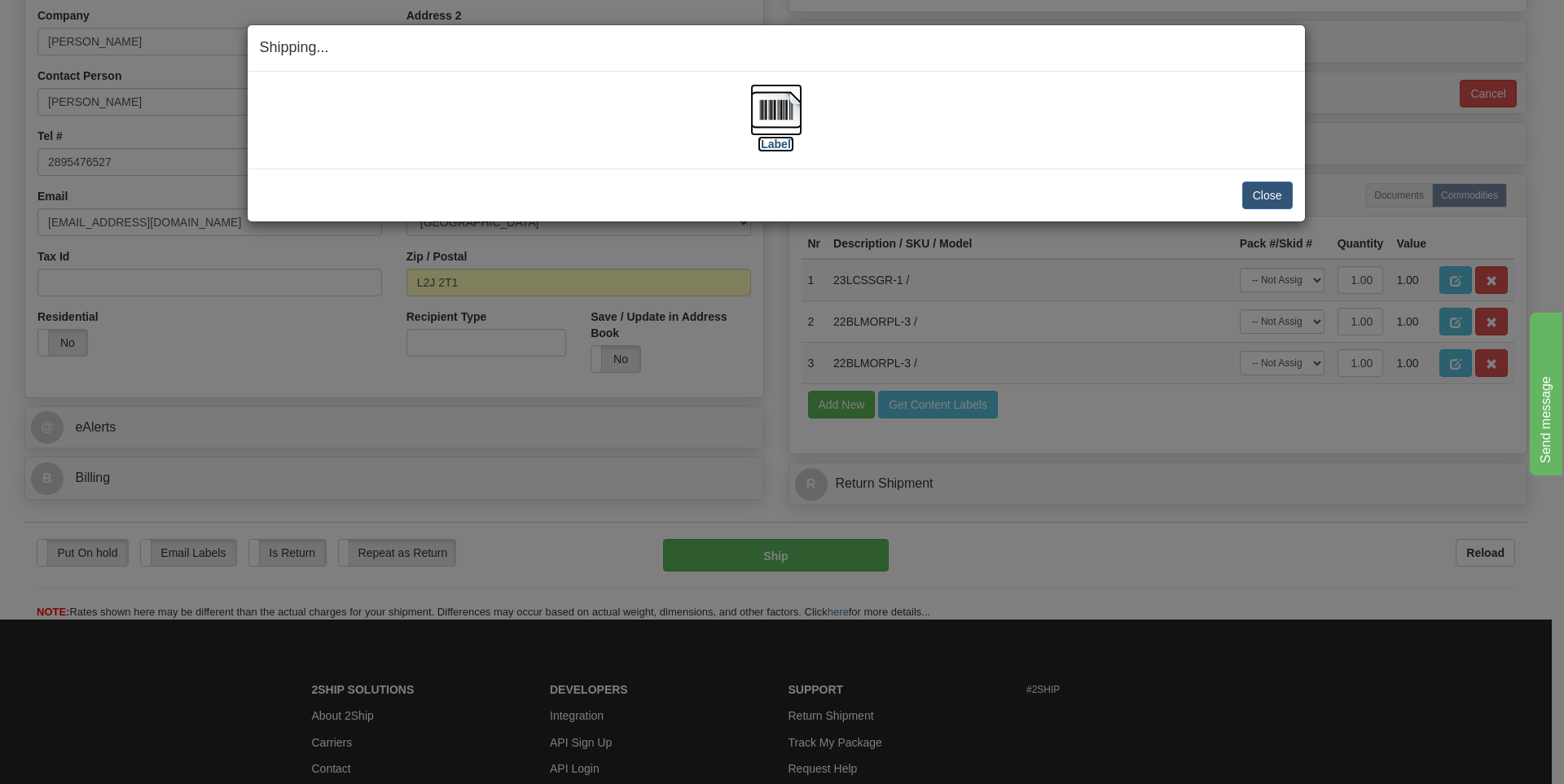
click at [782, 121] on img at bounding box center [776, 110] width 53 height 53
click at [1276, 192] on button "Close" at bounding box center [1267, 195] width 51 height 28
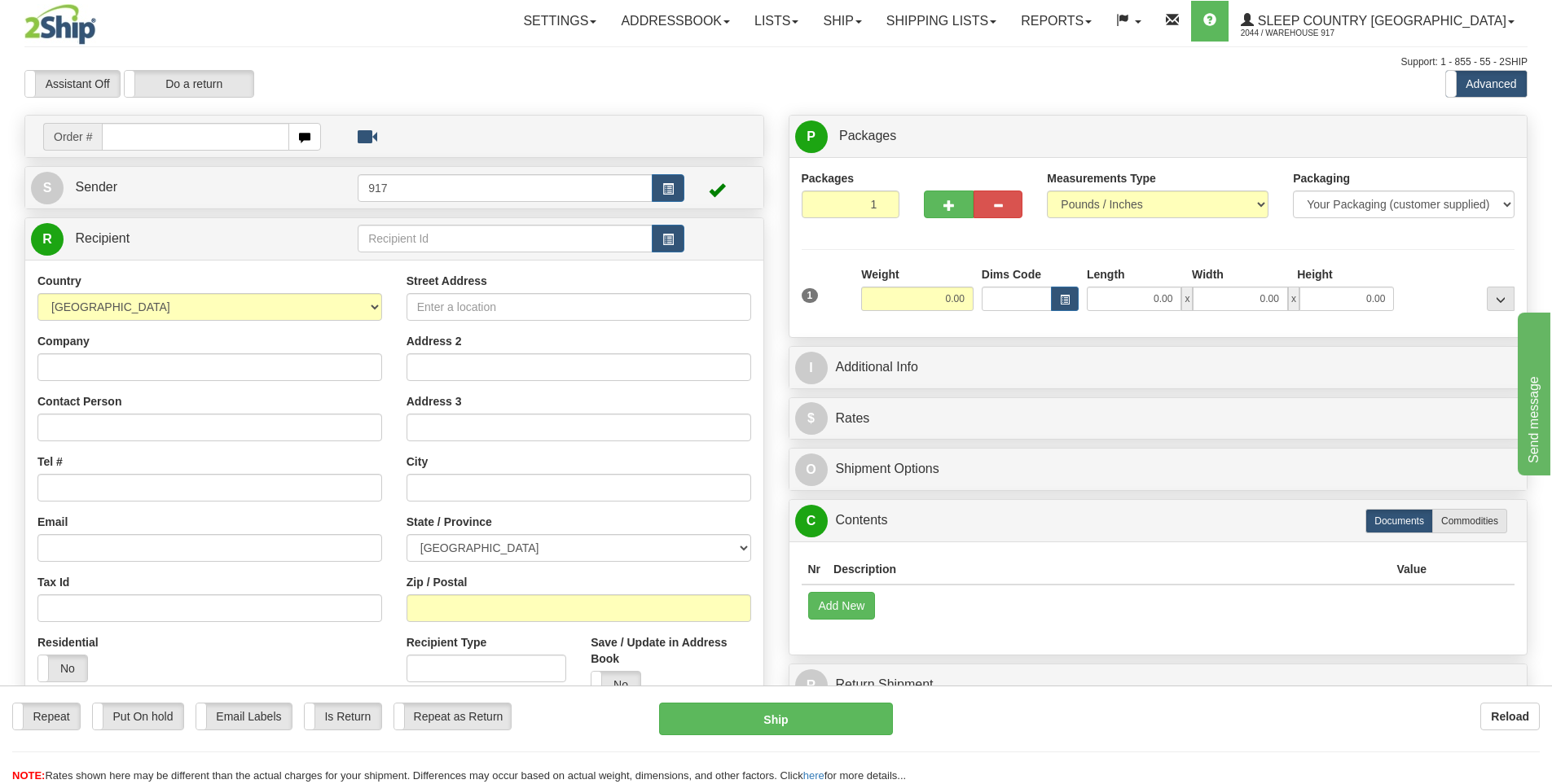
click at [1016, 727] on div "Reload" at bounding box center [1229, 717] width 623 height 28
click at [165, 135] on input "text" at bounding box center [195, 137] width 187 height 28
type input "9000I019082"
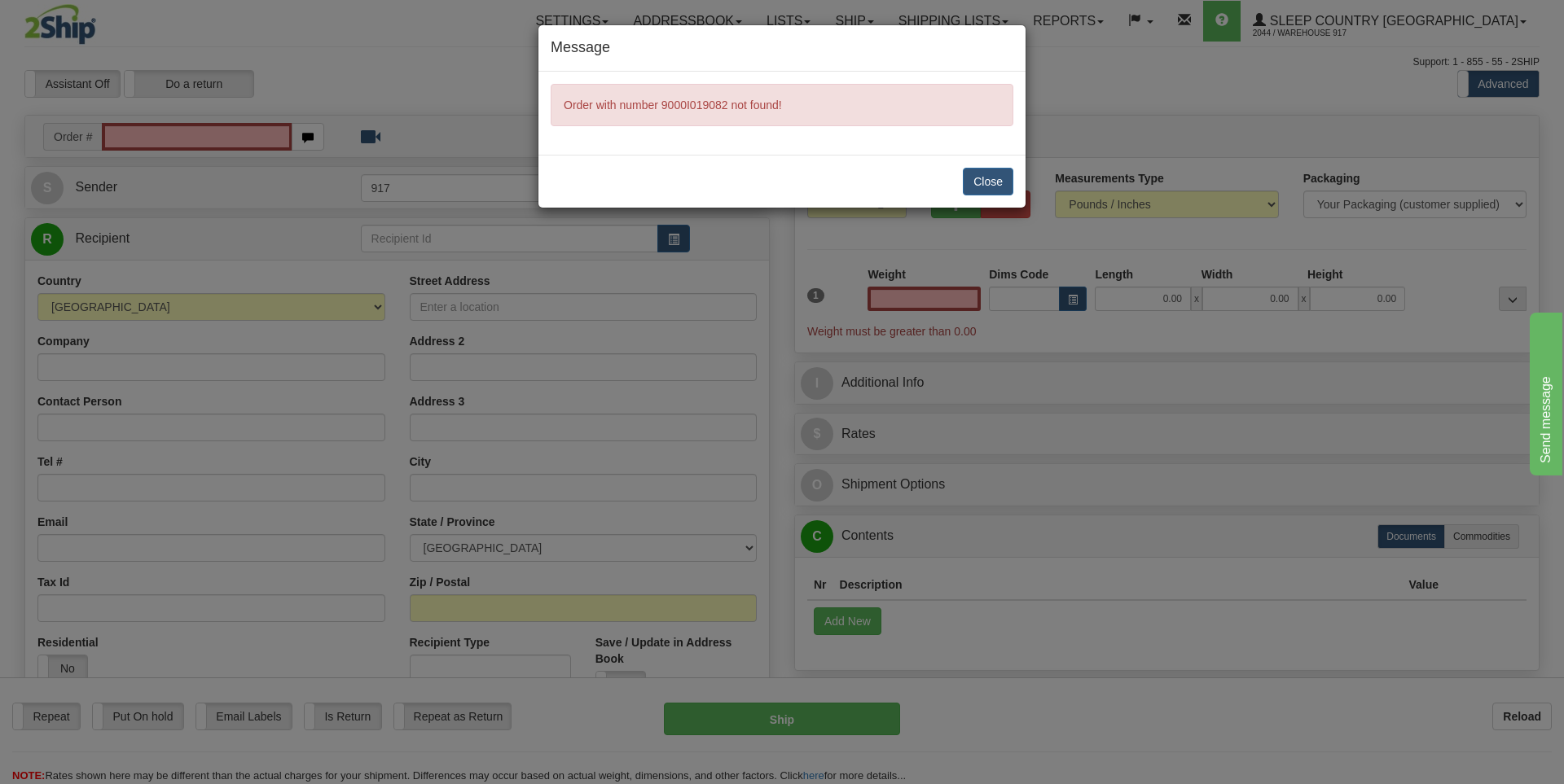
type input "0.00"
click at [988, 184] on button "Close" at bounding box center [988, 181] width 51 height 28
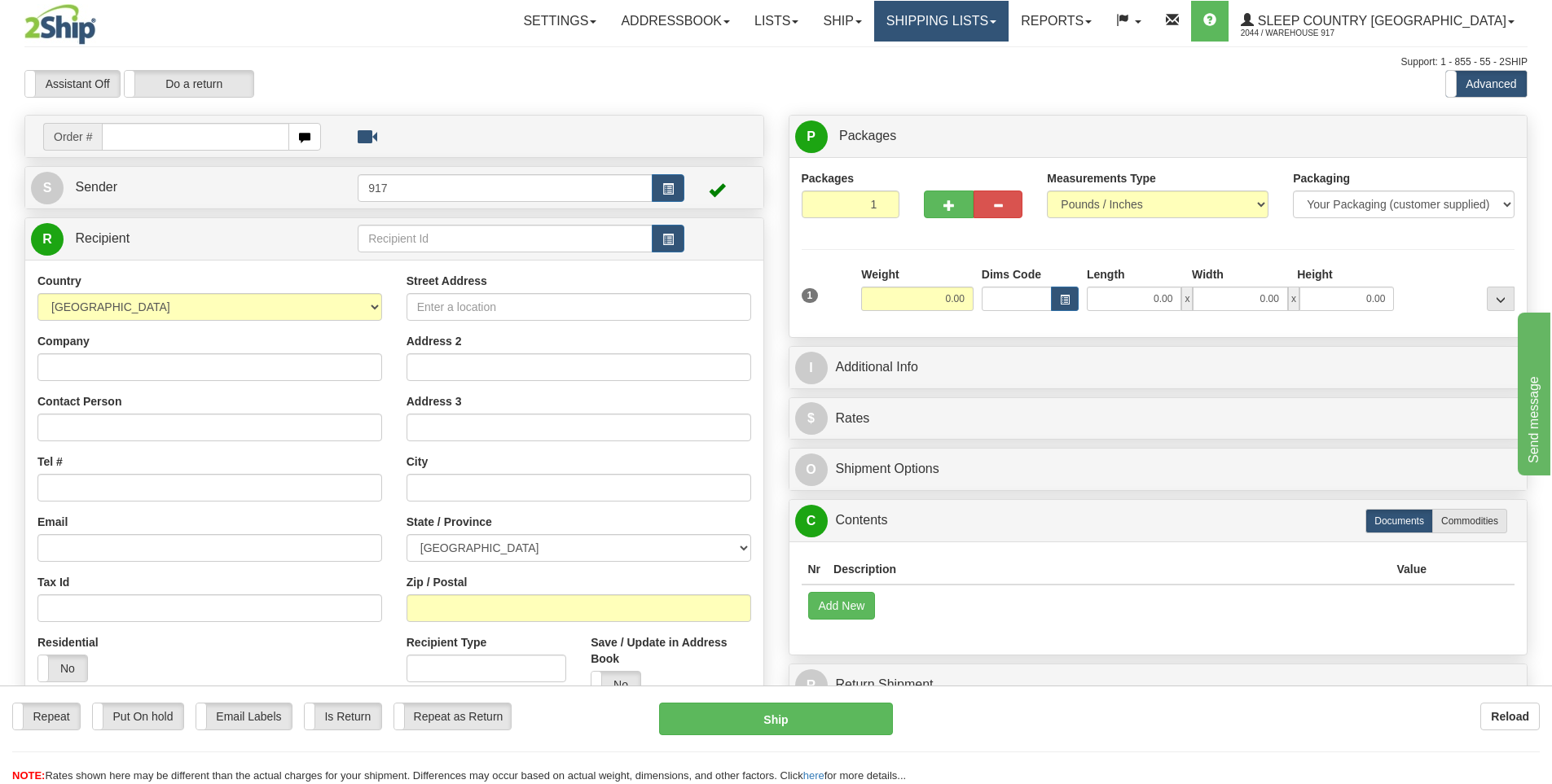
click at [1009, 25] on link "Shipping lists" at bounding box center [941, 21] width 135 height 41
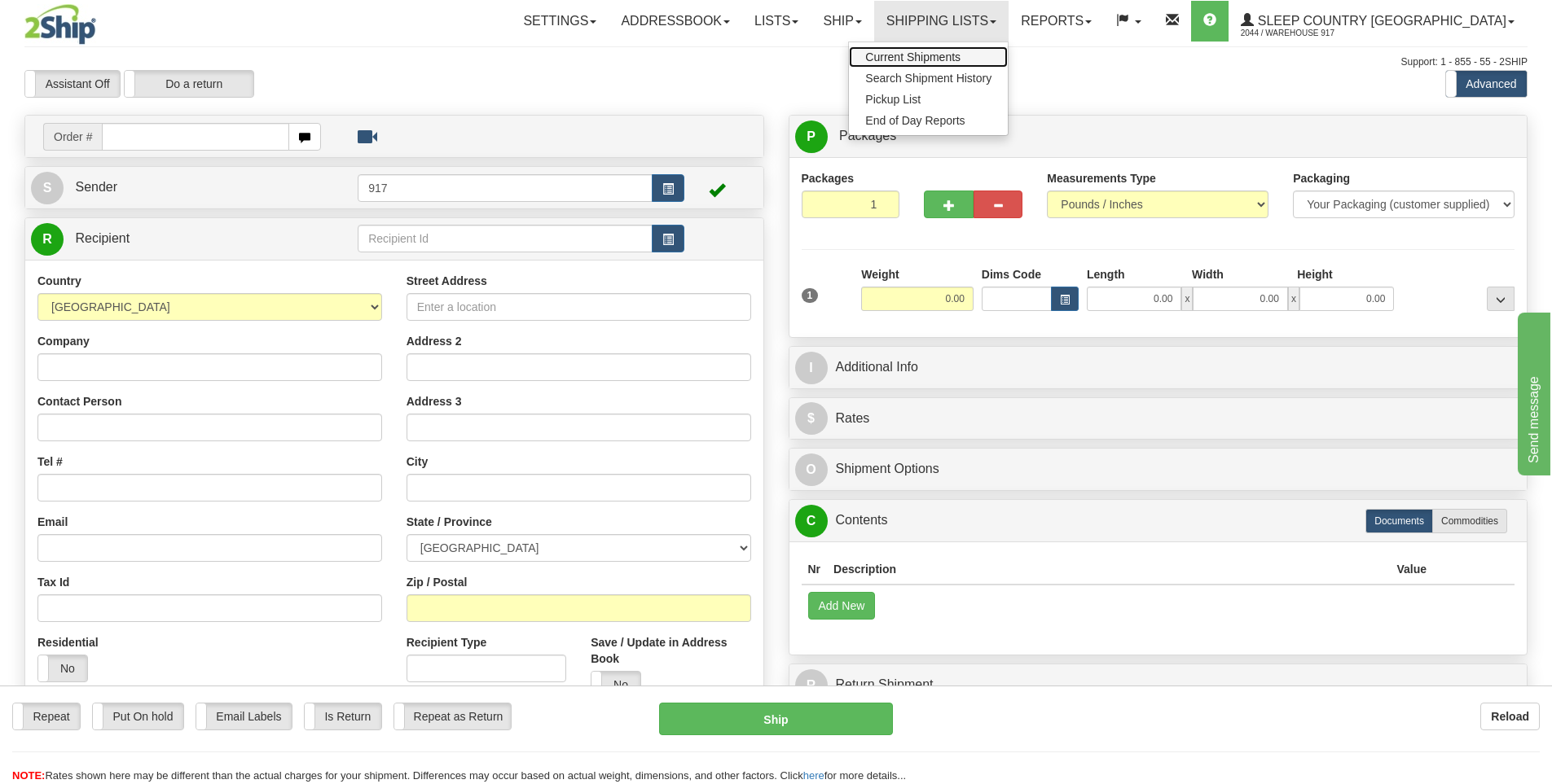
click at [960, 53] on span "Current Shipments" at bounding box center [912, 56] width 95 height 13
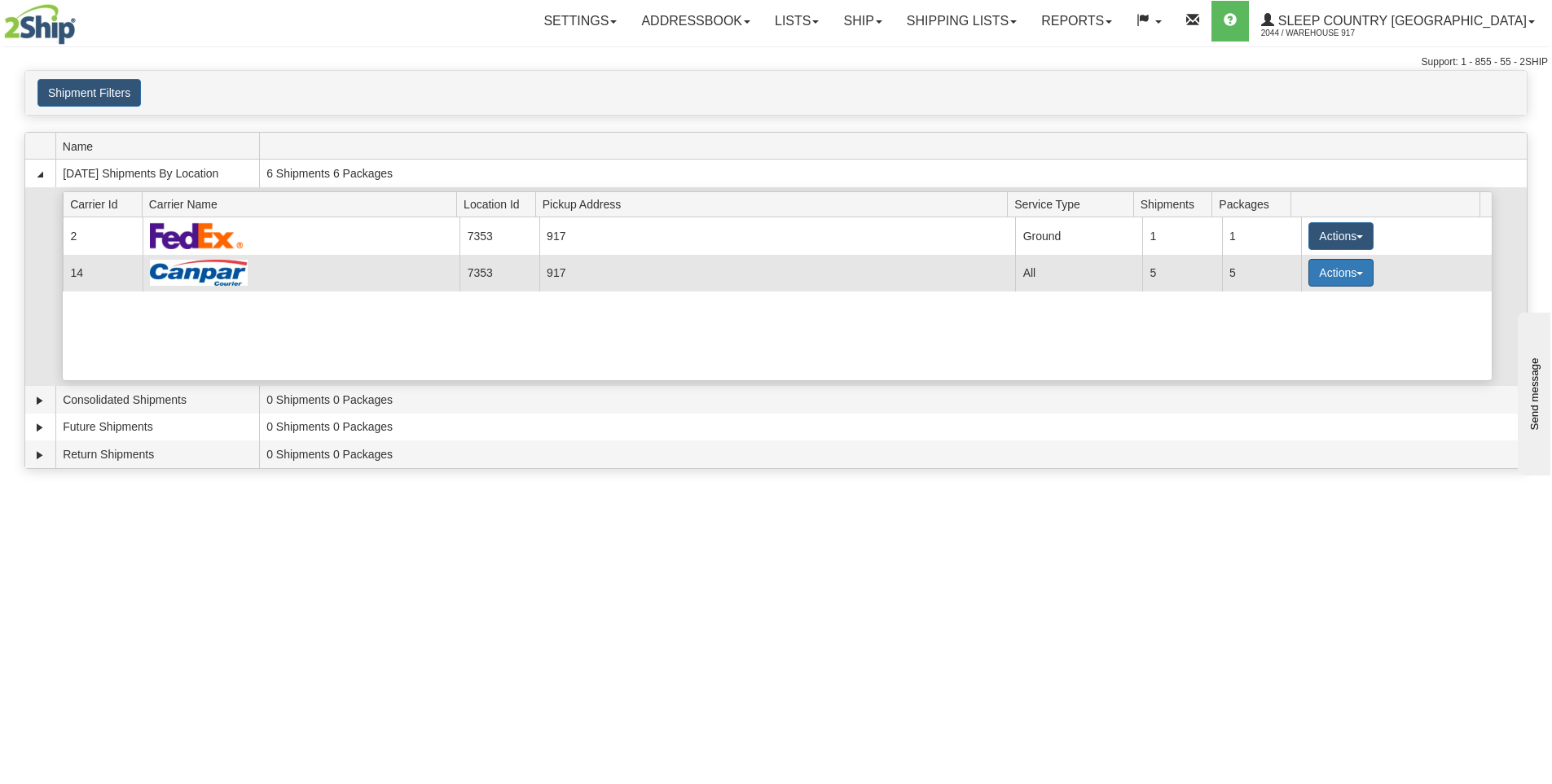
click at [1336, 279] on button "Actions" at bounding box center [1341, 273] width 65 height 28
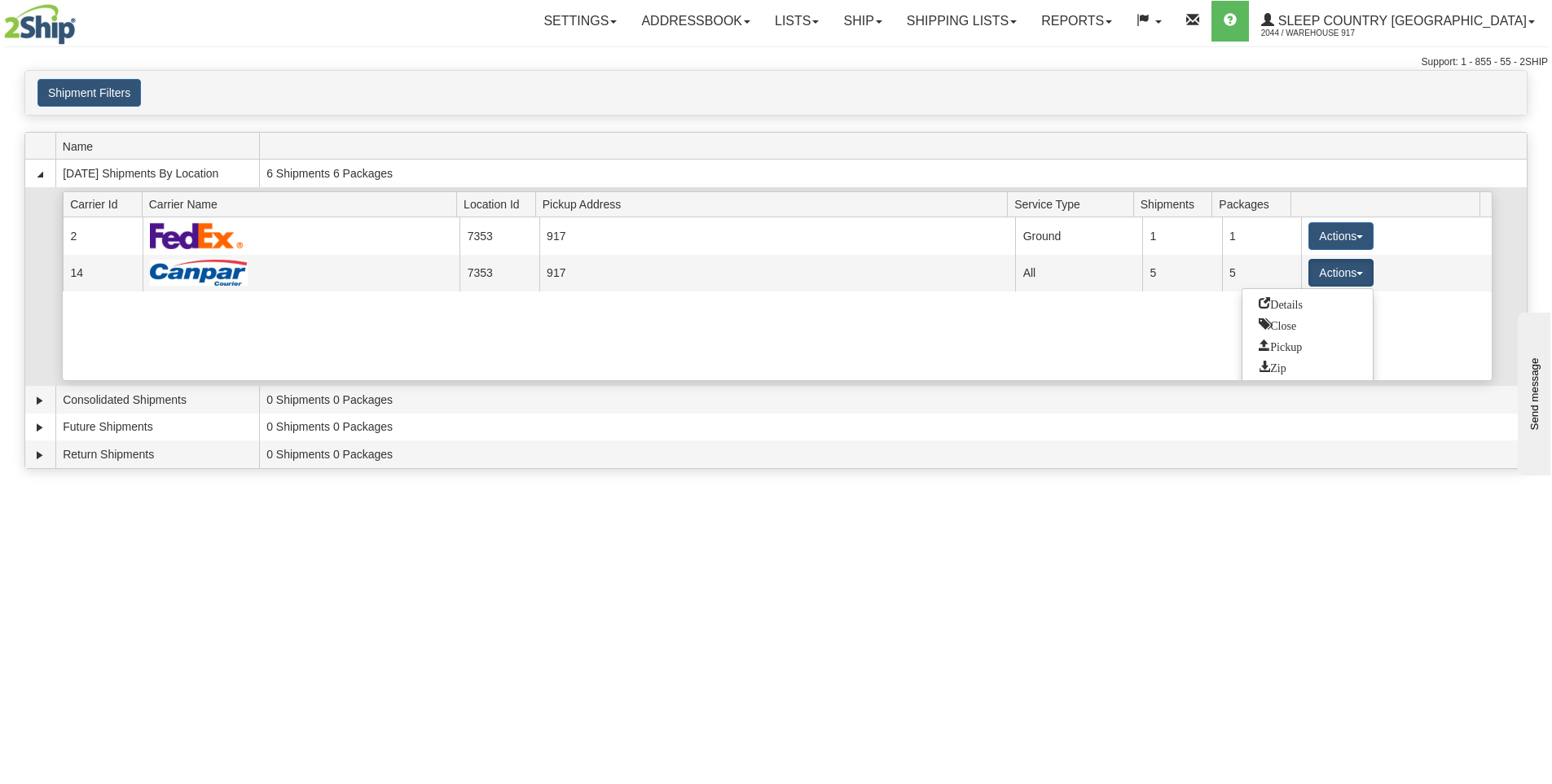
click at [979, 323] on div "Current 2 7353 917 19374 Ground 1 1 Actions Details Close Pickup Zip Print Curr…" at bounding box center [776, 298] width 1429 height 163
click at [195, 341] on div "Current 2 7353 917 19374 Ground 1 1 Actions Details Close Pickup Zip Print Curr…" at bounding box center [776, 298] width 1429 height 163
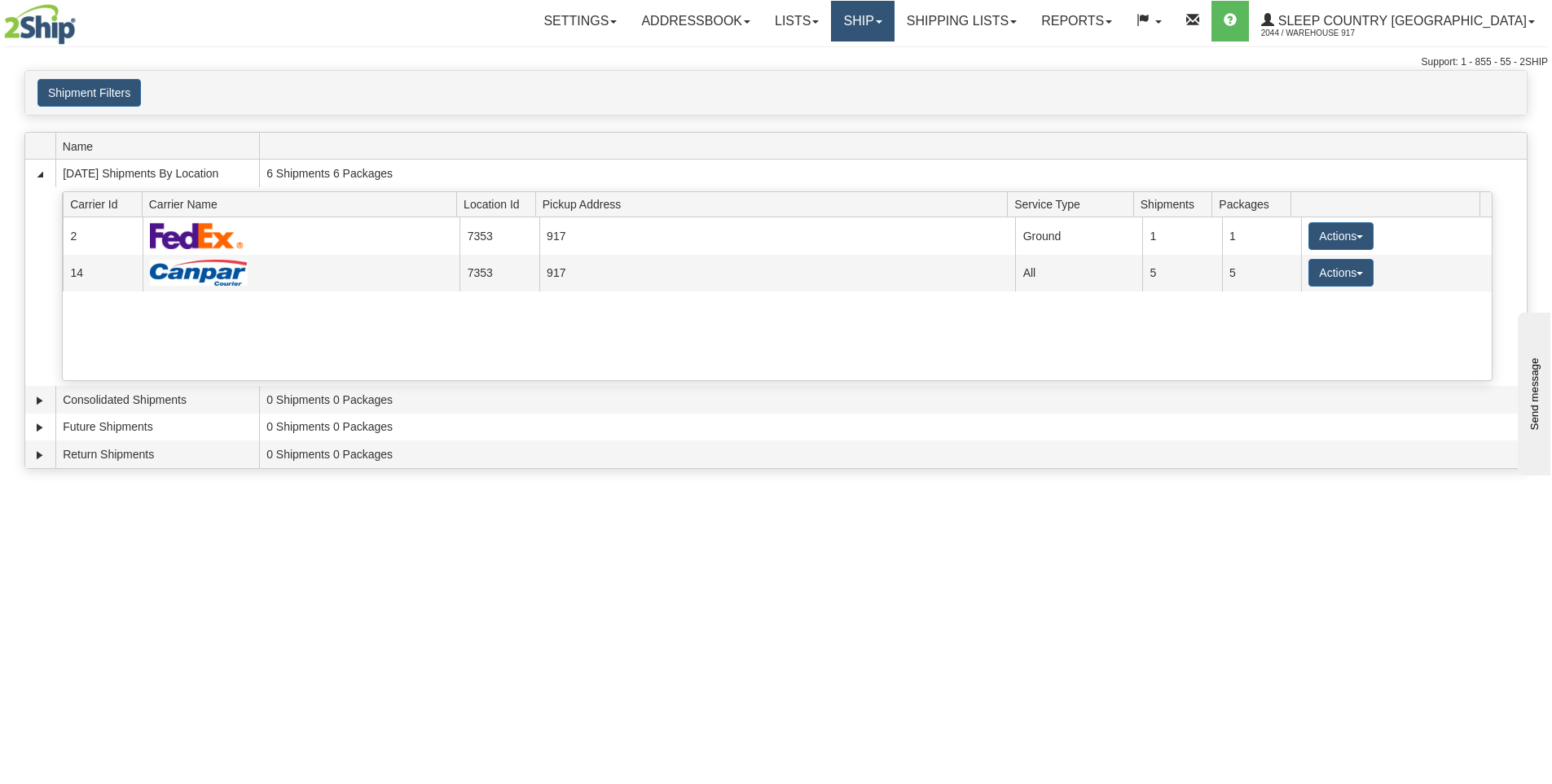
click at [894, 34] on link "Ship" at bounding box center [862, 21] width 62 height 41
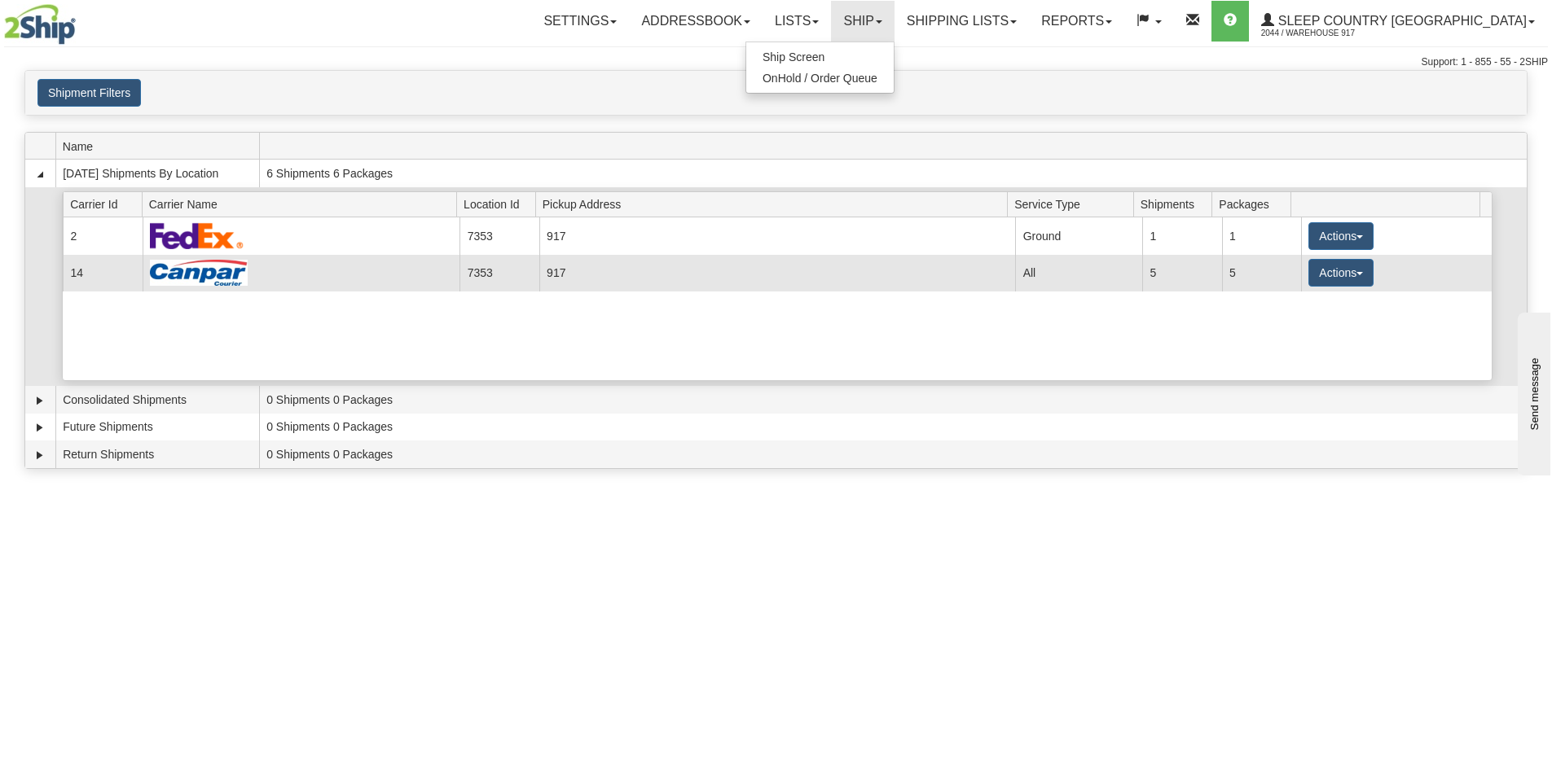
click at [290, 276] on td at bounding box center [301, 273] width 317 height 37
click at [1023, 276] on td "All" at bounding box center [1078, 273] width 127 height 37
drag, startPoint x: 179, startPoint y: 270, endPoint x: 189, endPoint y: 272, distance: 10.2
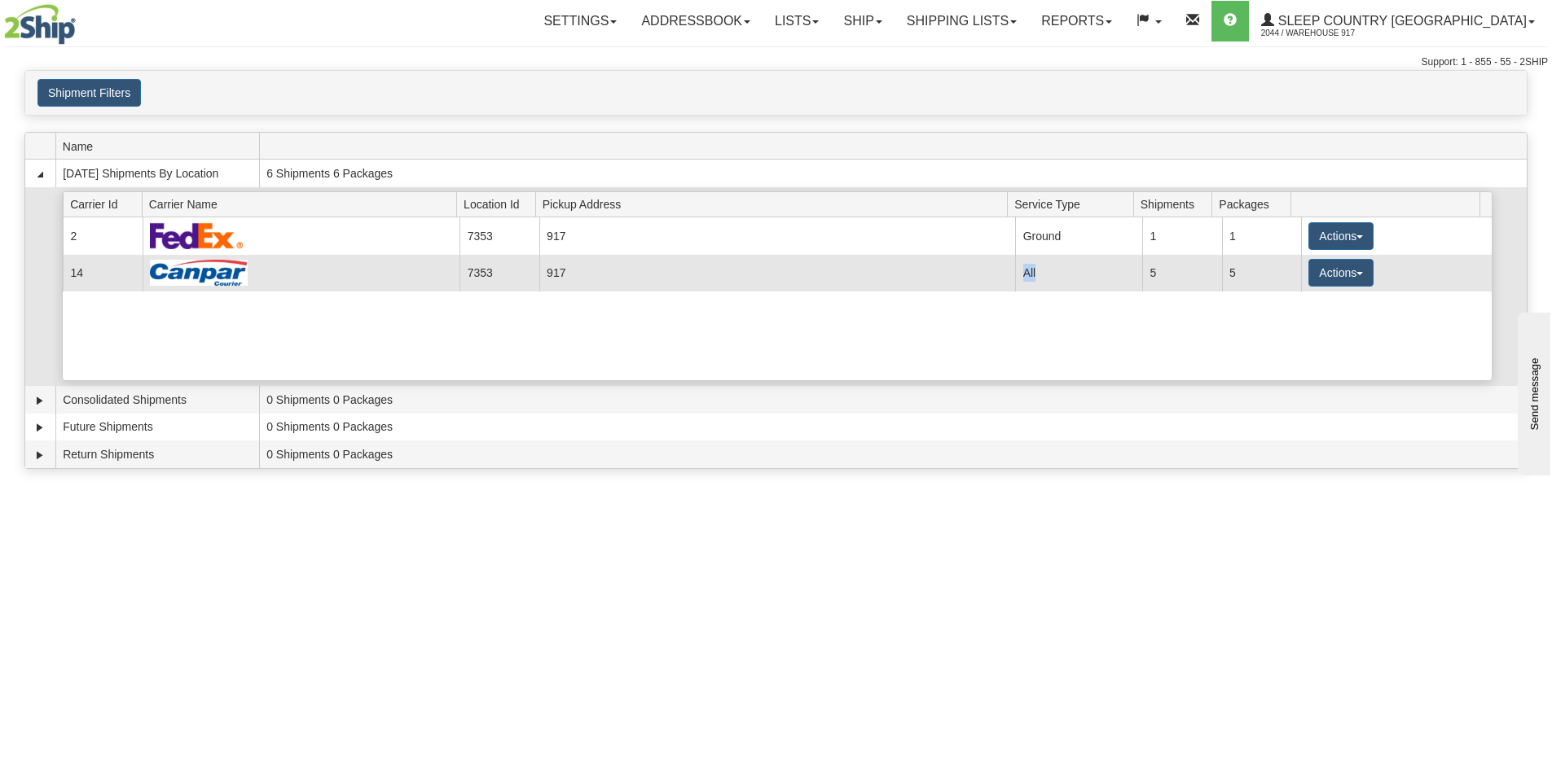
click at [179, 270] on img at bounding box center [198, 273] width 98 height 26
click at [1319, 270] on button "Actions" at bounding box center [1341, 273] width 65 height 28
click at [1302, 305] on span "Details" at bounding box center [1280, 302] width 44 height 11
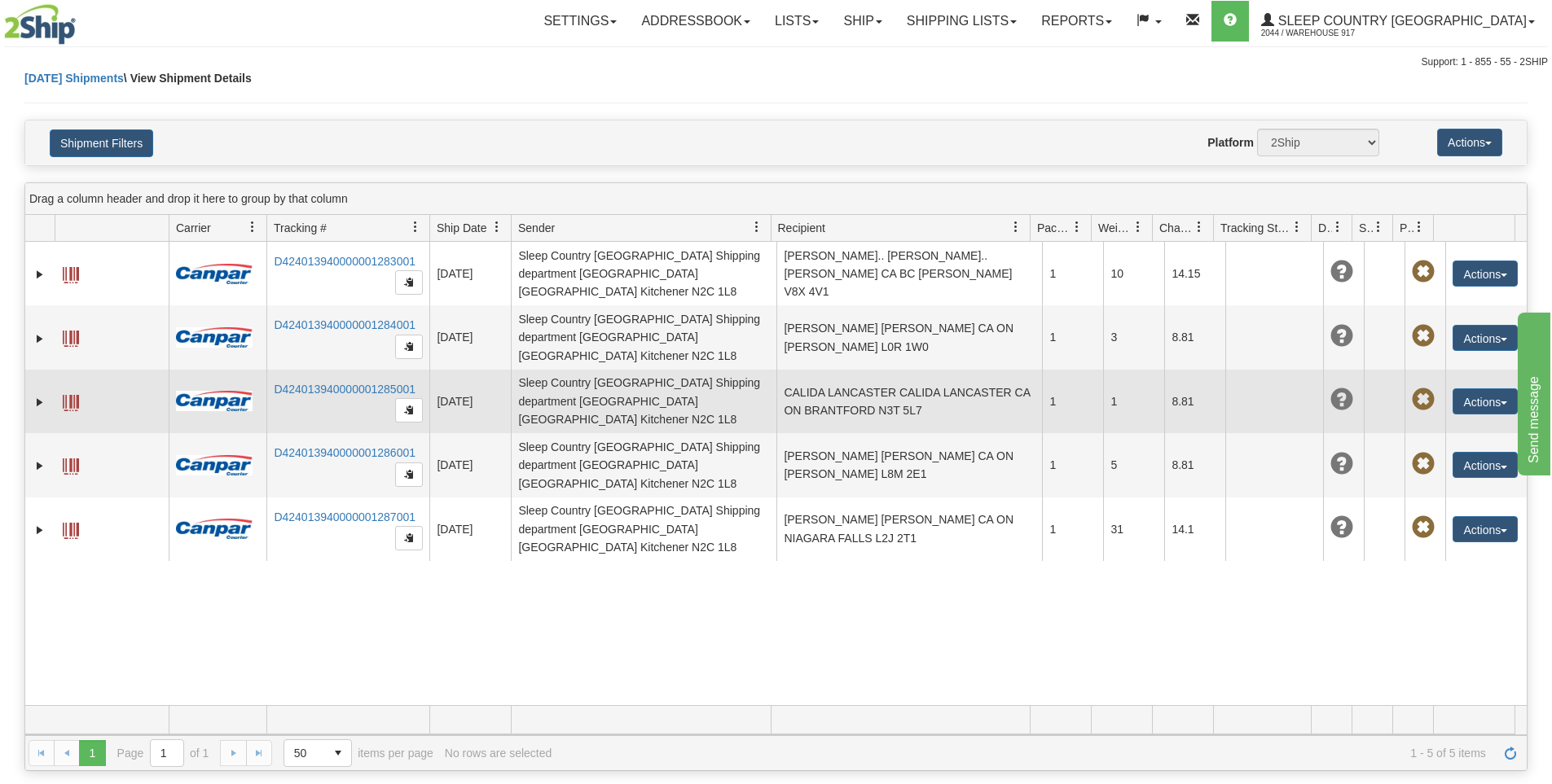
click at [75, 394] on span at bounding box center [70, 402] width 16 height 16
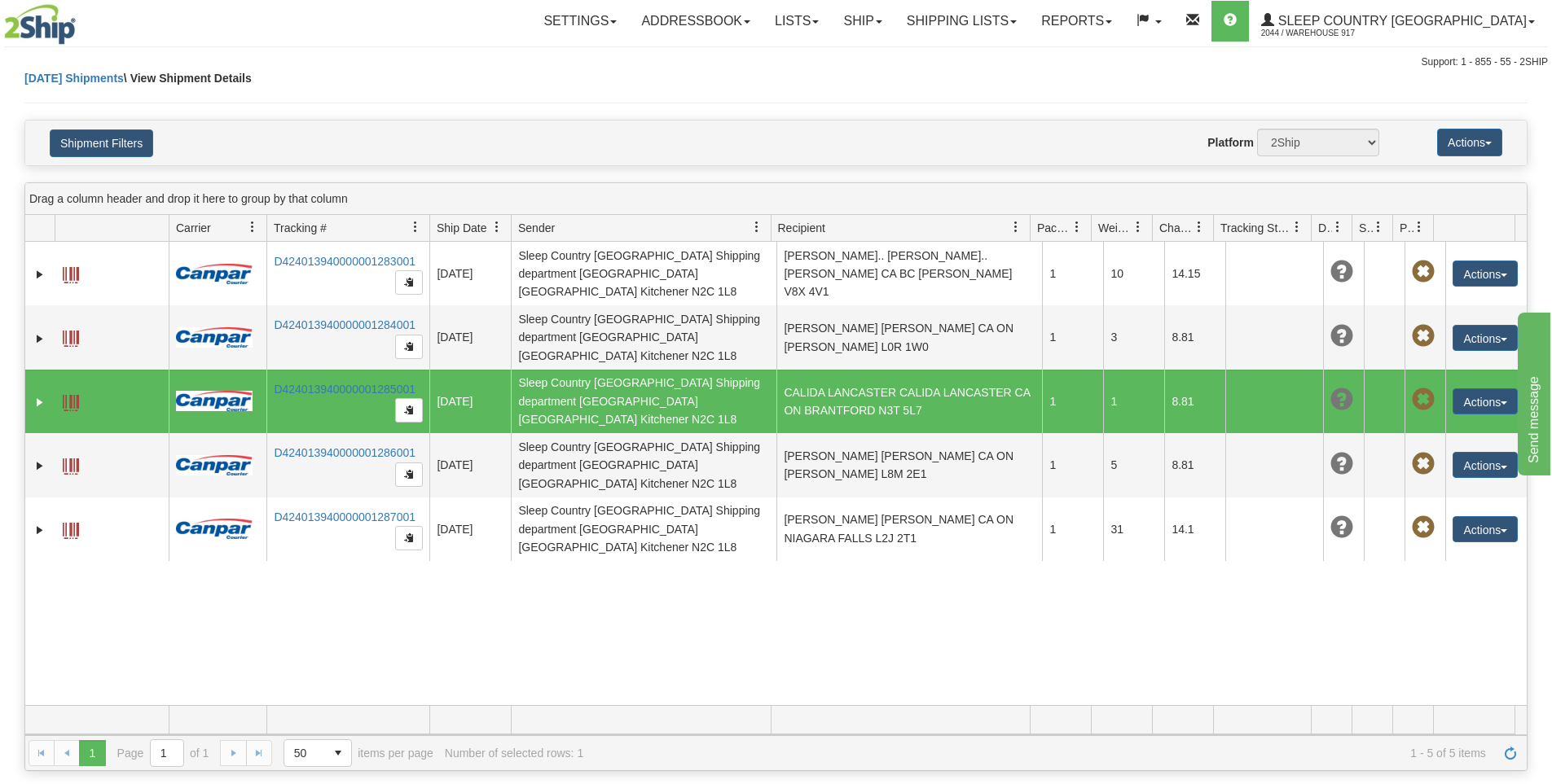
click at [659, 627] on div "31509085 2044 D424013940000001283001 [DATE] [DATE] 09:38:07 AM Sleep Country [G…" at bounding box center [776, 473] width 1501 height 463
drag, startPoint x: 717, startPoint y: 641, endPoint x: 712, endPoint y: 632, distance: 10.3
click at [717, 641] on div "31509085 2044 D424013940000001283001 [DATE] [DATE] 09:38:07 AM Sleep Country [G…" at bounding box center [776, 473] width 1501 height 463
click at [153, 590] on div "31509085 2044 D424013940000001283001 [DATE] [DATE] 09:38:07 AM Sleep Country [G…" at bounding box center [776, 473] width 1501 height 463
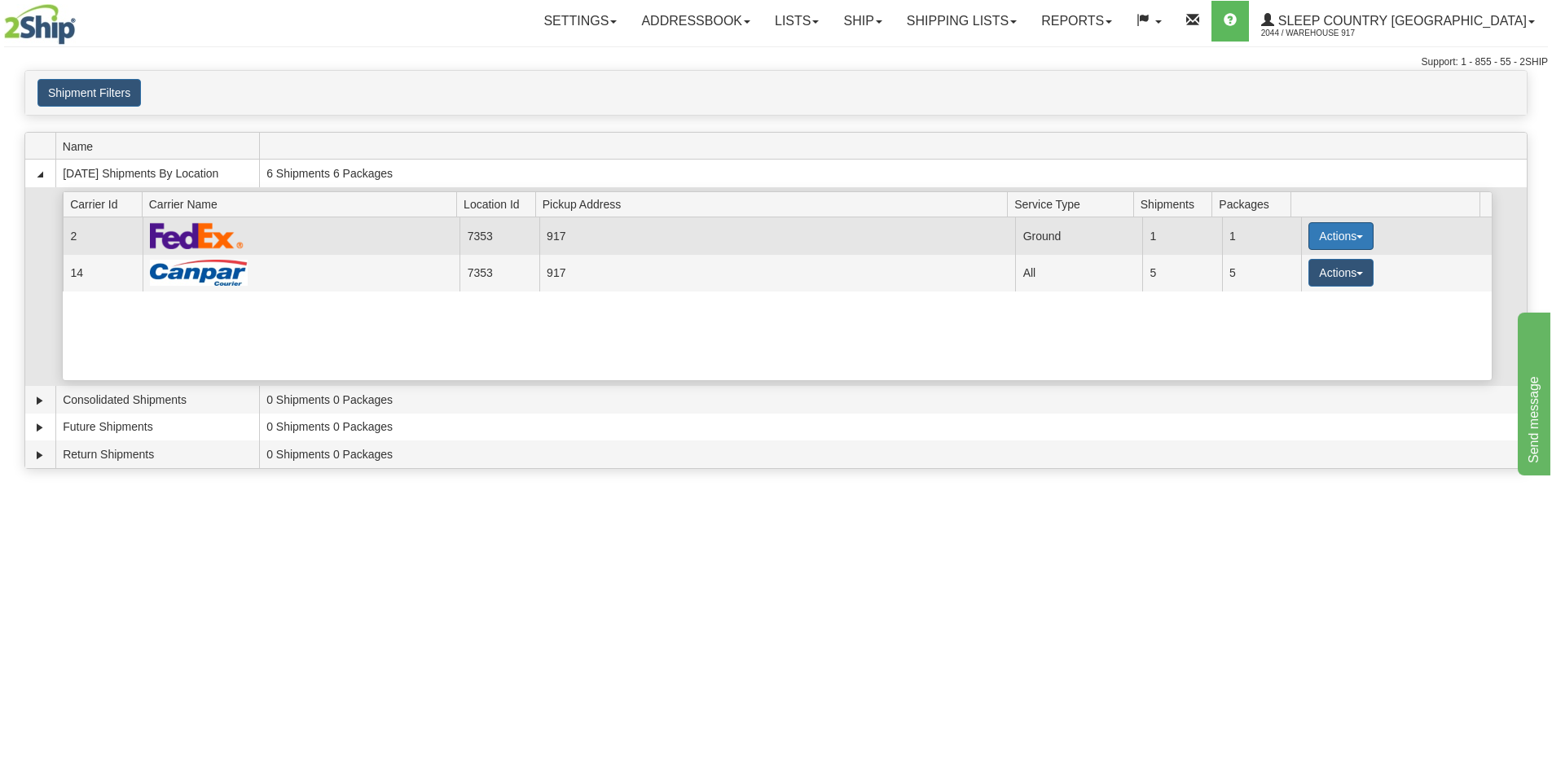
click at [1338, 243] on button "Actions" at bounding box center [1341, 236] width 65 height 28
click at [1316, 286] on link "Close" at bounding box center [1307, 287] width 130 height 21
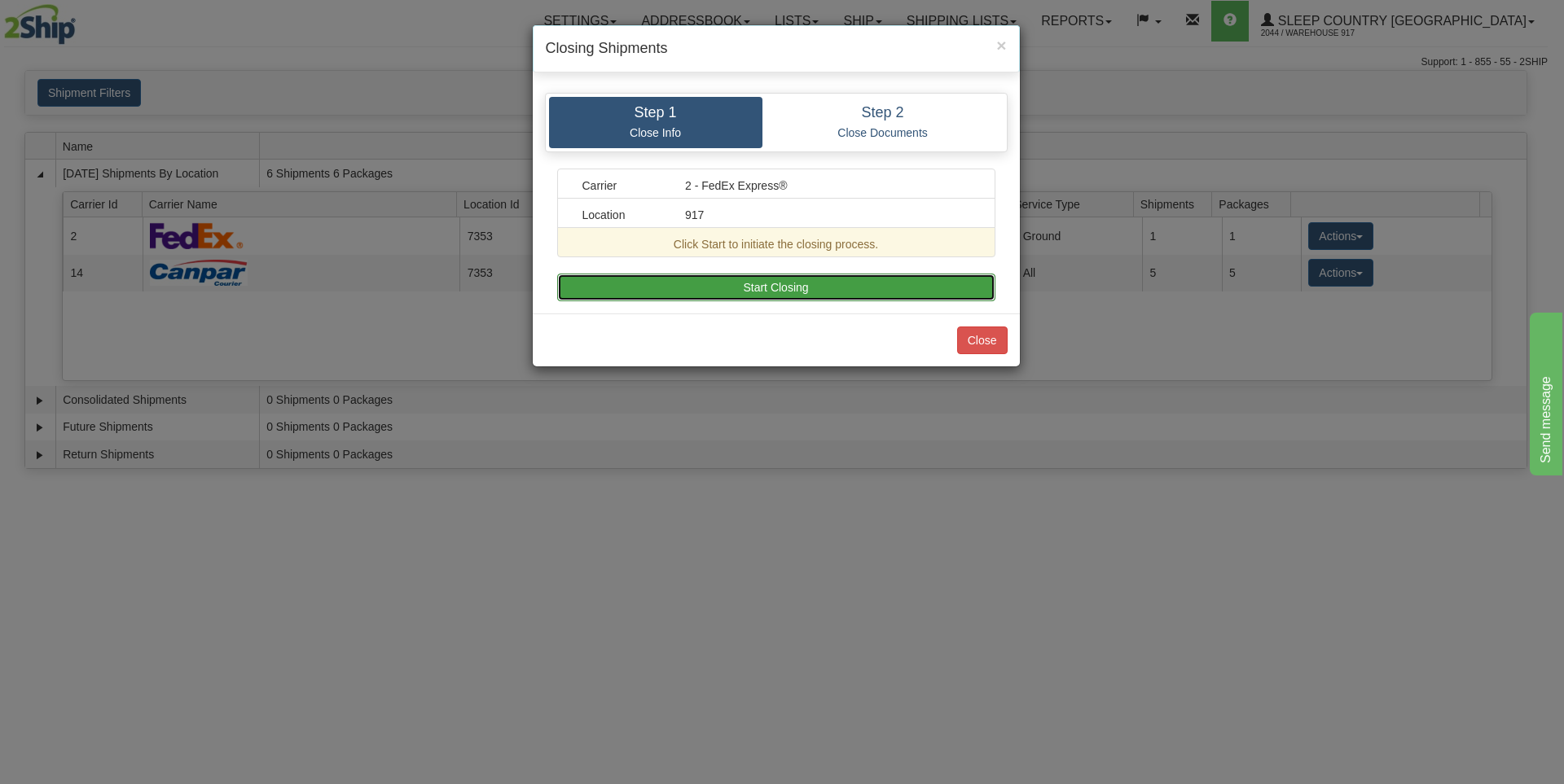
click at [868, 289] on button "Start Closing" at bounding box center [777, 287] width 438 height 28
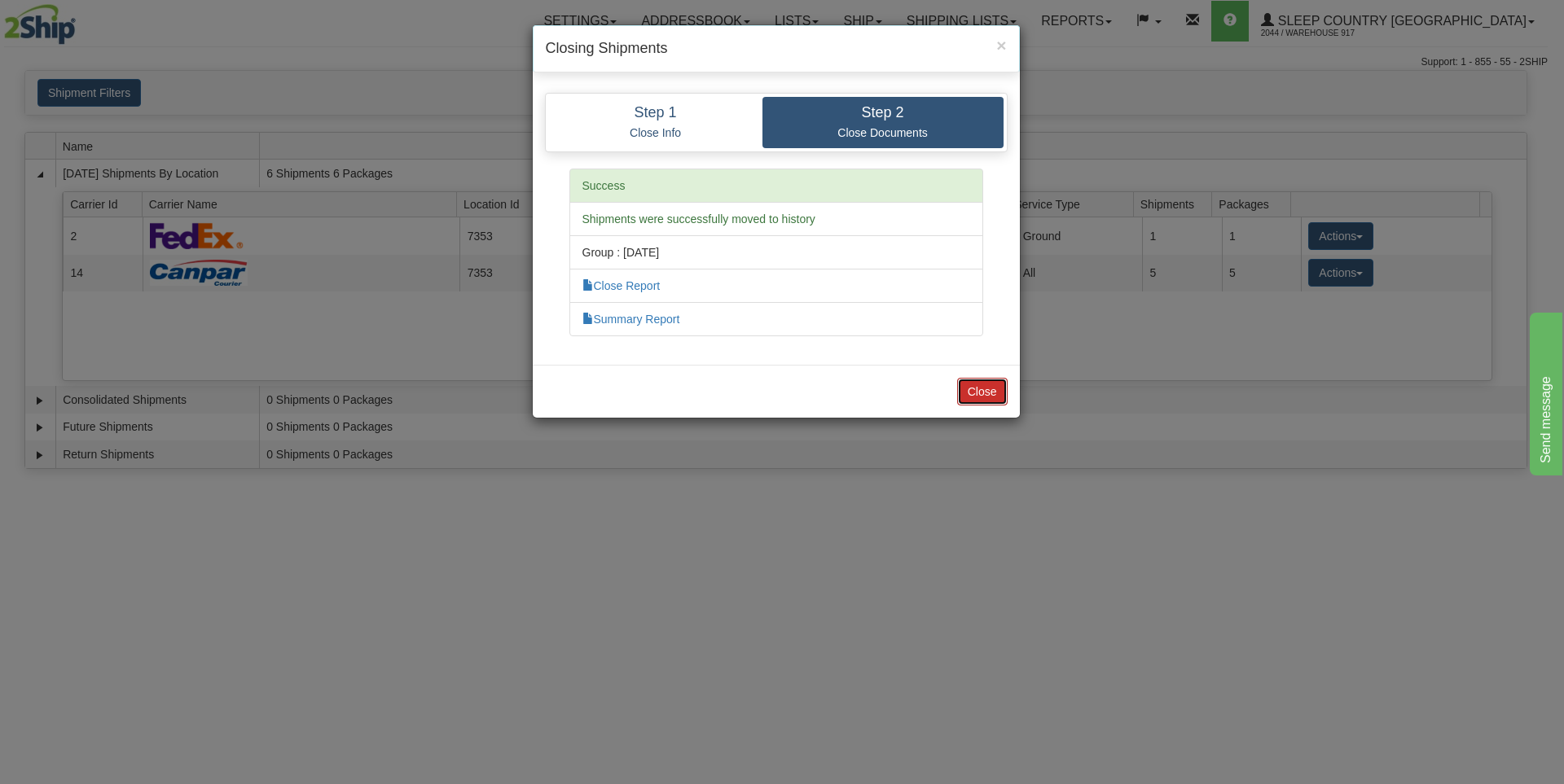
click at [974, 393] on button "Close" at bounding box center [982, 392] width 51 height 28
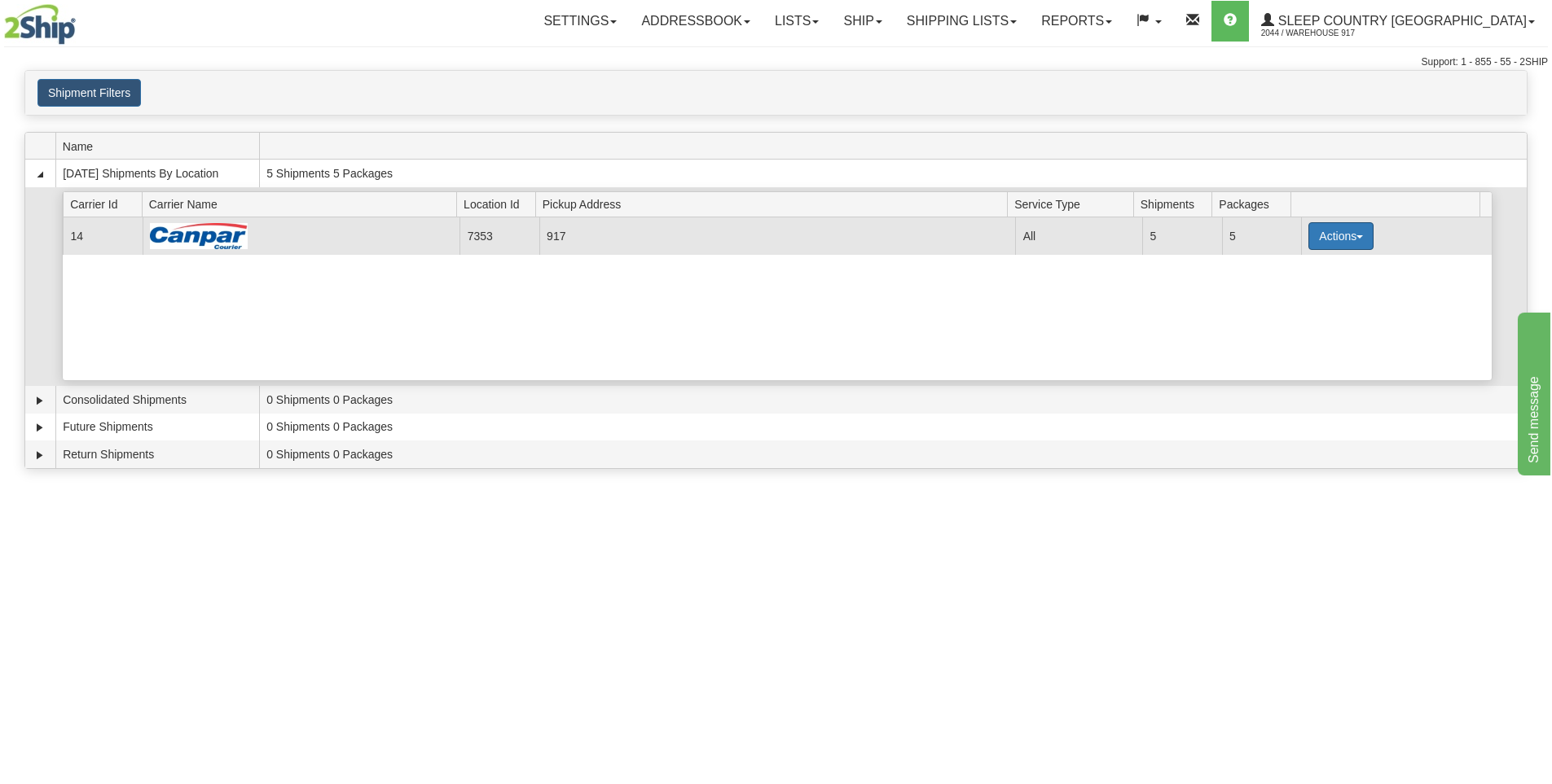
click at [1333, 240] on button "Actions" at bounding box center [1341, 236] width 65 height 28
click at [1295, 287] on span "Close" at bounding box center [1277, 286] width 38 height 11
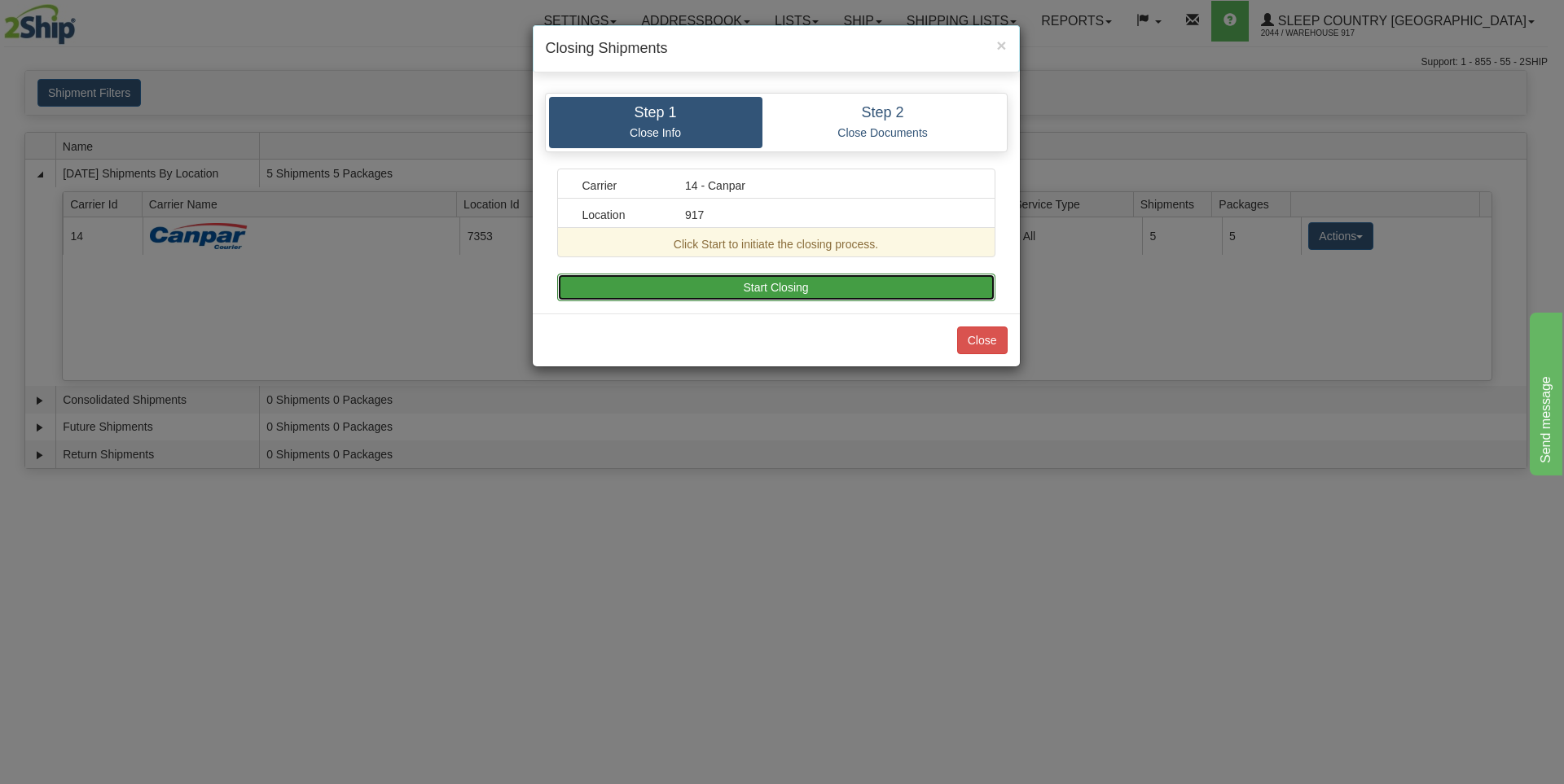
click at [862, 290] on button "Start Closing" at bounding box center [777, 287] width 438 height 28
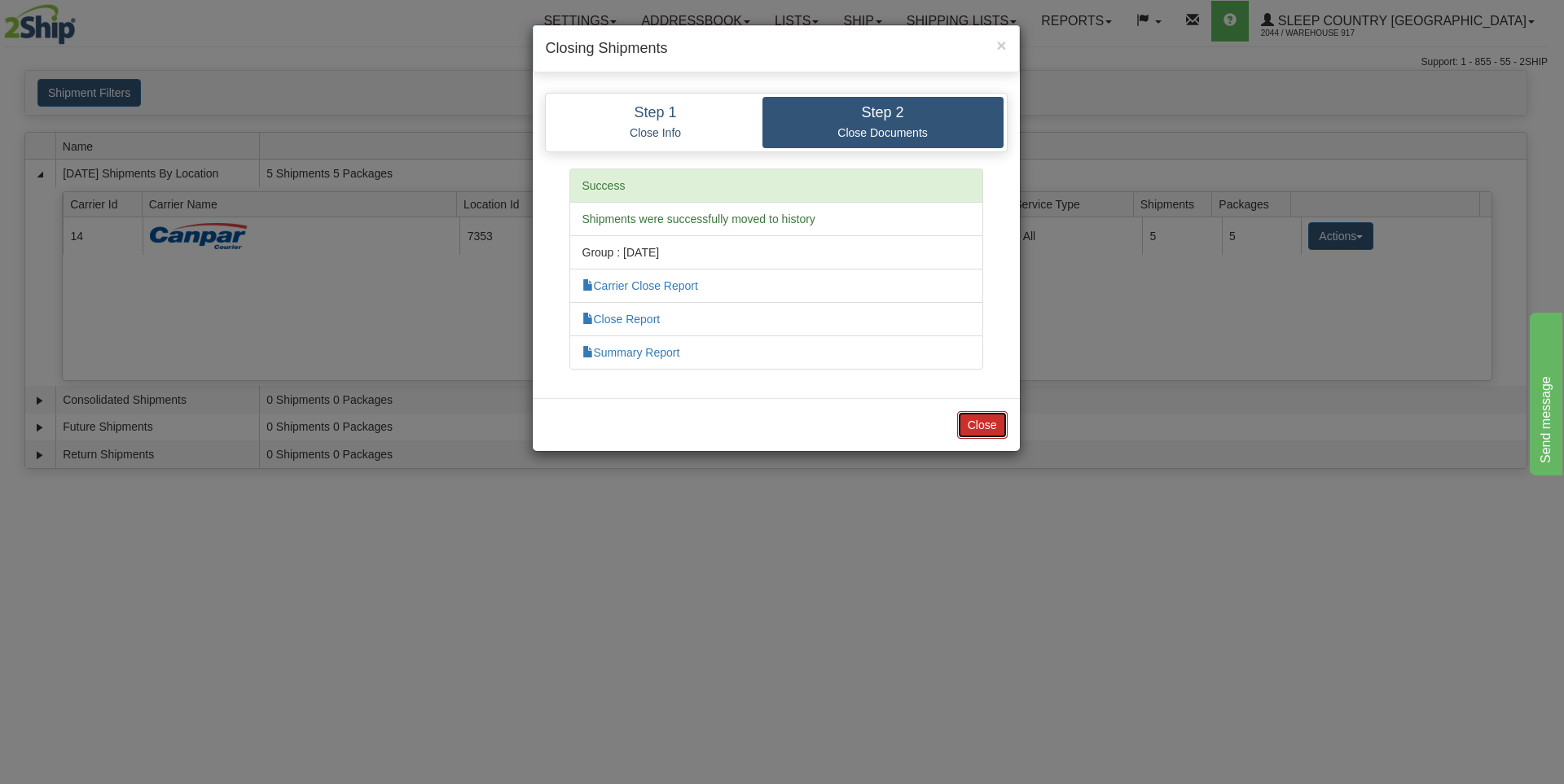
click at [983, 418] on button "Close" at bounding box center [982, 425] width 51 height 28
